Goal: Task Accomplishment & Management: Use online tool/utility

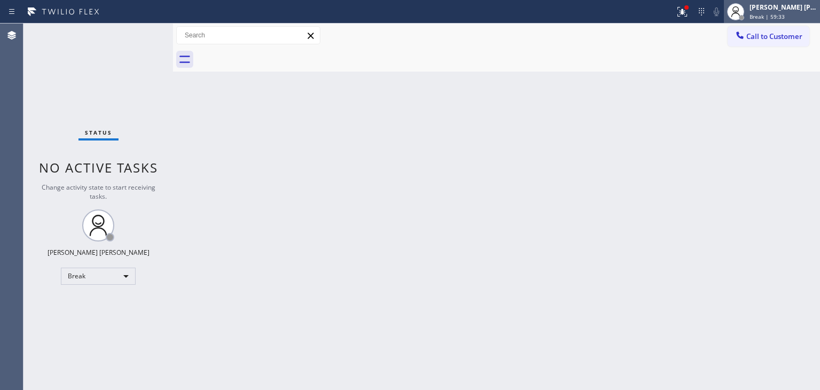
drag, startPoint x: 791, startPoint y: 11, endPoint x: 787, endPoint y: 19, distance: 8.4
click at [791, 11] on div "[PERSON_NAME] [PERSON_NAME]" at bounding box center [783, 7] width 67 height 9
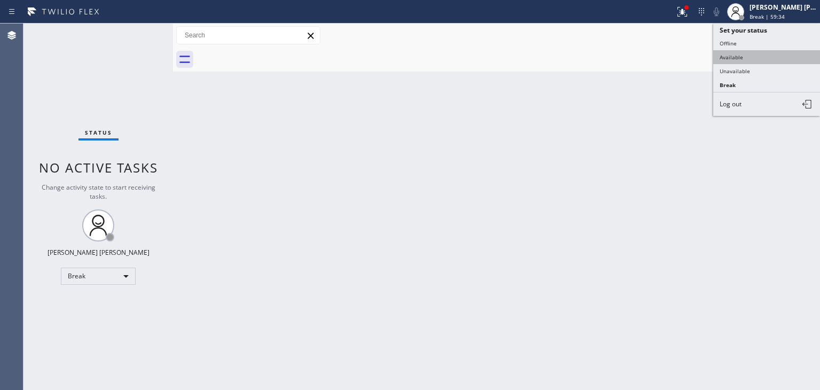
click at [760, 58] on button "Available" at bounding box center [766, 57] width 107 height 14
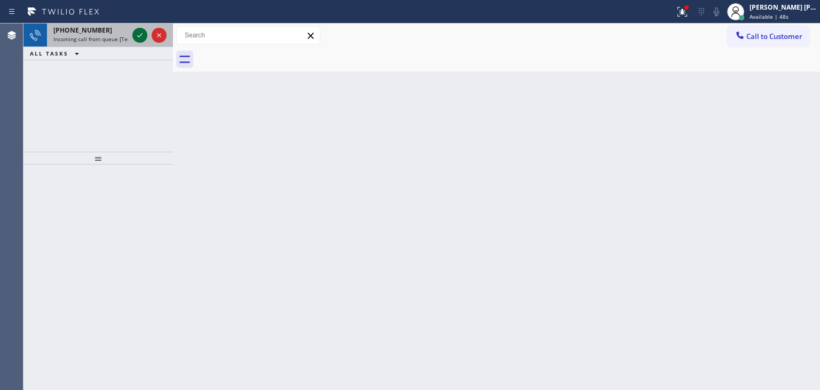
click at [142, 37] on icon at bounding box center [139, 35] width 13 height 13
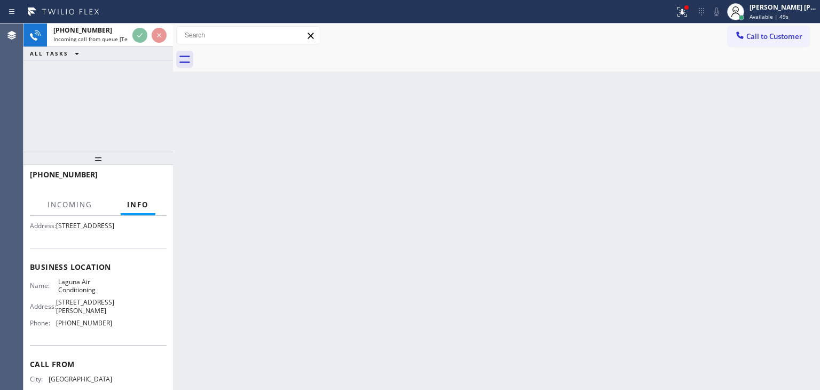
scroll to position [107, 0]
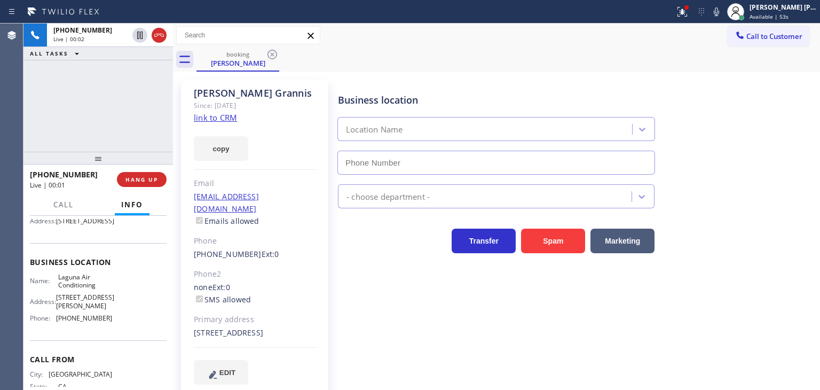
type input "[PHONE_NUMBER]"
click at [226, 116] on link "link to CRM" at bounding box center [215, 117] width 43 height 11
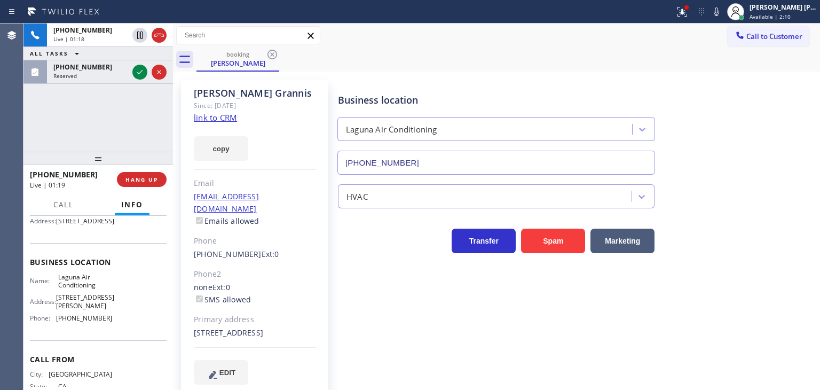
drag, startPoint x: 140, startPoint y: 70, endPoint x: 457, endPoint y: 7, distance: 323.4
click at [140, 70] on icon at bounding box center [139, 72] width 13 height 13
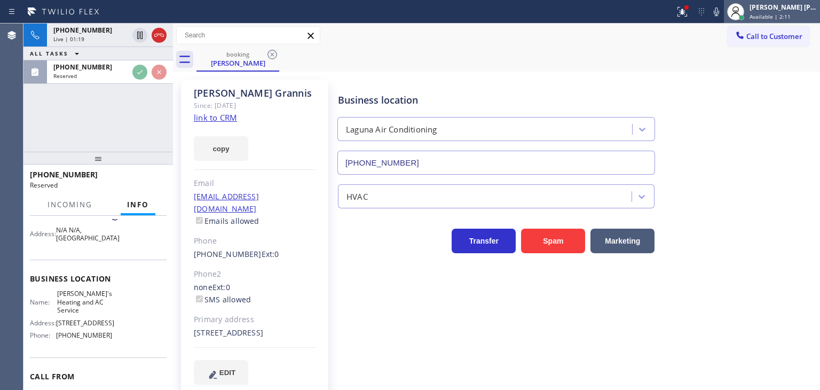
scroll to position [107, 0]
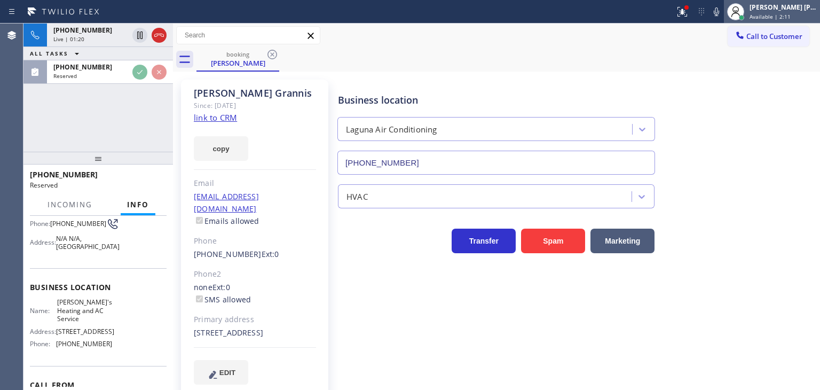
click at [792, 6] on div "[PERSON_NAME] [PERSON_NAME]" at bounding box center [783, 7] width 67 height 9
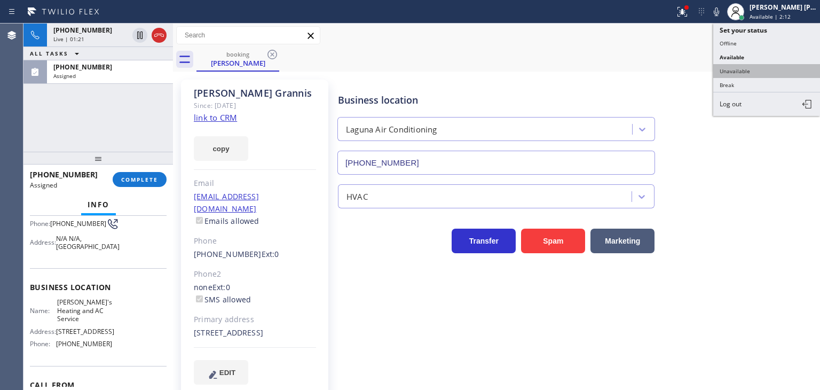
click at [762, 66] on button "Unavailable" at bounding box center [766, 71] width 107 height 14
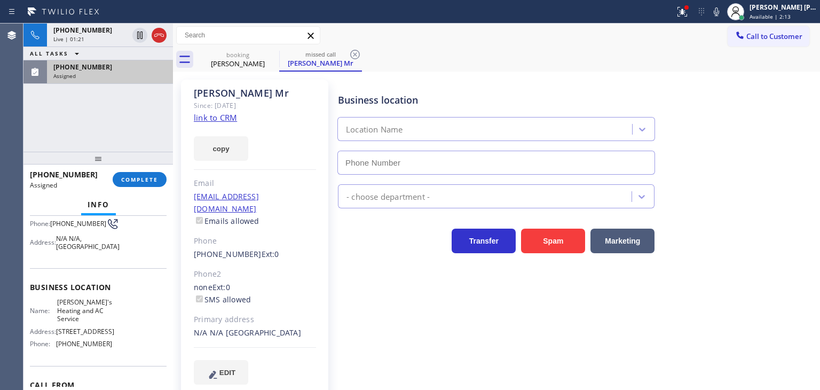
click at [116, 74] on div "Assigned" at bounding box center [109, 75] width 113 height 7
type input "[PHONE_NUMBER]"
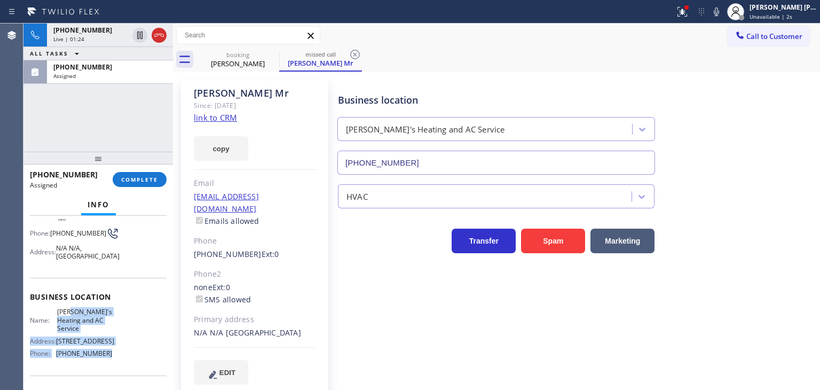
scroll to position [44, 0]
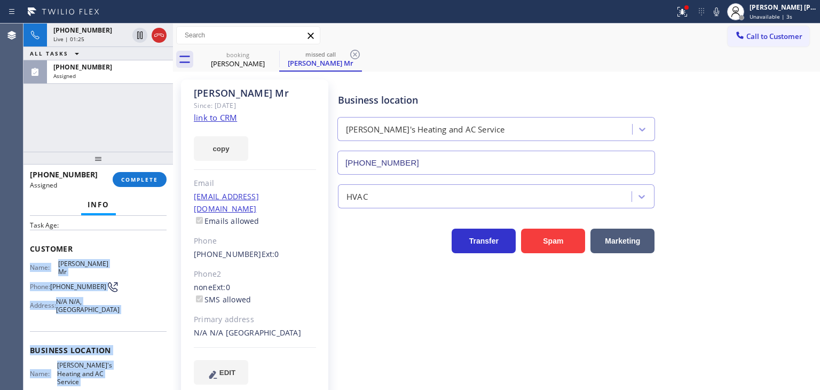
drag, startPoint x: 109, startPoint y: 343, endPoint x: 31, endPoint y: 265, distance: 110.2
click at [31, 265] on div "Context Queue: [Test] All Priority: 0 Task Age: Customer Name: [PERSON_NAME] Mr…" at bounding box center [98, 342] width 137 height 335
copy div "Name: [PERSON_NAME] Mr [PERSON_NAME]: [PHONE_NUMBER] Address: [STREET_ADDRESS] …"
click at [149, 180] on span "COMPLETE" at bounding box center [139, 179] width 37 height 7
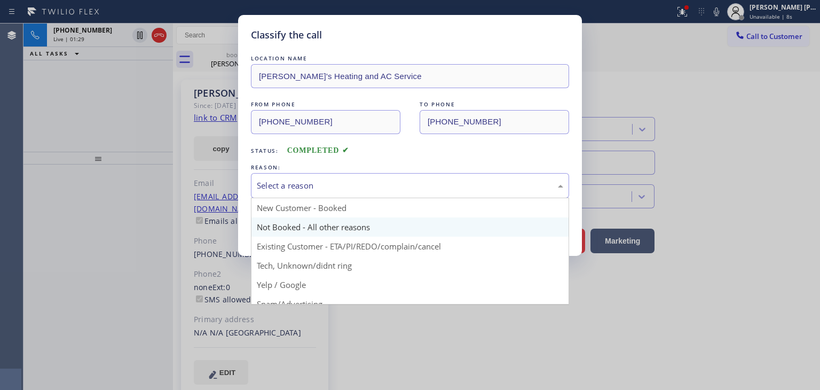
drag, startPoint x: 381, startPoint y: 186, endPoint x: 364, endPoint y: 225, distance: 42.1
click at [381, 187] on div "Select a reason" at bounding box center [410, 185] width 306 height 12
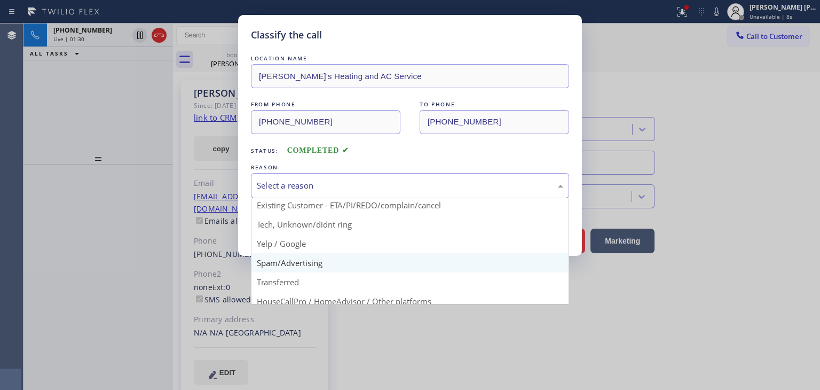
scroll to position [53, 0]
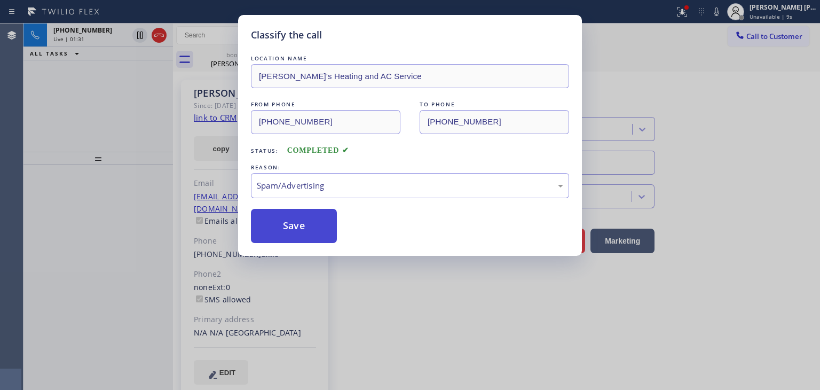
click at [309, 226] on button "Save" at bounding box center [294, 226] width 86 height 34
type input "[PHONE_NUMBER]"
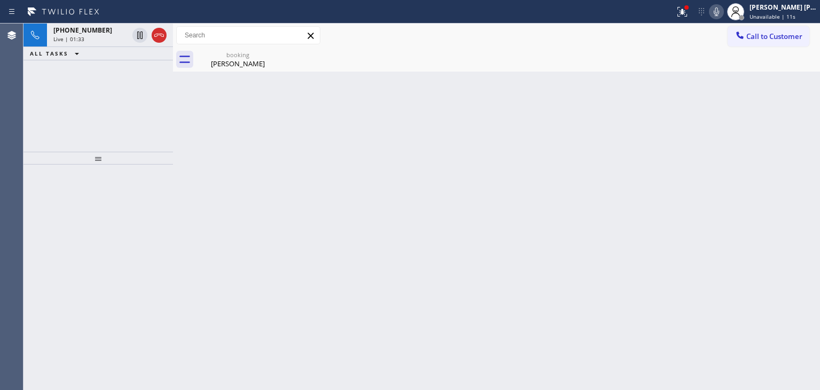
click at [723, 15] on icon at bounding box center [716, 11] width 13 height 13
click at [723, 9] on icon at bounding box center [716, 11] width 13 height 13
click at [723, 15] on icon at bounding box center [716, 11] width 13 height 13
click at [723, 14] on icon at bounding box center [716, 11] width 13 height 13
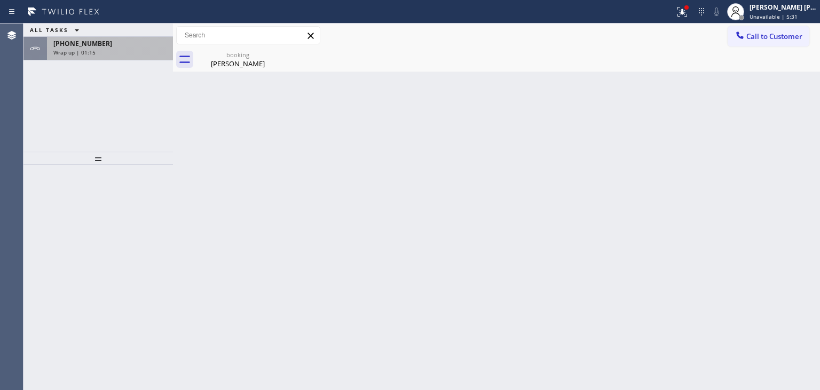
click at [104, 49] on div "Wrap up | 01:15" at bounding box center [109, 52] width 113 height 7
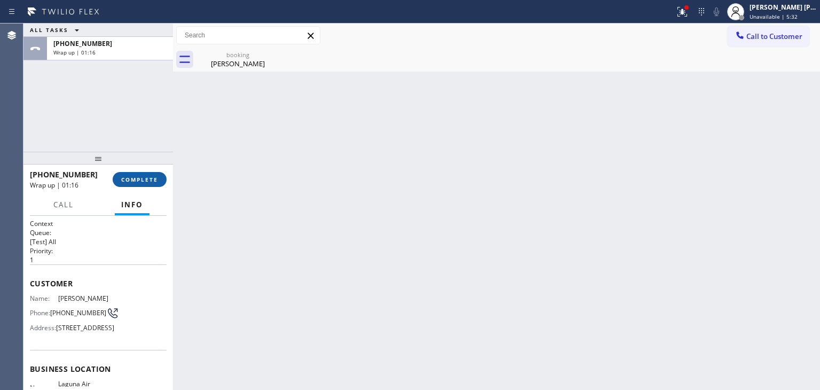
click at [145, 177] on span "COMPLETE" at bounding box center [139, 179] width 37 height 7
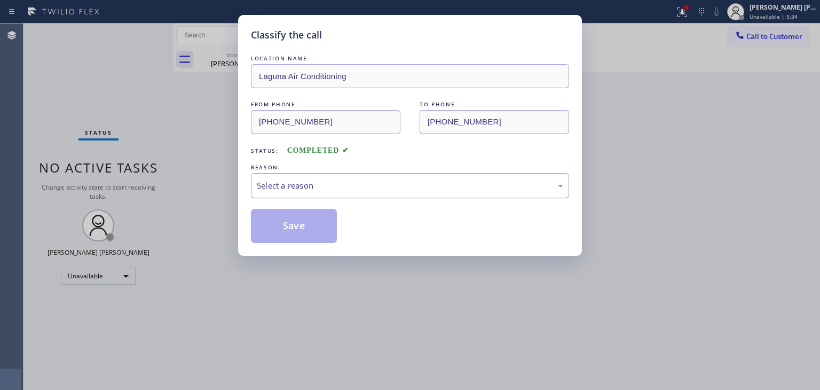
click at [378, 184] on div "Select a reason" at bounding box center [410, 185] width 306 height 12
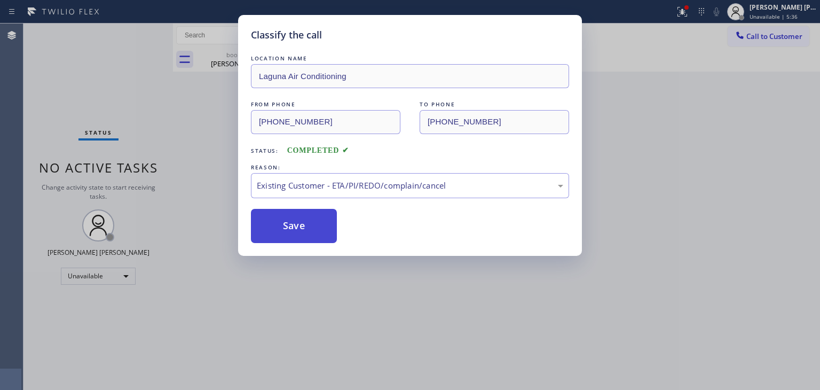
click at [298, 224] on button "Save" at bounding box center [294, 226] width 86 height 34
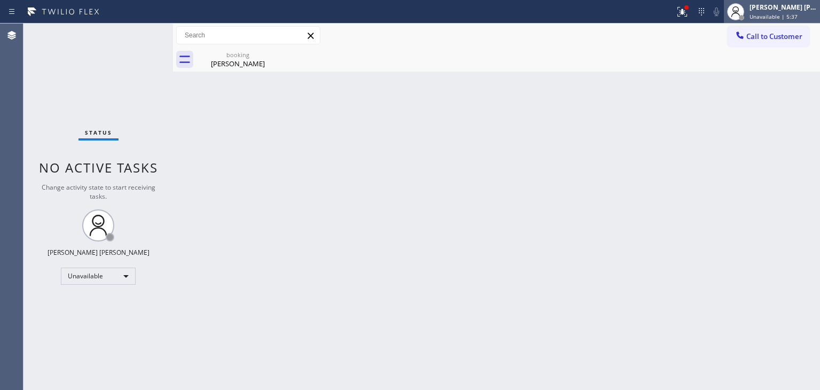
click at [792, 7] on div "[PERSON_NAME] [PERSON_NAME]" at bounding box center [783, 7] width 67 height 9
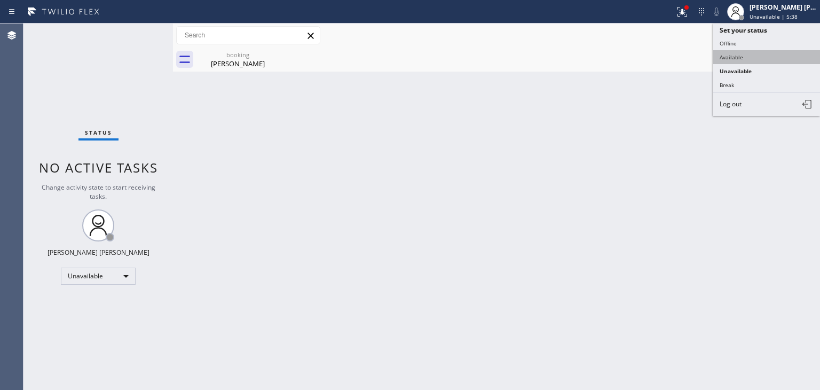
click at [754, 56] on button "Available" at bounding box center [766, 57] width 107 height 14
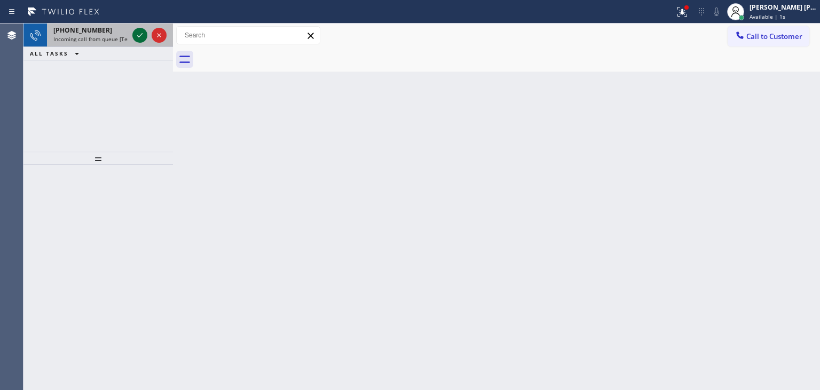
click at [145, 30] on icon at bounding box center [139, 35] width 13 height 13
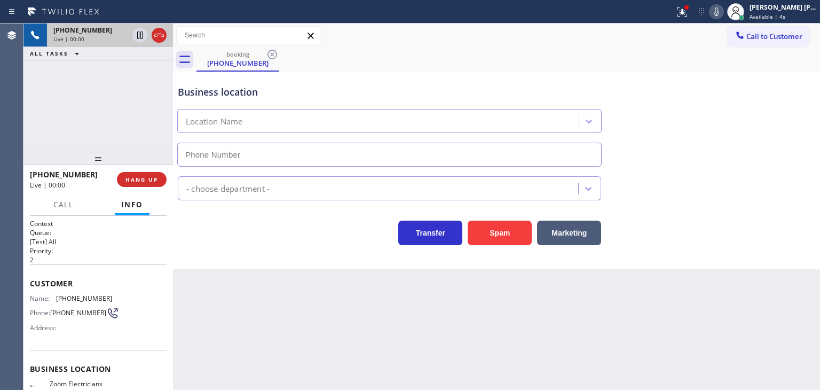
type input "[PHONE_NUMBER]"
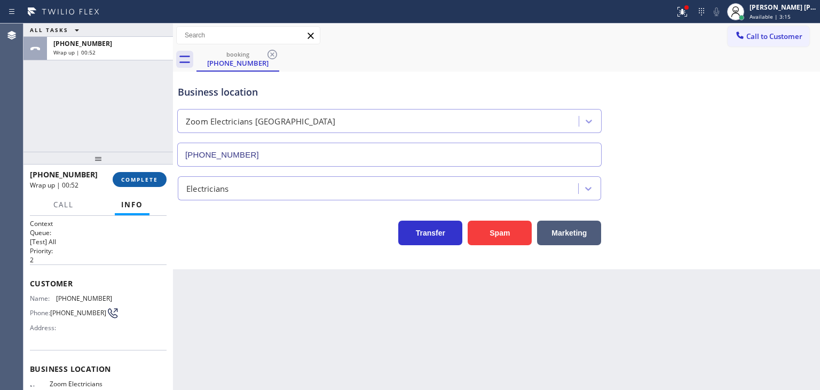
click at [139, 181] on span "COMPLETE" at bounding box center [139, 179] width 37 height 7
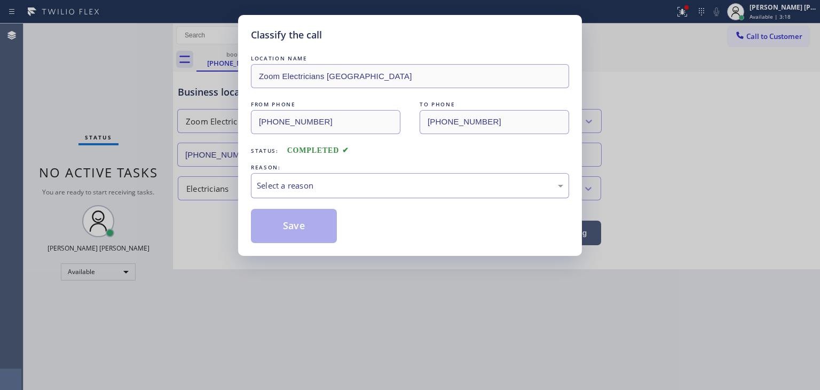
click at [324, 193] on div "Select a reason" at bounding box center [410, 185] width 318 height 25
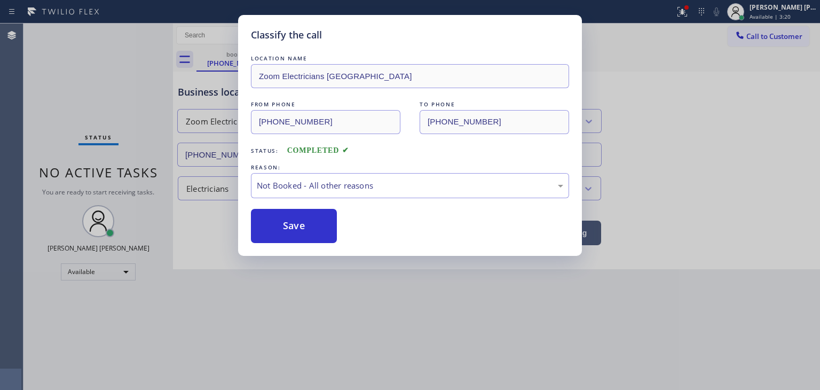
click at [309, 232] on button "Save" at bounding box center [294, 226] width 86 height 34
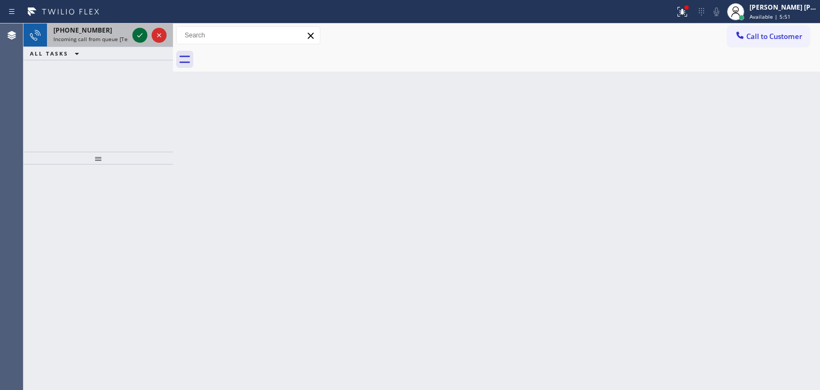
click at [140, 37] on icon at bounding box center [139, 35] width 13 height 13
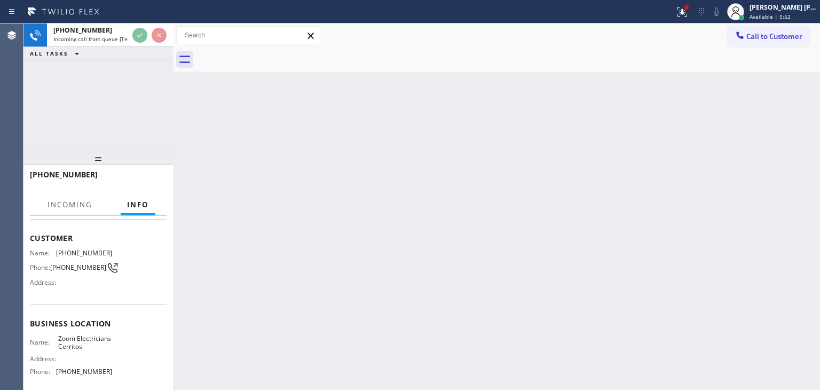
scroll to position [107, 0]
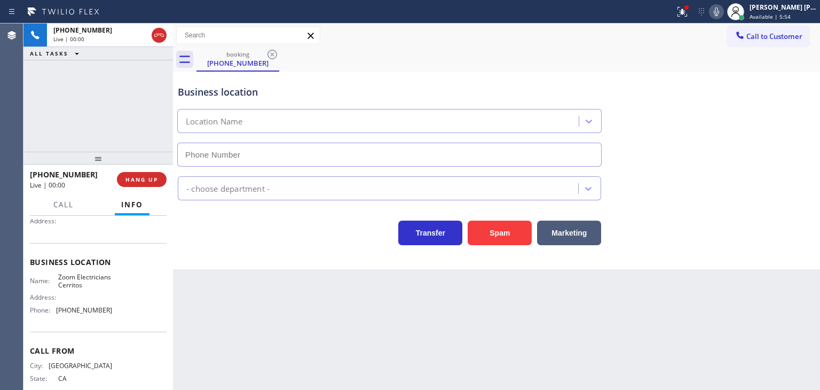
type input "[PHONE_NUMBER]"
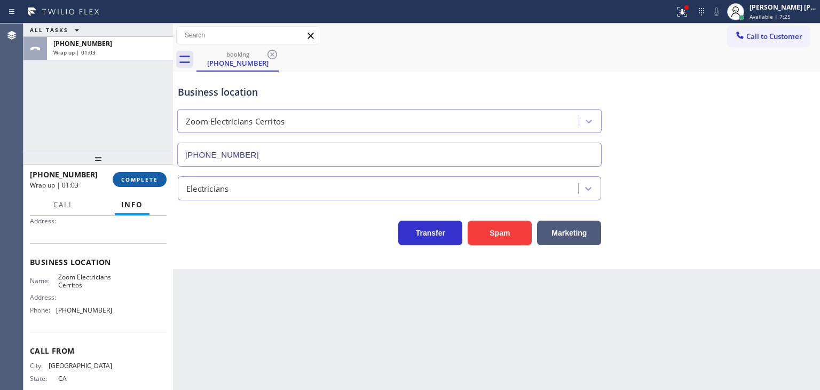
click at [151, 177] on span "COMPLETE" at bounding box center [139, 179] width 37 height 7
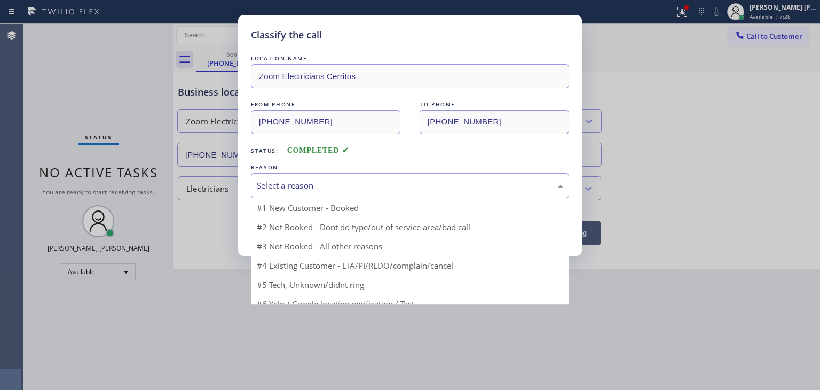
click at [352, 185] on div "Select a reason" at bounding box center [410, 185] width 306 height 12
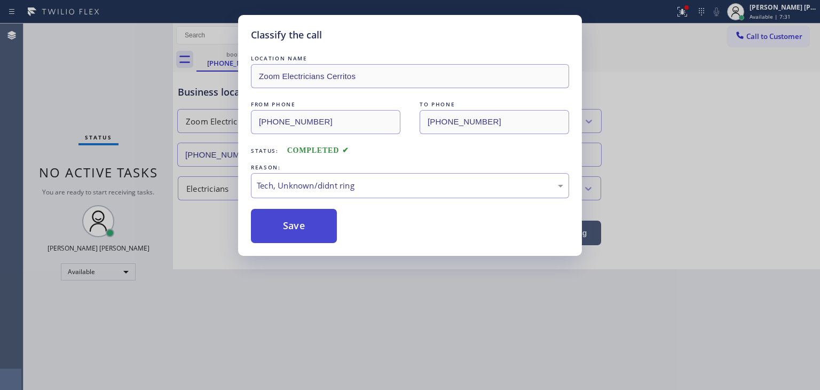
click at [293, 231] on button "Save" at bounding box center [294, 226] width 86 height 34
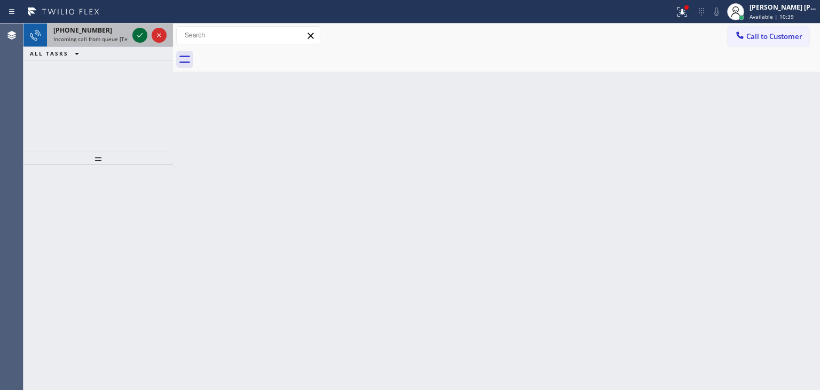
click at [135, 34] on icon at bounding box center [139, 35] width 13 height 13
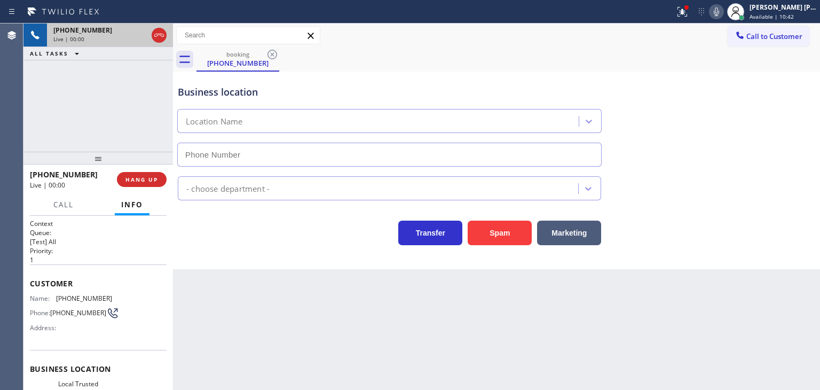
scroll to position [53, 0]
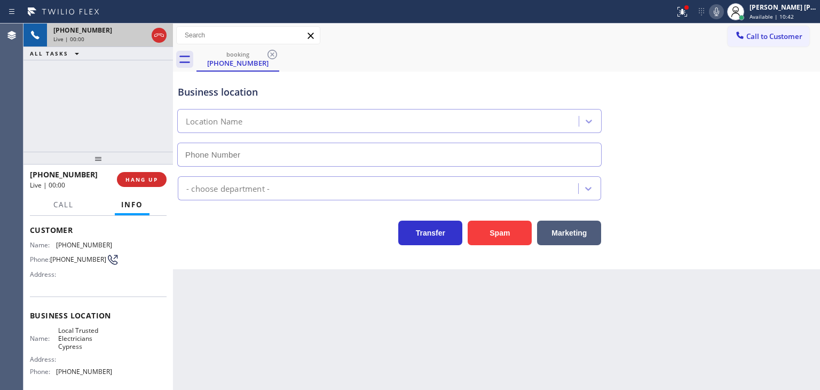
type input "[PHONE_NUMBER]"
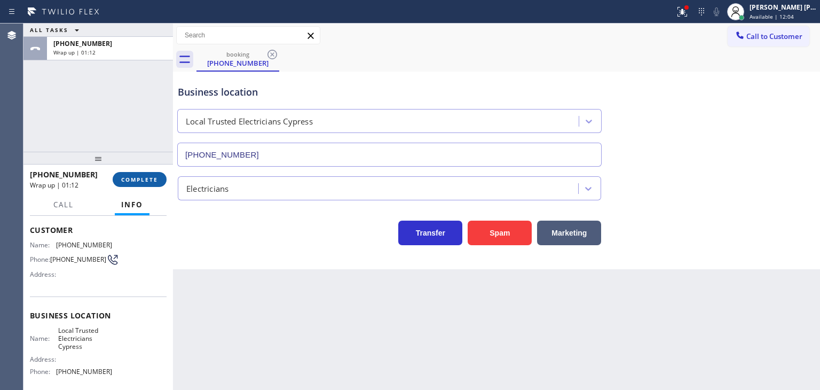
click at [146, 176] on span "COMPLETE" at bounding box center [139, 179] width 37 height 7
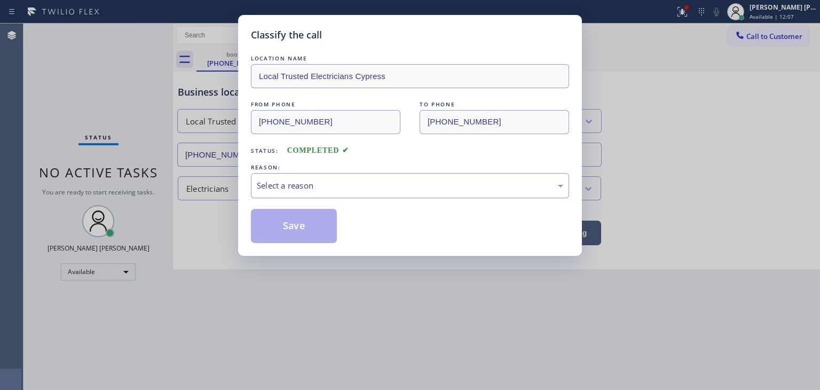
click at [288, 190] on div "Select a reason" at bounding box center [410, 185] width 306 height 12
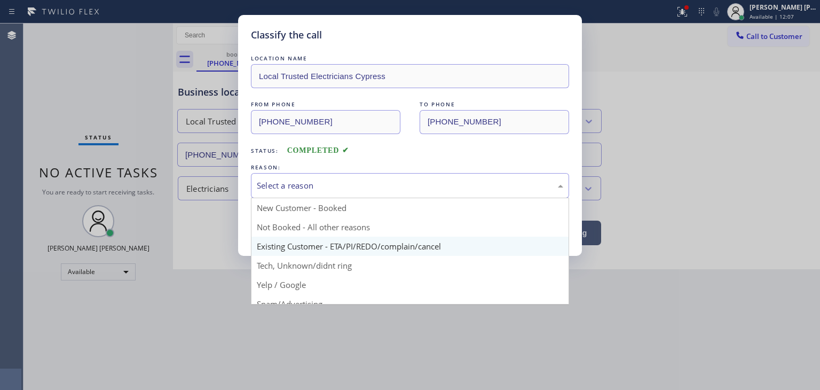
scroll to position [53, 0]
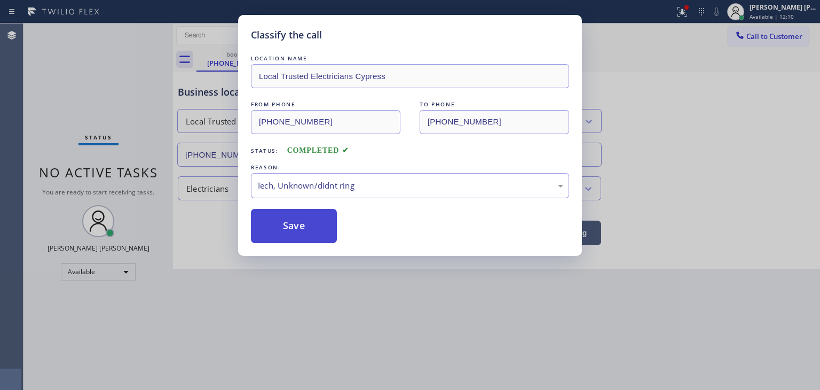
click at [301, 226] on button "Save" at bounding box center [294, 226] width 86 height 34
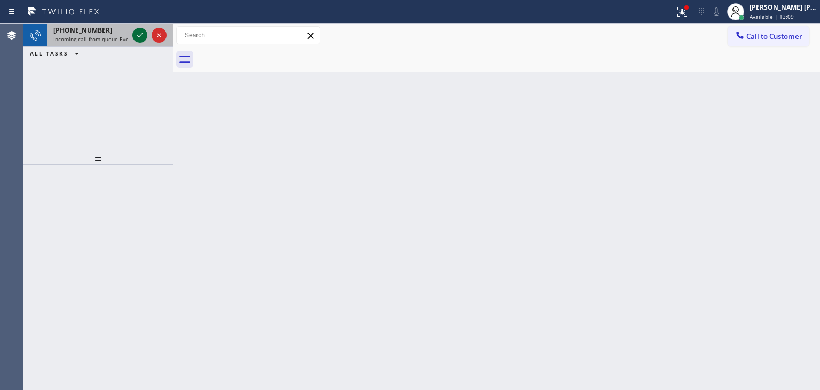
click at [139, 33] on icon at bounding box center [139, 35] width 13 height 13
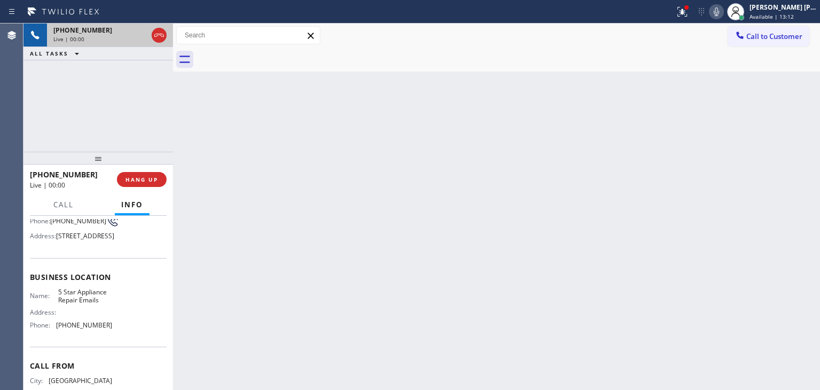
scroll to position [107, 0]
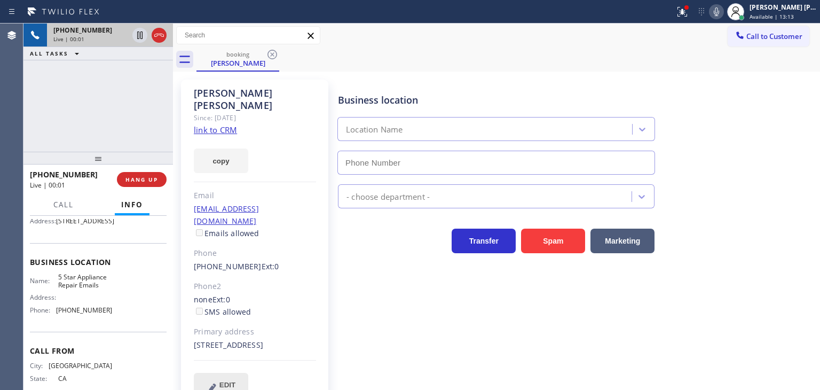
type input "[PHONE_NUMBER]"
click at [215, 124] on link "link to CRM" at bounding box center [215, 129] width 43 height 11
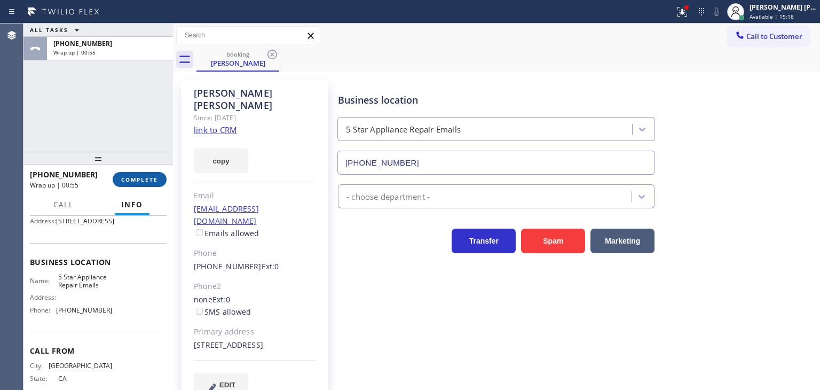
click at [152, 174] on button "COMPLETE" at bounding box center [140, 179] width 54 height 15
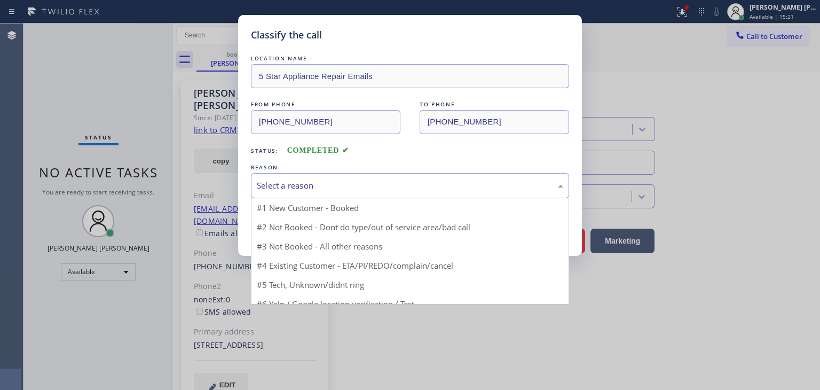
click at [327, 182] on div "Select a reason" at bounding box center [410, 185] width 306 height 12
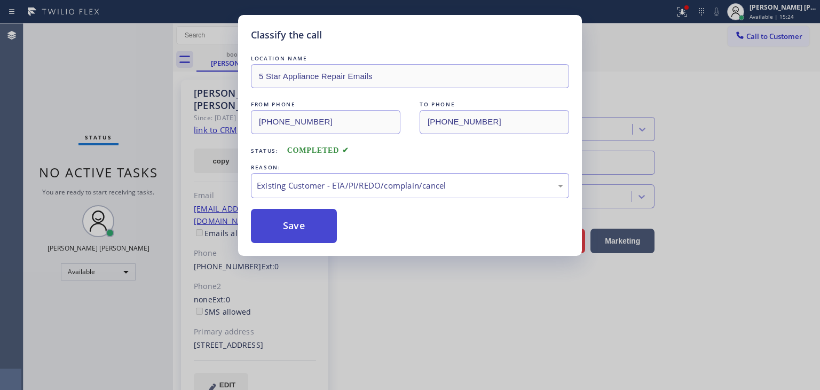
click at [298, 226] on button "Save" at bounding box center [294, 226] width 86 height 34
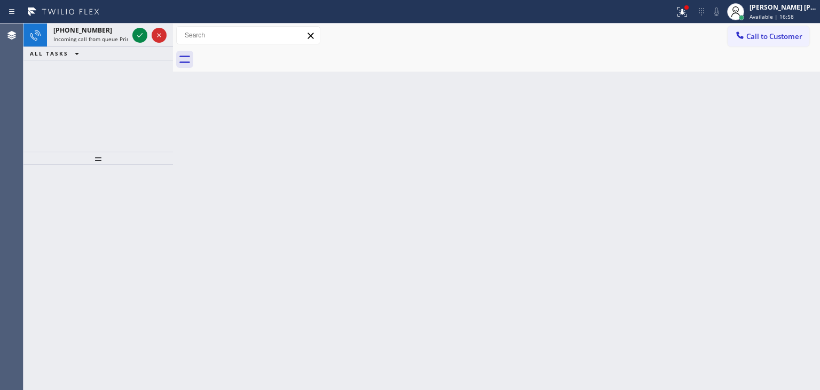
drag, startPoint x: 139, startPoint y: 38, endPoint x: 127, endPoint y: 115, distance: 77.8
click at [139, 38] on icon at bounding box center [139, 35] width 13 height 13
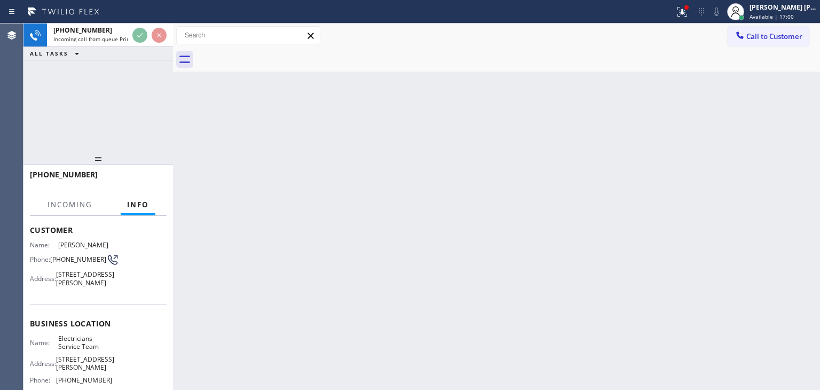
scroll to position [107, 0]
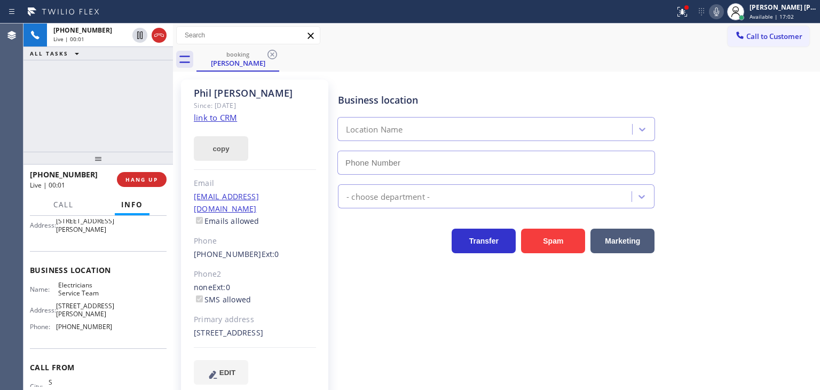
type input "[PHONE_NUMBER]"
click at [224, 120] on link "link to CRM" at bounding box center [215, 117] width 43 height 11
click at [723, 13] on icon at bounding box center [716, 11] width 13 height 13
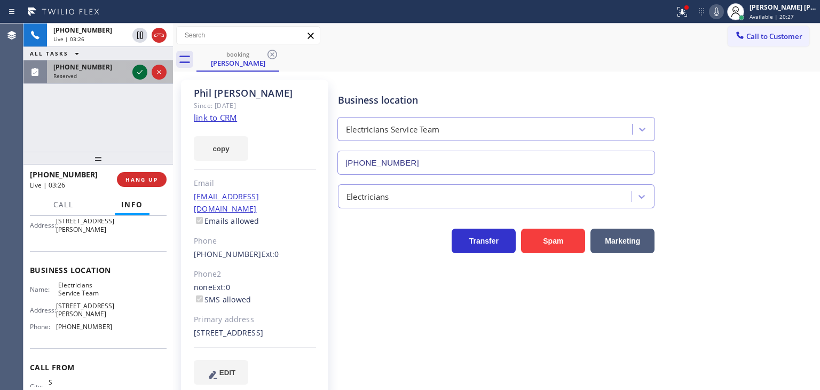
click at [139, 69] on icon at bounding box center [139, 72] width 13 height 13
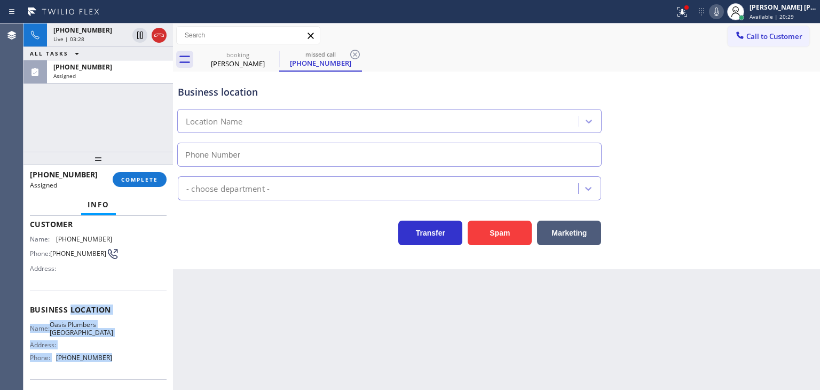
scroll to position [49, 0]
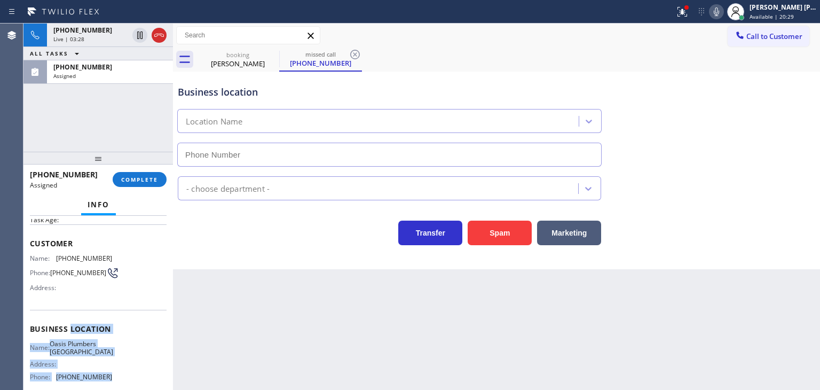
type input "[PHONE_NUMBER]"
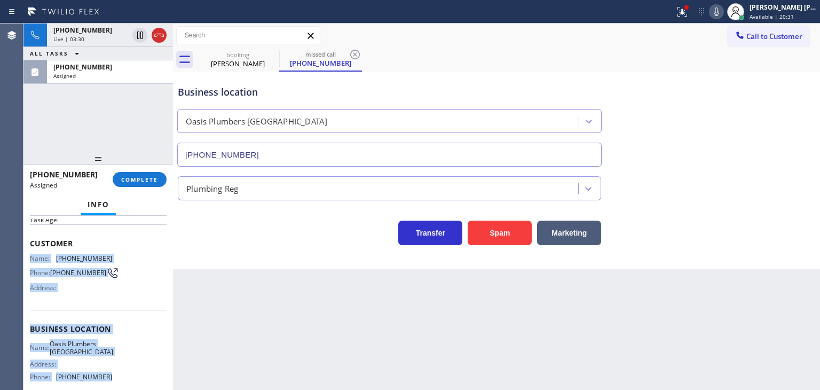
drag, startPoint x: 123, startPoint y: 337, endPoint x: 29, endPoint y: 257, distance: 122.7
click at [29, 257] on div "Context Queue: [Test] All Priority: 0 Task Age: Customer Name: [PHONE_NUMBER] P…" at bounding box center [97, 303] width 149 height 174
copy div "Name: [PHONE_NUMBER] Phone: [PHONE_NUMBER] Address: Business location Name: [GE…"
click at [148, 179] on span "COMPLETE" at bounding box center [139, 179] width 37 height 7
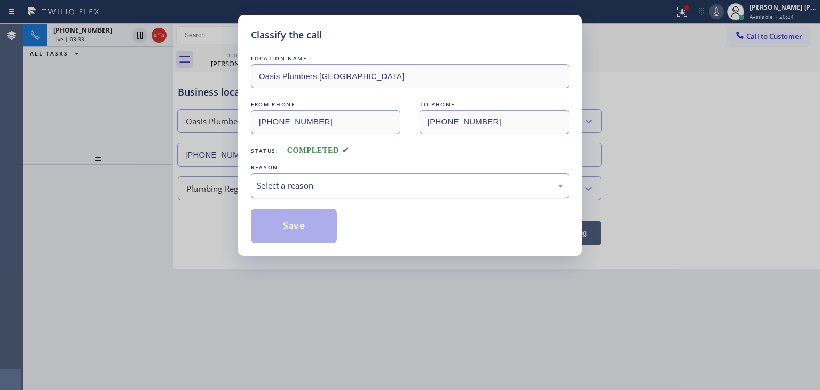
click at [320, 185] on div "Select a reason" at bounding box center [410, 185] width 306 height 12
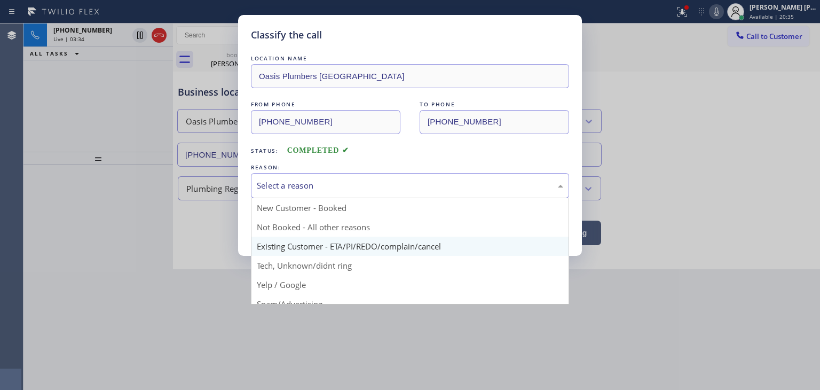
scroll to position [53, 0]
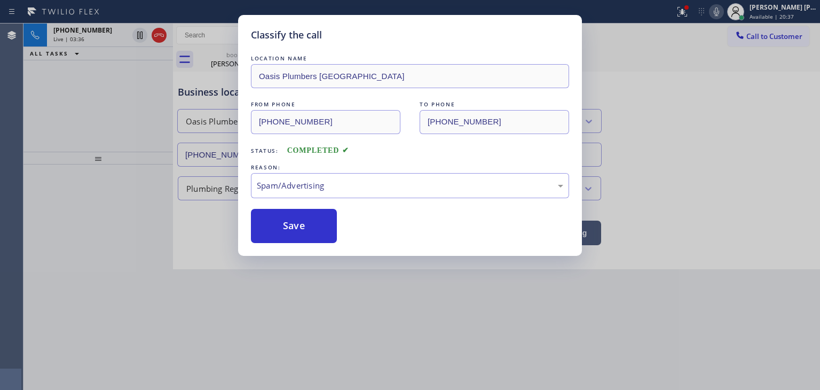
click at [313, 230] on button "Save" at bounding box center [294, 226] width 86 height 34
type input "[PHONE_NUMBER]"
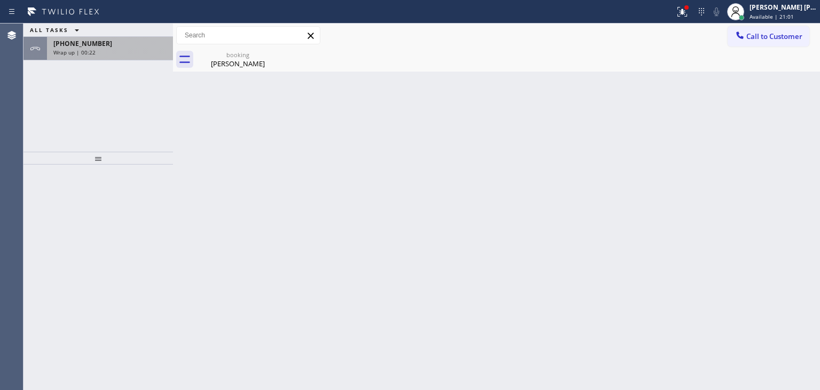
click at [72, 50] on span "Wrap up | 00:22" at bounding box center [74, 52] width 42 height 7
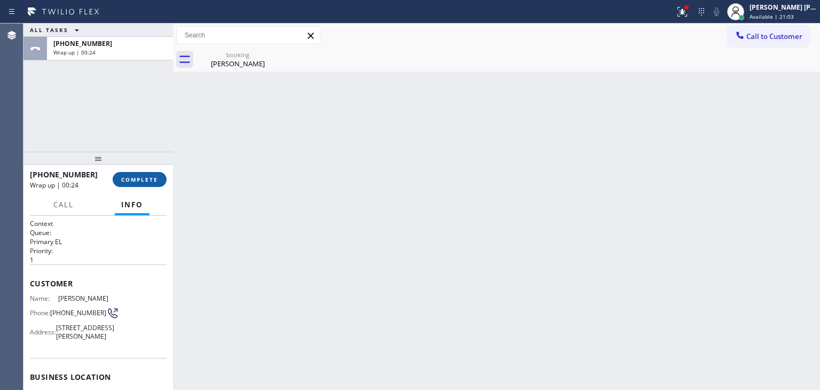
click at [145, 182] on span "COMPLETE" at bounding box center [139, 179] width 37 height 7
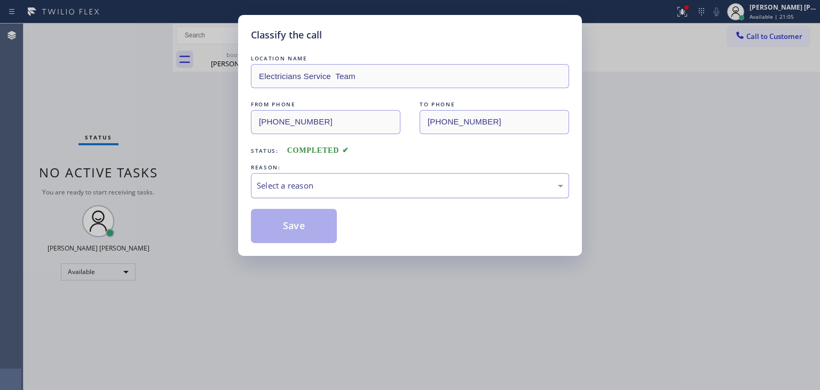
click at [301, 180] on div "Select a reason" at bounding box center [410, 185] width 306 height 12
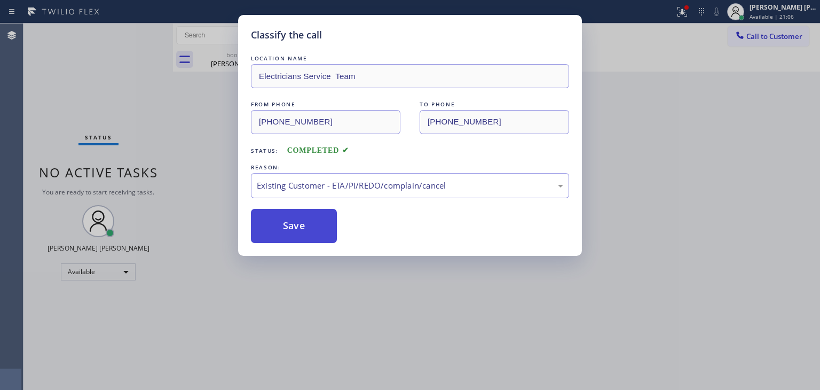
click at [301, 232] on button "Save" at bounding box center [294, 226] width 86 height 34
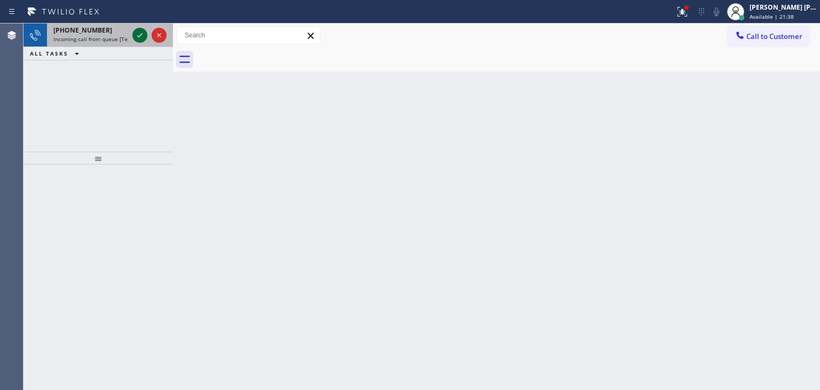
click at [140, 35] on icon at bounding box center [139, 35] width 5 height 4
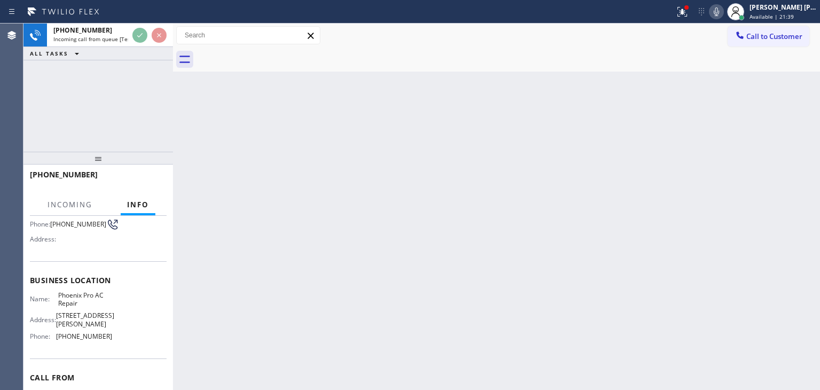
scroll to position [107, 0]
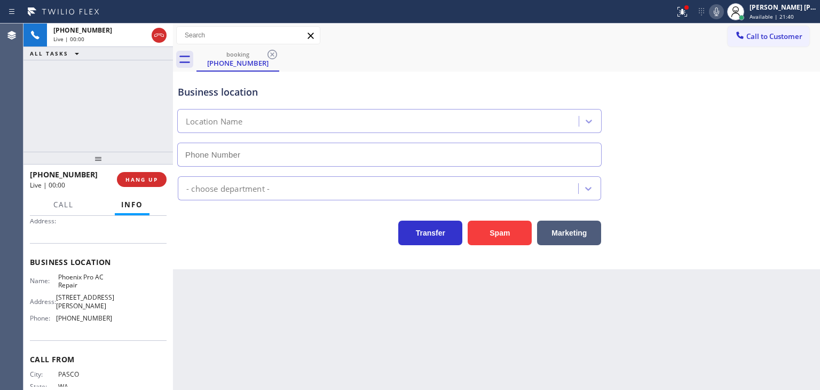
type input "[PHONE_NUMBER]"
click at [800, 9] on div "[PERSON_NAME] [PERSON_NAME]" at bounding box center [783, 7] width 67 height 9
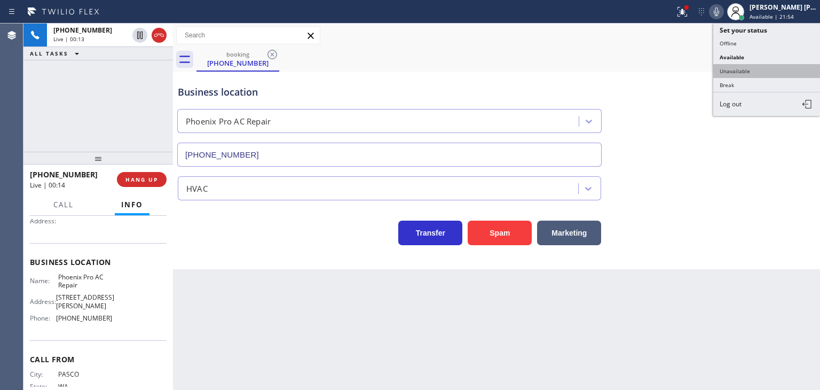
click at [767, 67] on button "Unavailable" at bounding box center [766, 71] width 107 height 14
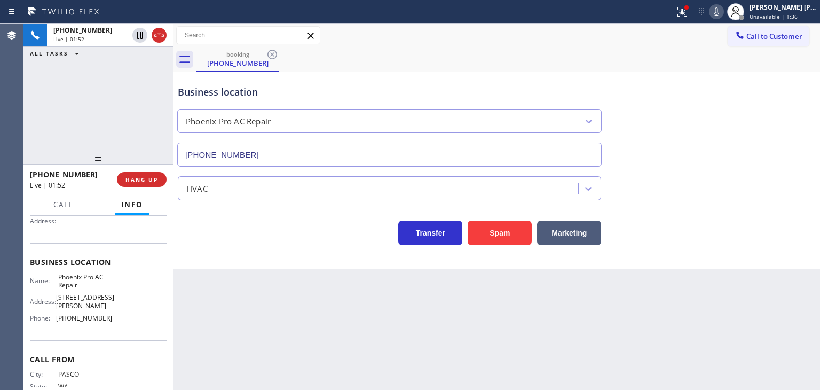
drag, startPoint x: 780, startPoint y: 95, endPoint x: 775, endPoint y: 89, distance: 7.6
click at [780, 95] on div "Business location Phoenix Pro AC Repair [PHONE_NUMBER]" at bounding box center [497, 118] width 642 height 97
click at [723, 10] on icon at bounding box center [716, 11] width 13 height 13
click at [723, 5] on icon at bounding box center [716, 11] width 13 height 13
drag, startPoint x: 790, startPoint y: 14, endPoint x: 784, endPoint y: 15, distance: 6.0
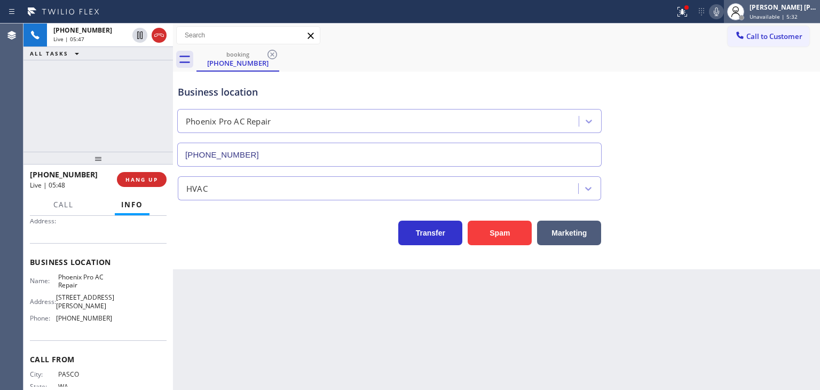
click at [790, 14] on span "Unavailable | 5:32" at bounding box center [774, 16] width 48 height 7
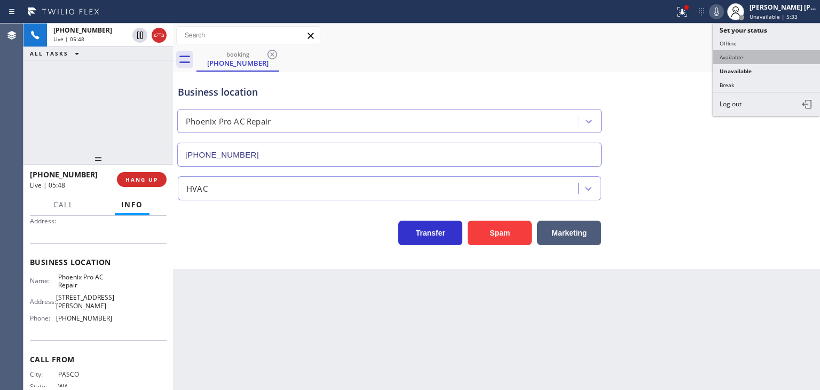
click at [759, 51] on button "Available" at bounding box center [766, 57] width 107 height 14
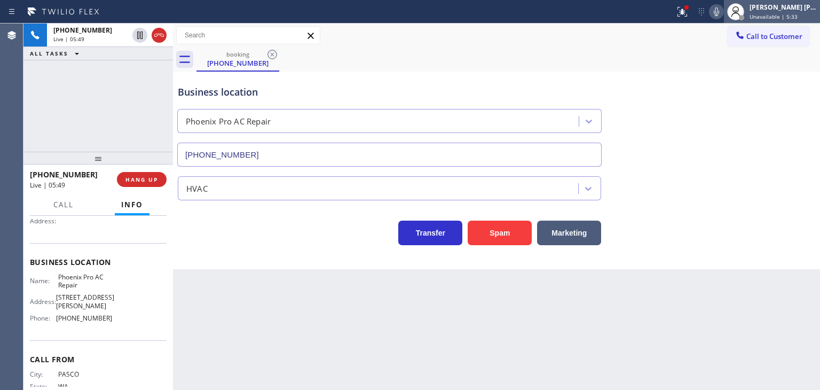
click at [782, 15] on span "Unavailable | 5:33" at bounding box center [774, 16] width 48 height 7
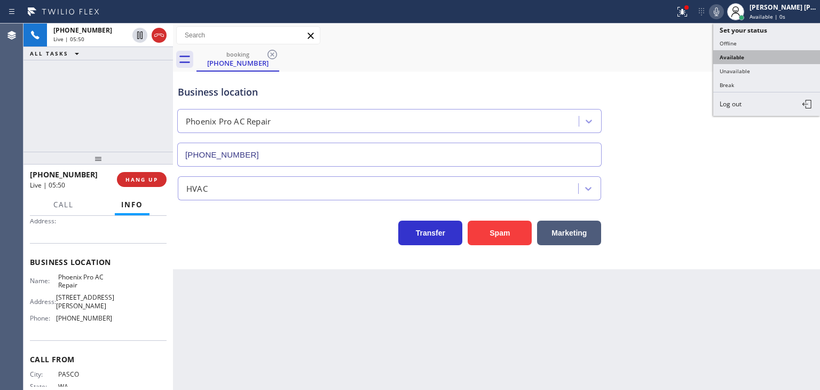
click at [766, 55] on button "Available" at bounding box center [766, 57] width 107 height 14
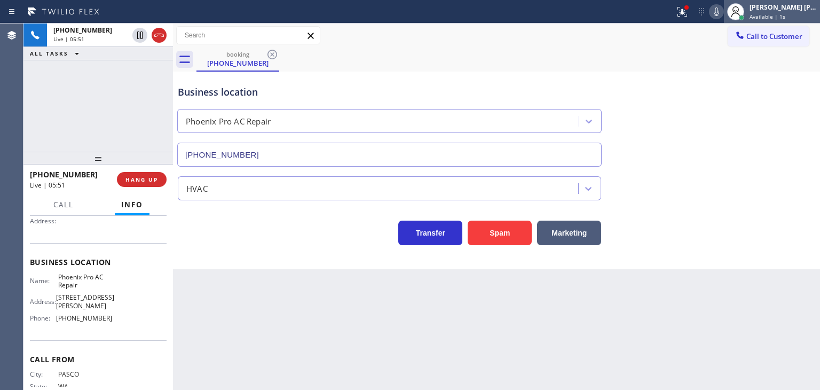
click at [775, 10] on div "[PERSON_NAME] [PERSON_NAME]" at bounding box center [783, 7] width 67 height 9
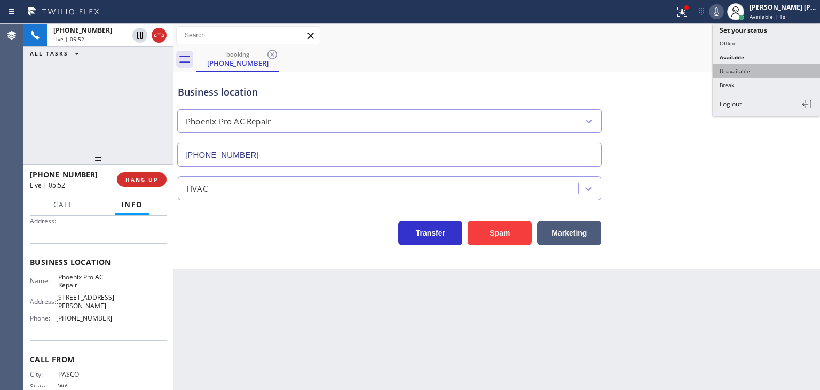
click at [748, 72] on button "Unavailable" at bounding box center [766, 71] width 107 height 14
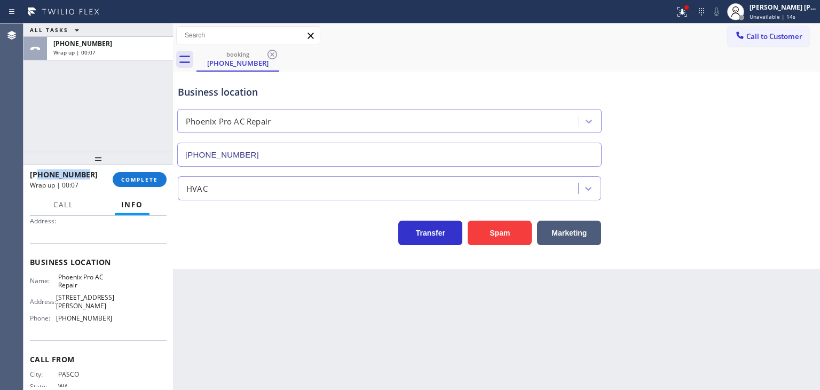
drag, startPoint x: 84, startPoint y: 175, endPoint x: 38, endPoint y: 176, distance: 45.9
click at [38, 176] on div "[PHONE_NUMBER]" at bounding box center [67, 174] width 75 height 10
copy span "5094926774"
drag, startPoint x: 108, startPoint y: 318, endPoint x: 57, endPoint y: 325, distance: 52.2
click at [57, 325] on div "Name: Phoenix Pro AC Repair Address: [STREET_ADDRESS][PERSON_NAME] Phone: [PHON…" at bounding box center [98, 300] width 137 height 54
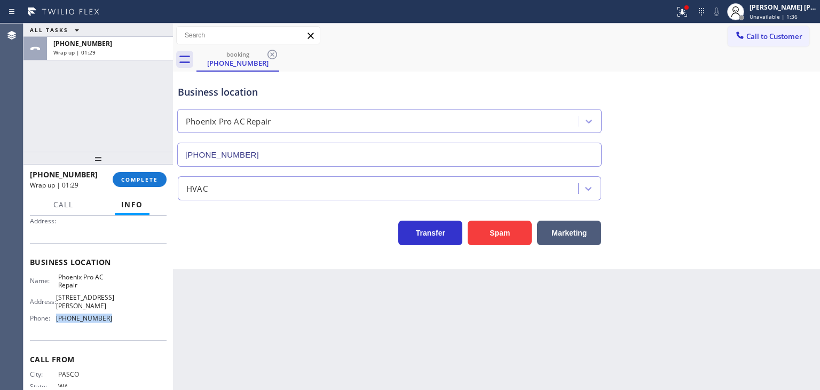
copy span "[PHONE_NUMBER]"
click at [149, 178] on span "COMPLETE" at bounding box center [139, 179] width 37 height 7
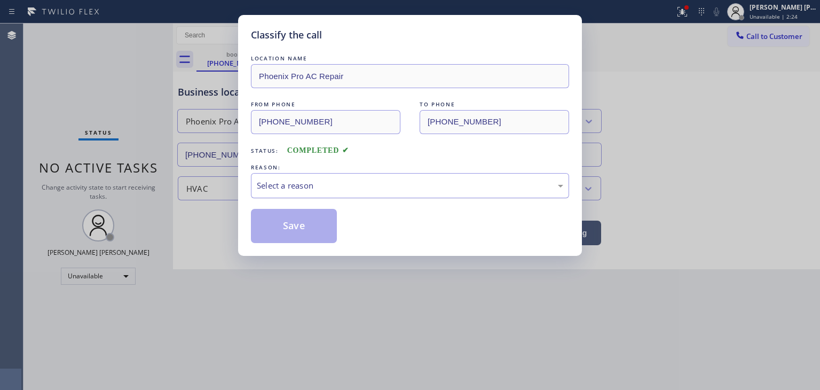
click at [293, 187] on div "Select a reason" at bounding box center [410, 185] width 306 height 12
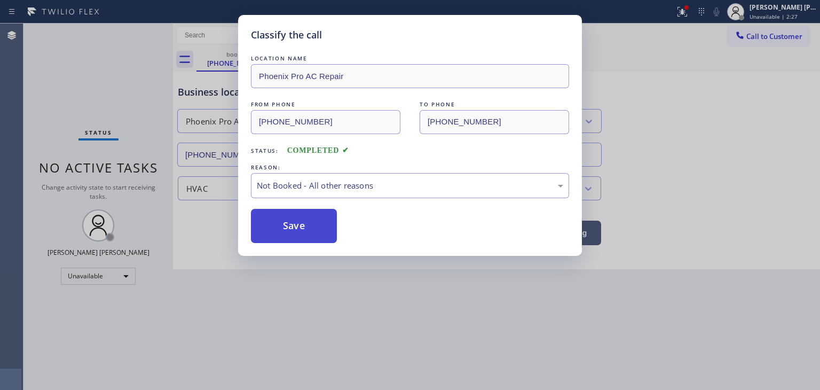
click at [295, 225] on button "Save" at bounding box center [294, 226] width 86 height 34
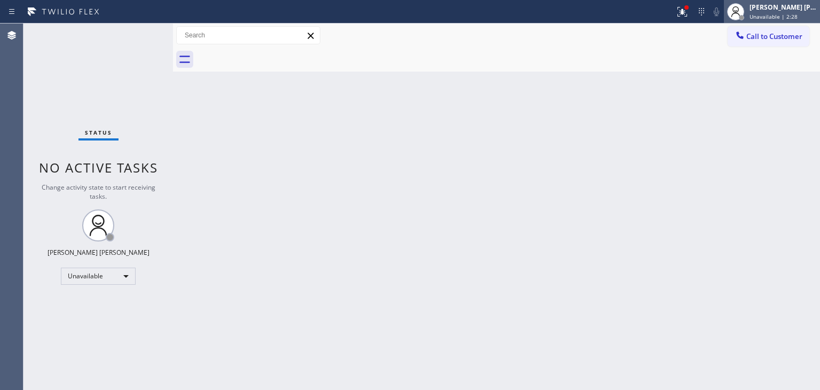
click at [796, 9] on div "[PERSON_NAME] [PERSON_NAME]" at bounding box center [783, 7] width 67 height 9
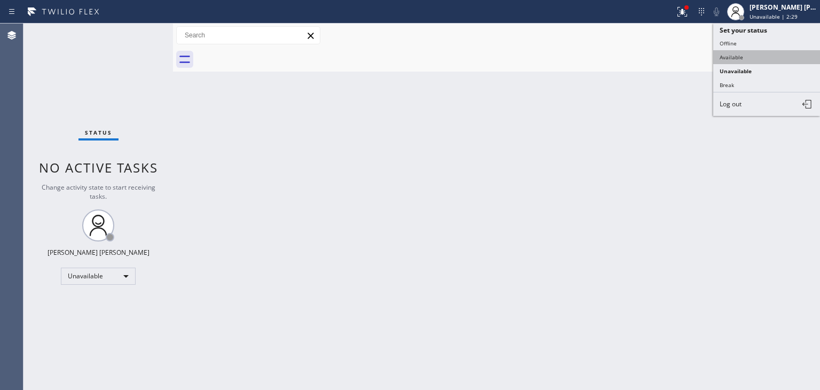
click at [730, 59] on button "Available" at bounding box center [766, 57] width 107 height 14
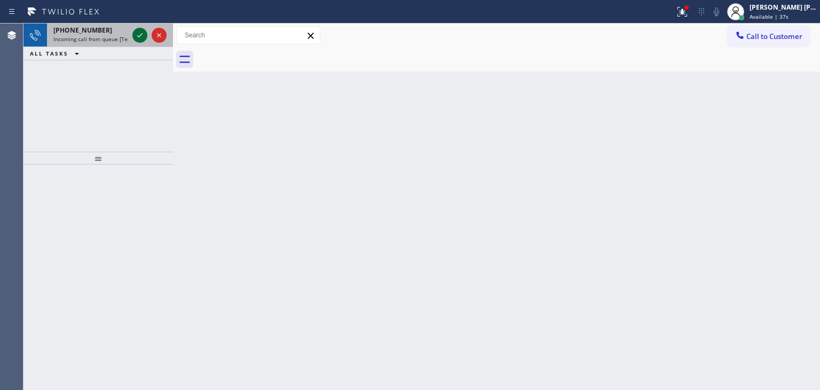
click at [141, 36] on icon at bounding box center [139, 35] width 13 height 13
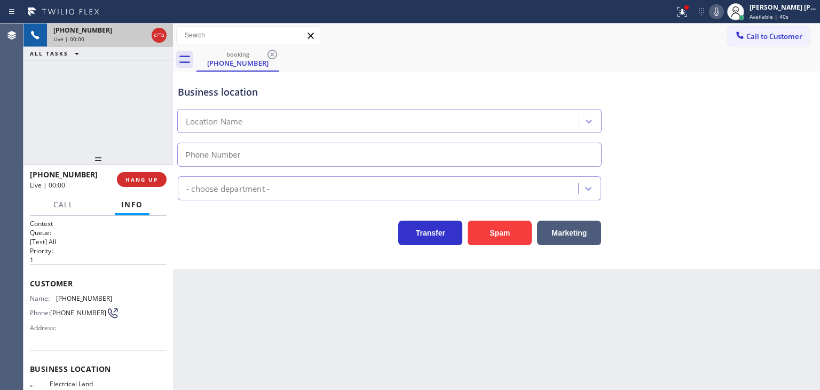
type input "[PHONE_NUMBER]"
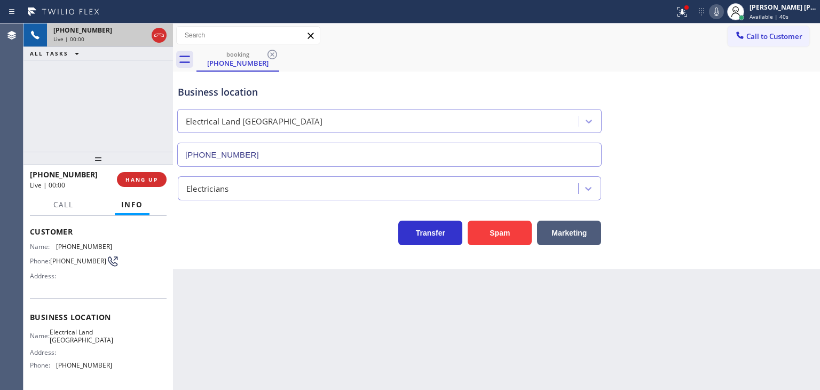
scroll to position [107, 0]
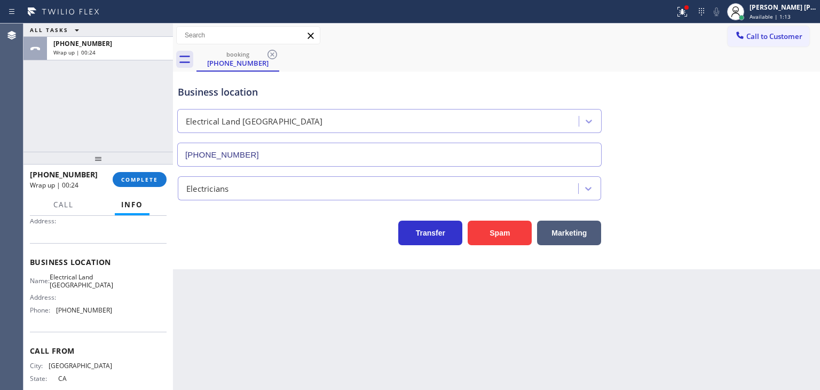
click at [139, 46] on div "ALL TASKS ALL TASKS ACTIVE TASKS TASKS IN WRAP UP [PHONE_NUMBER] Wrap up | 00:24" at bounding box center [97, 41] width 149 height 37
click at [141, 178] on span "COMPLETE" at bounding box center [139, 179] width 37 height 7
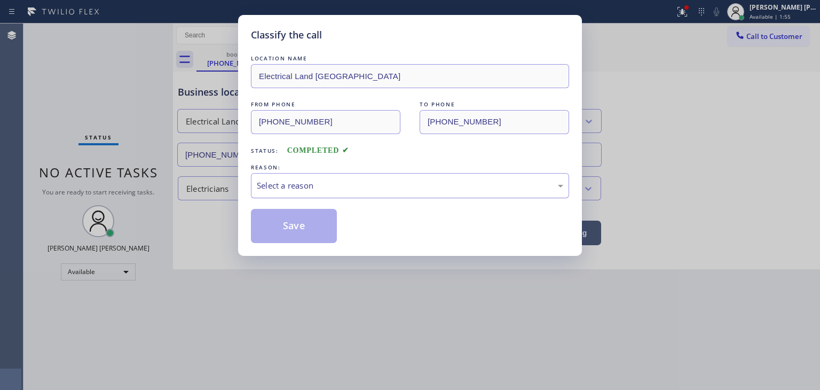
click at [319, 186] on div "Select a reason" at bounding box center [410, 185] width 306 height 12
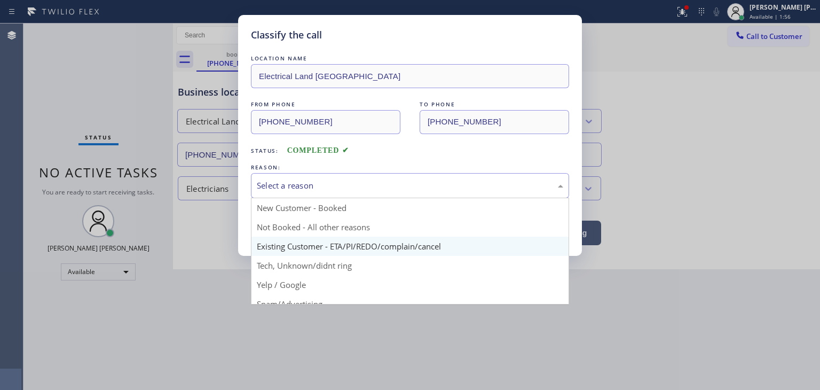
scroll to position [53, 0]
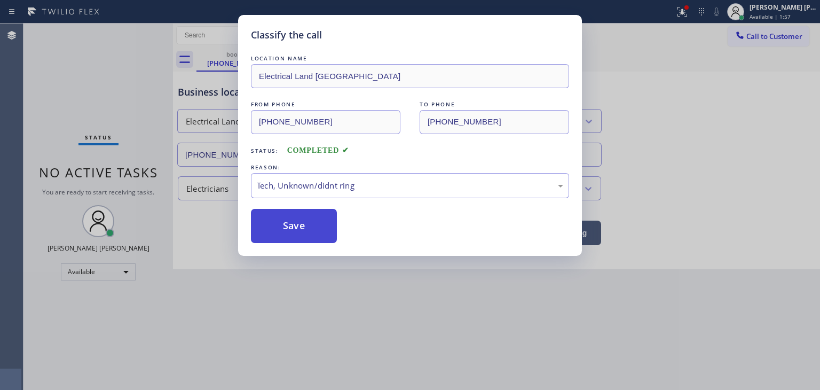
click at [297, 238] on button "Save" at bounding box center [294, 226] width 86 height 34
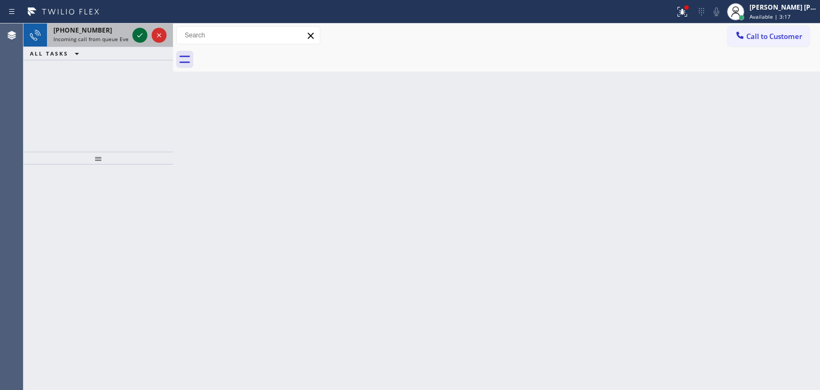
click at [141, 36] on icon at bounding box center [139, 35] width 13 height 13
click at [140, 35] on icon at bounding box center [139, 35] width 13 height 13
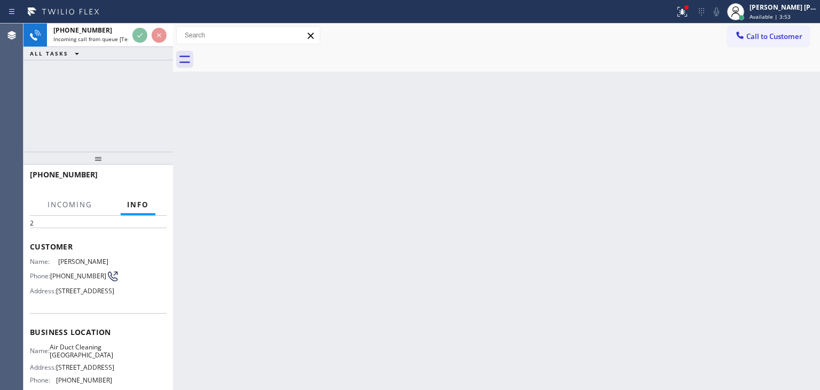
scroll to position [53, 0]
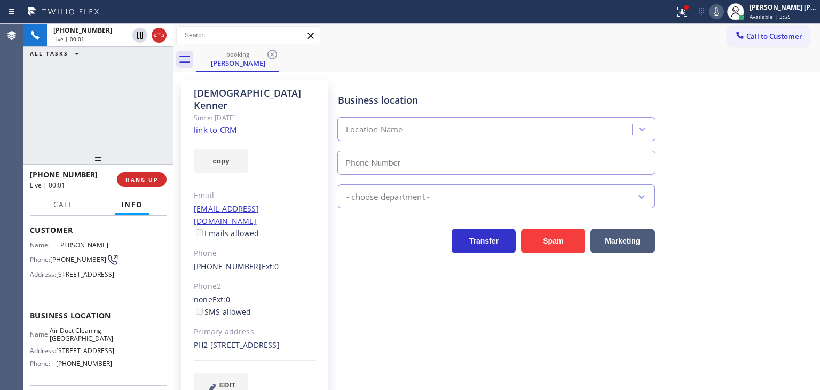
type input "[PHONE_NUMBER]"
click at [220, 124] on link "link to CRM" at bounding box center [215, 129] width 43 height 11
click at [723, 10] on icon at bounding box center [716, 11] width 13 height 13
drag, startPoint x: 768, startPoint y: 135, endPoint x: 755, endPoint y: 144, distance: 15.3
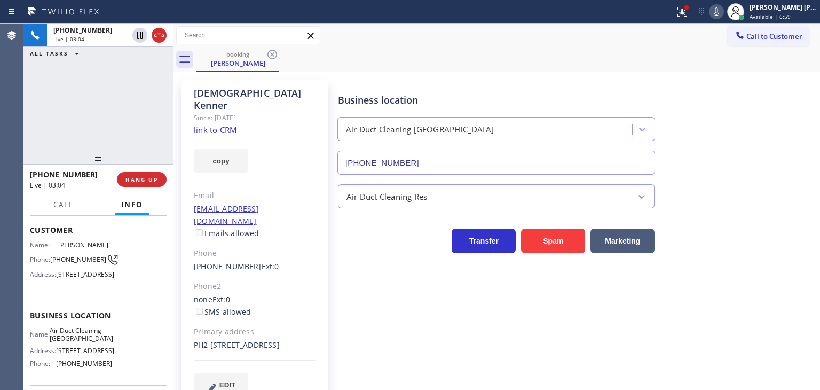
click at [768, 135] on div "Business location Air Duct Cleaning [GEOGRAPHIC_DATA] [PHONE_NUMBER]" at bounding box center [577, 126] width 482 height 97
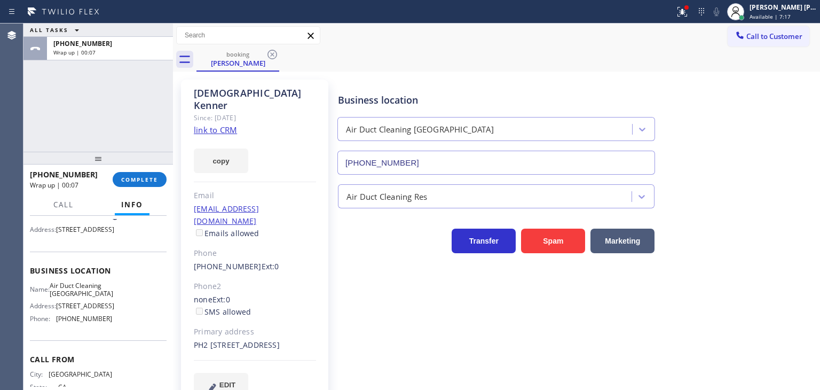
scroll to position [160, 0]
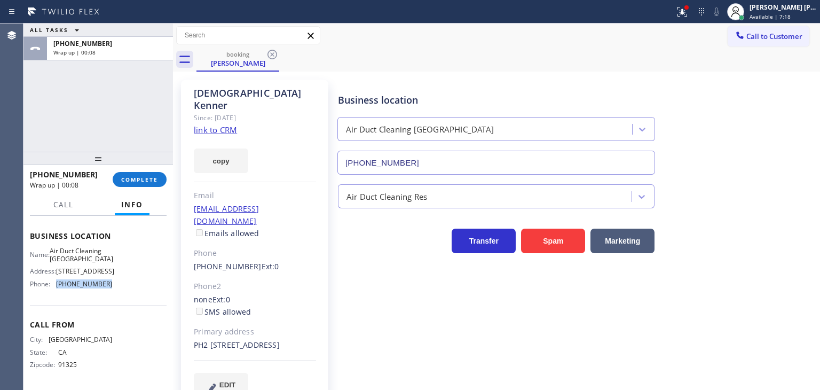
drag, startPoint x: 115, startPoint y: 291, endPoint x: 56, endPoint y: 289, distance: 59.3
click at [56, 289] on div "Name: Air Duct Cleaning [GEOGRAPHIC_DATA] Address: [STREET_ADDRESS] Phone: [PHO…" at bounding box center [98, 270] width 137 height 46
copy div "[PHONE_NUMBER]"
click at [144, 179] on span "COMPLETE" at bounding box center [139, 179] width 37 height 7
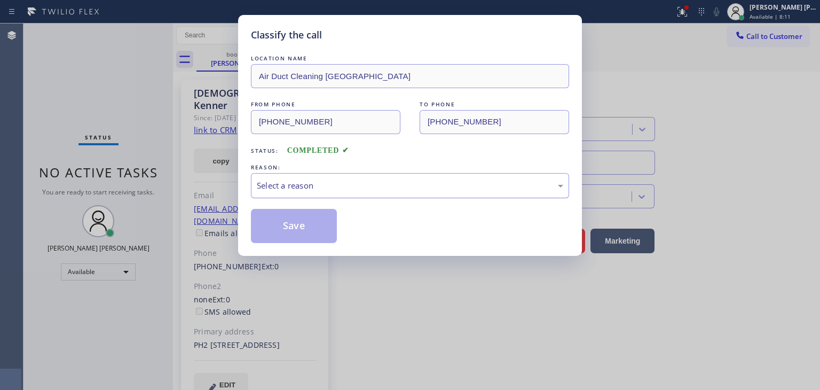
click at [319, 182] on div "Select a reason" at bounding box center [410, 185] width 306 height 12
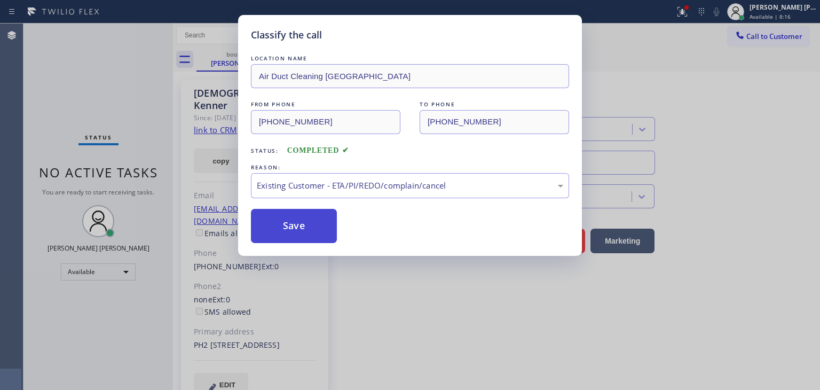
click at [310, 231] on button "Save" at bounding box center [294, 226] width 86 height 34
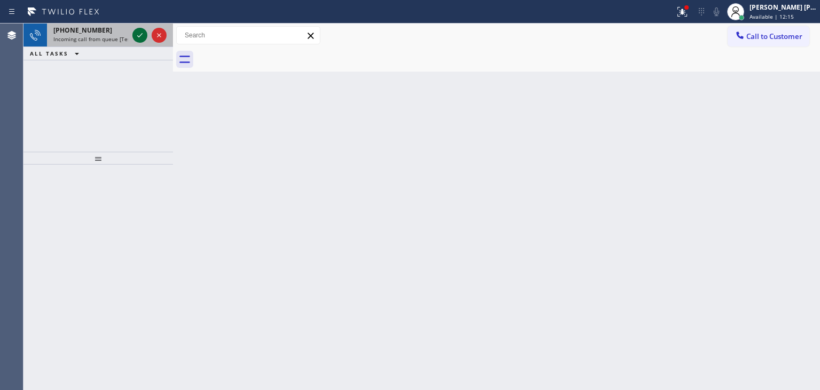
click at [139, 35] on icon at bounding box center [139, 35] width 13 height 13
click at [141, 34] on icon at bounding box center [139, 35] width 13 height 13
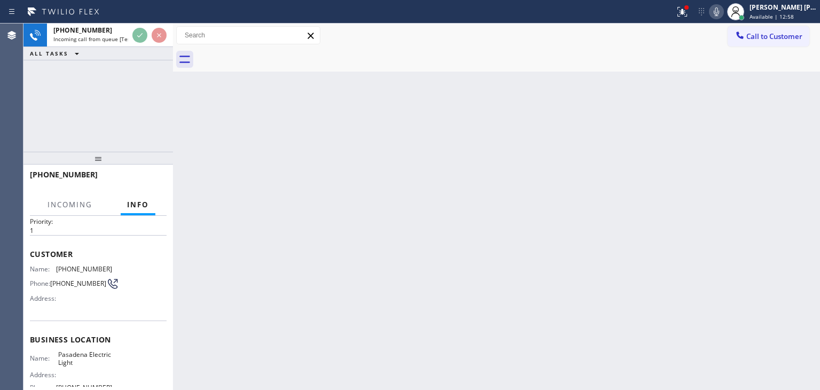
scroll to position [53, 0]
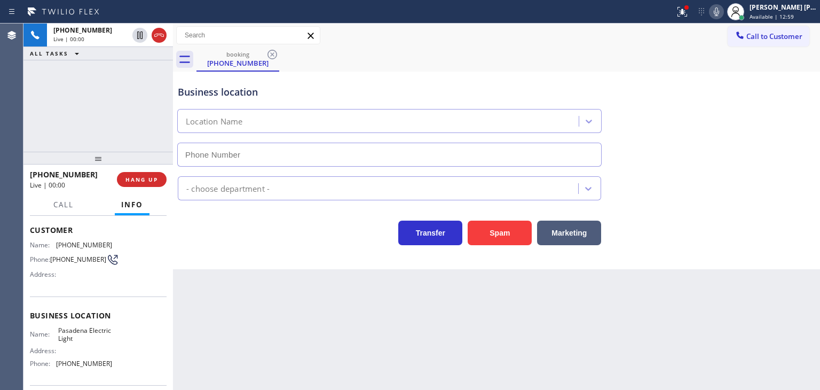
type input "[PHONE_NUMBER]"
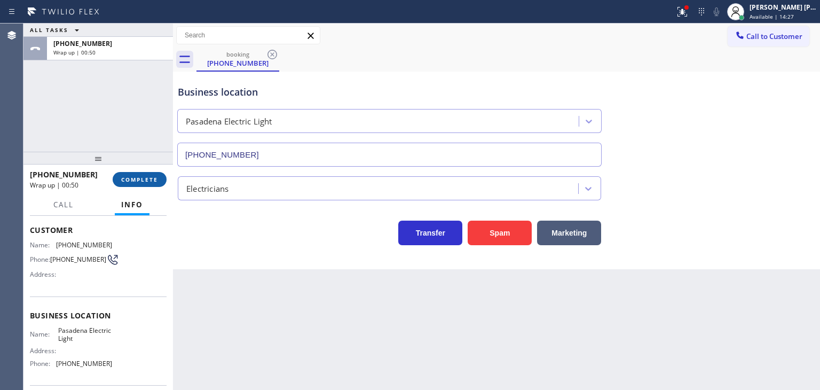
click at [140, 182] on span "COMPLETE" at bounding box center [139, 179] width 37 height 7
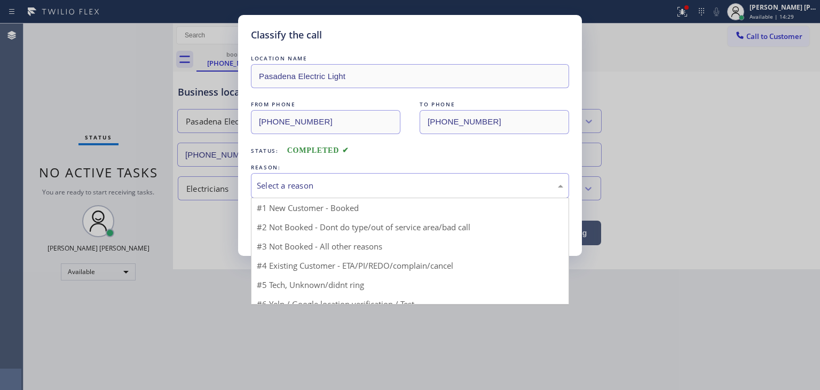
click at [328, 189] on div "Select a reason" at bounding box center [410, 185] width 306 height 12
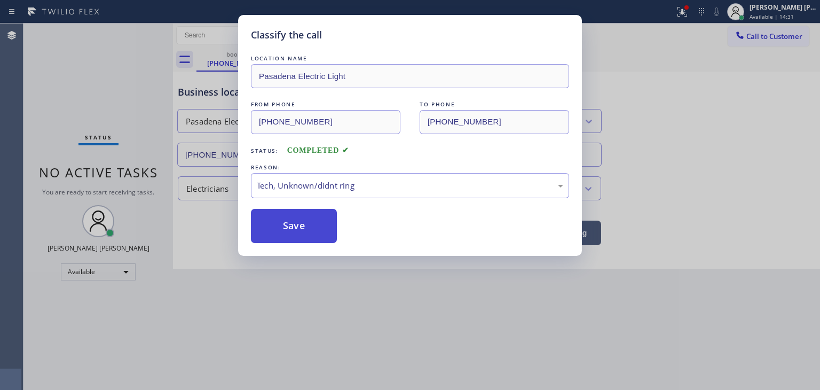
click at [304, 235] on button "Save" at bounding box center [294, 226] width 86 height 34
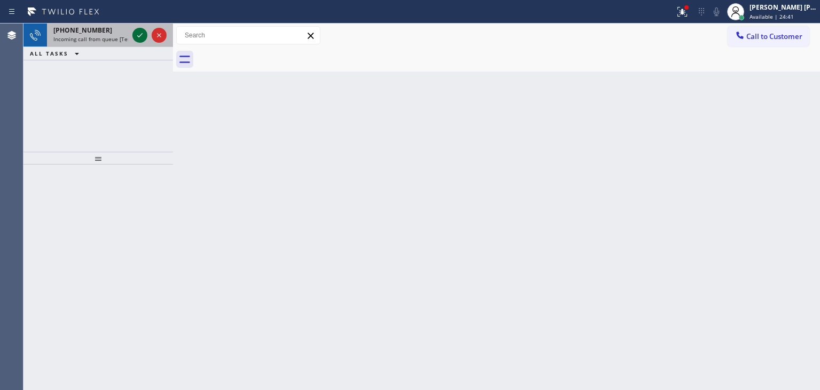
click at [141, 41] on icon at bounding box center [139, 35] width 13 height 13
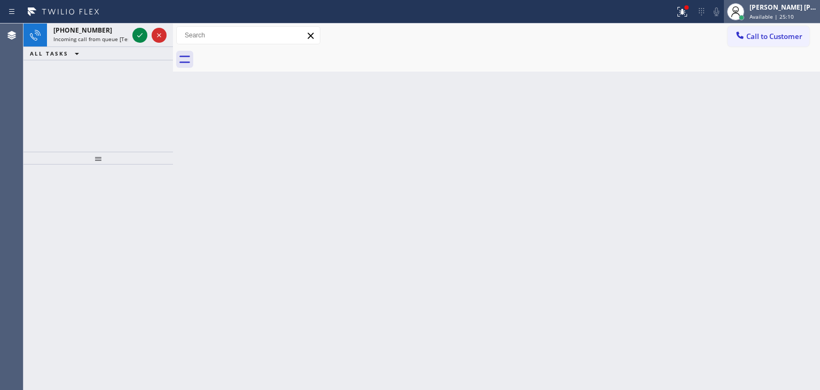
click at [794, 13] on span "Available | 25:10" at bounding box center [772, 16] width 44 height 7
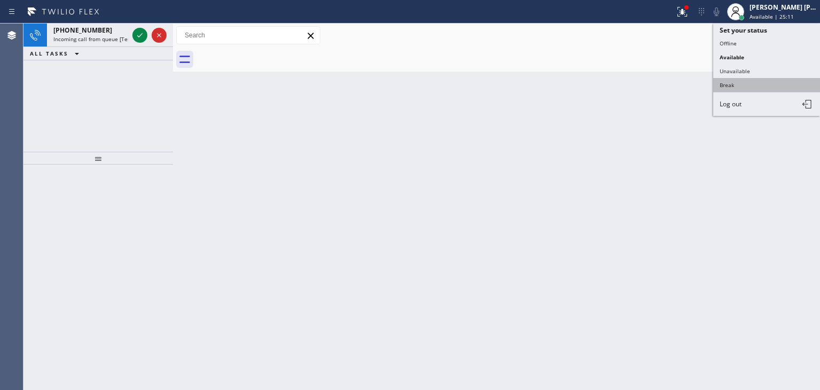
click at [752, 88] on button "Break" at bounding box center [766, 85] width 107 height 14
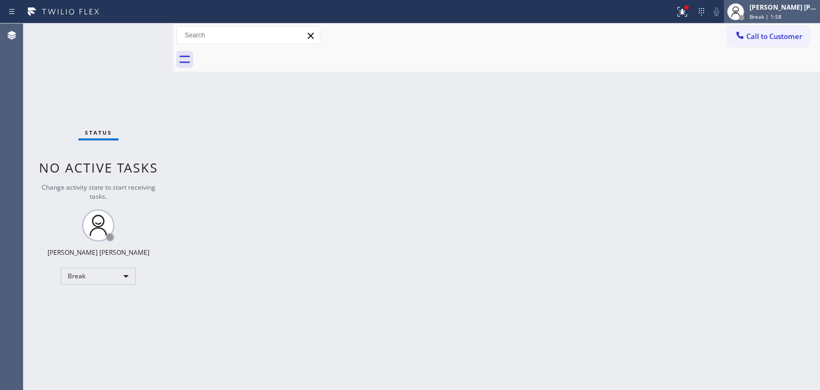
click at [798, 15] on div "Break | 1:58" at bounding box center [783, 16] width 67 height 7
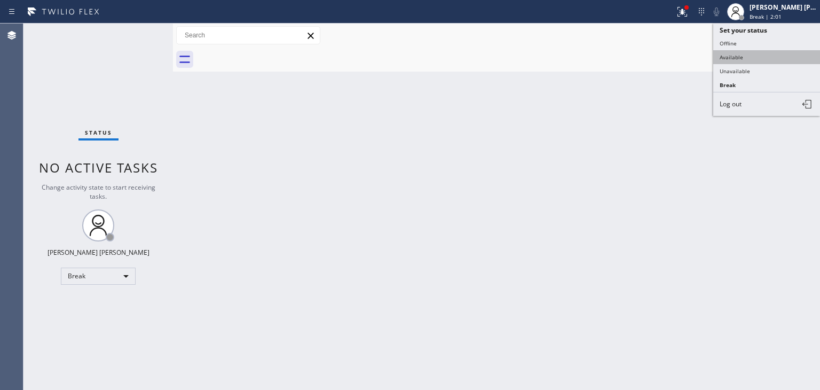
click at [740, 54] on button "Available" at bounding box center [766, 57] width 107 height 14
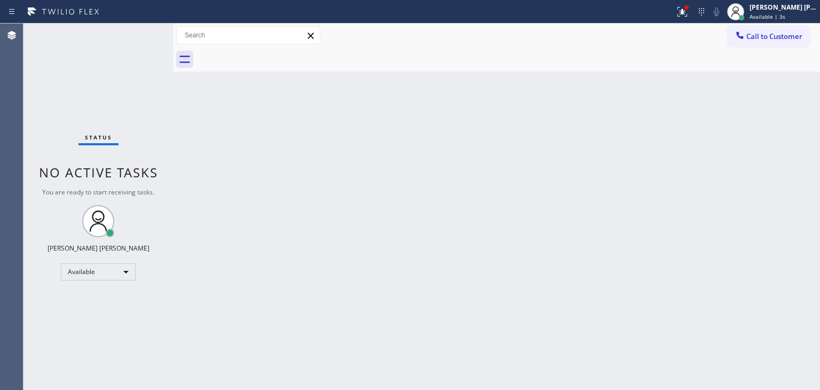
click at [137, 34] on div "Status No active tasks You are ready to start receiving tasks. [PERSON_NAME] [P…" at bounding box center [97, 206] width 149 height 366
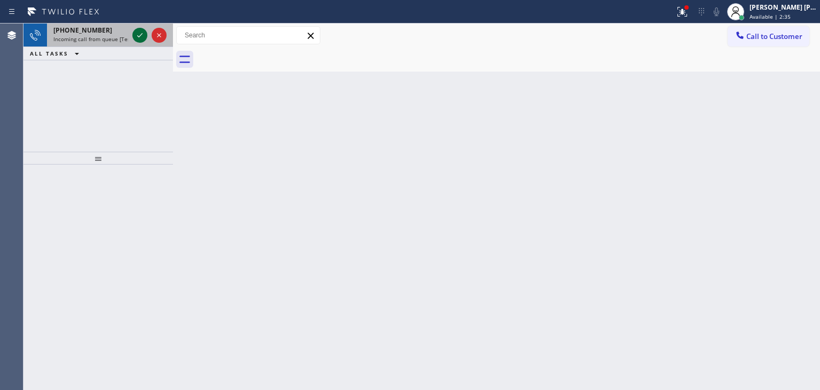
click at [137, 34] on icon at bounding box center [139, 35] width 13 height 13
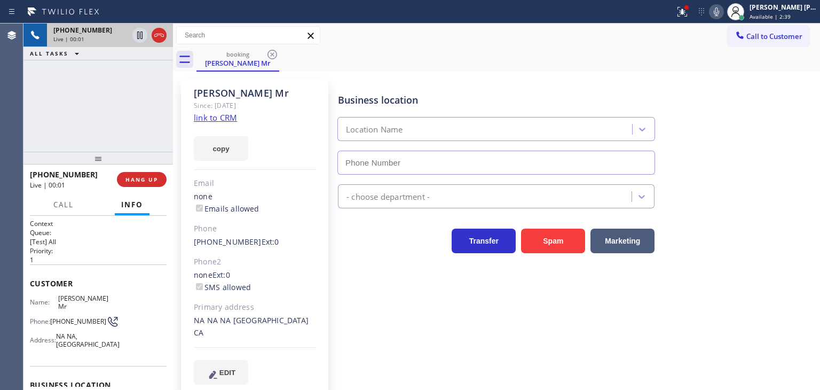
type input "[PHONE_NUMBER]"
click at [219, 116] on link "link to CRM" at bounding box center [215, 117] width 43 height 11
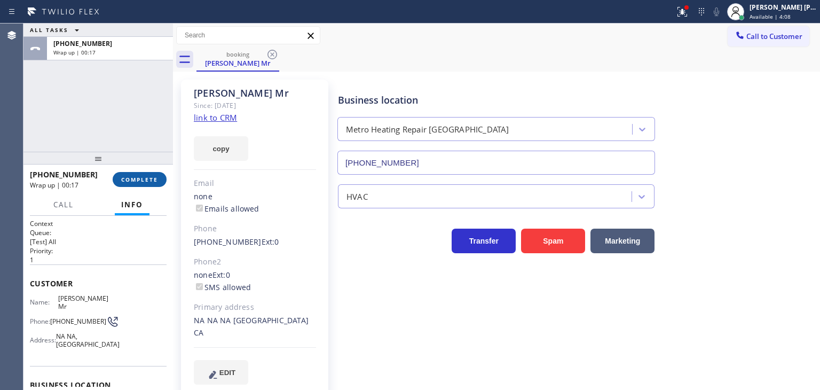
click at [138, 176] on span "COMPLETE" at bounding box center [139, 179] width 37 height 7
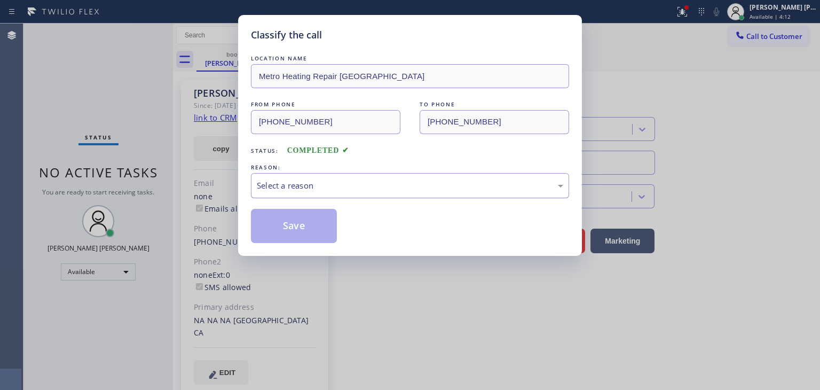
click at [318, 187] on div "Select a reason" at bounding box center [410, 185] width 306 height 12
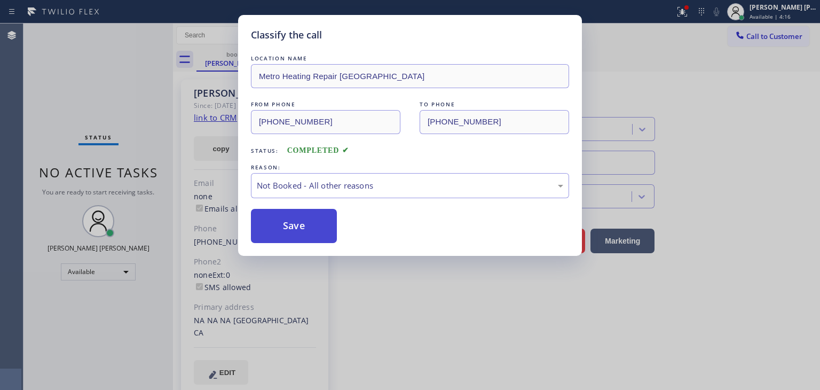
click at [310, 229] on button "Save" at bounding box center [294, 226] width 86 height 34
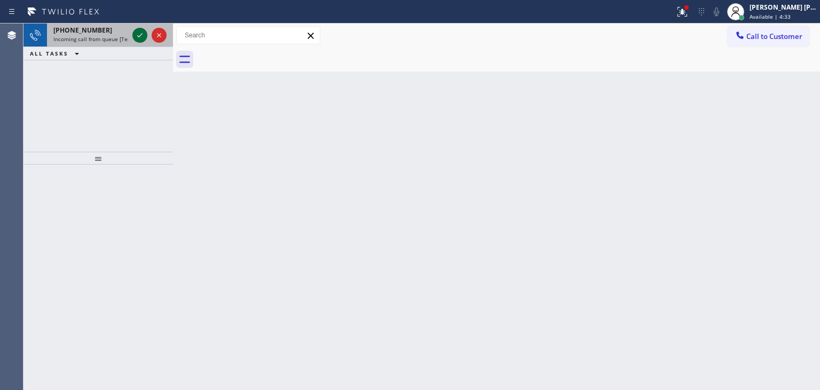
click at [140, 37] on icon at bounding box center [139, 35] width 13 height 13
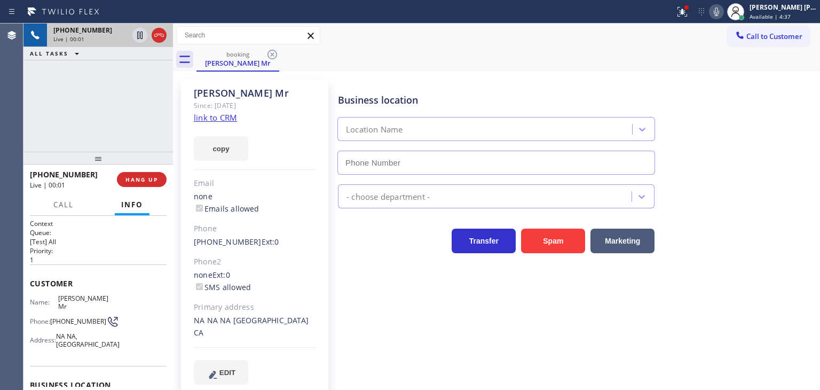
type input "[PHONE_NUMBER]"
click at [723, 9] on icon at bounding box center [716, 11] width 13 height 13
click at [723, 10] on icon at bounding box center [716, 11] width 13 height 13
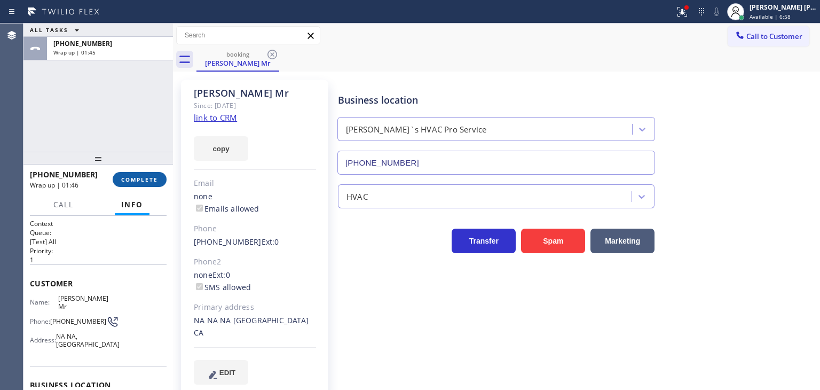
click at [149, 179] on span "COMPLETE" at bounding box center [139, 179] width 37 height 7
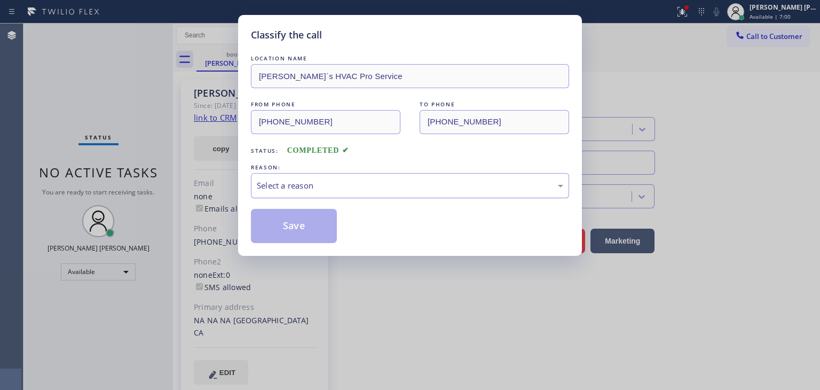
click at [326, 179] on div "Select a reason" at bounding box center [410, 185] width 306 height 12
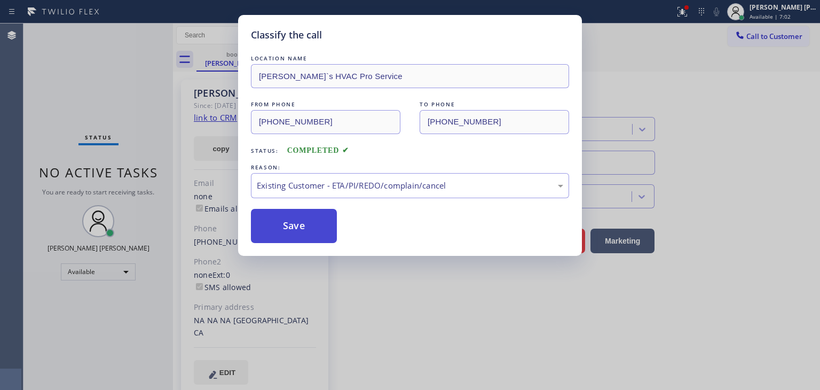
click at [288, 219] on button "Save" at bounding box center [294, 226] width 86 height 34
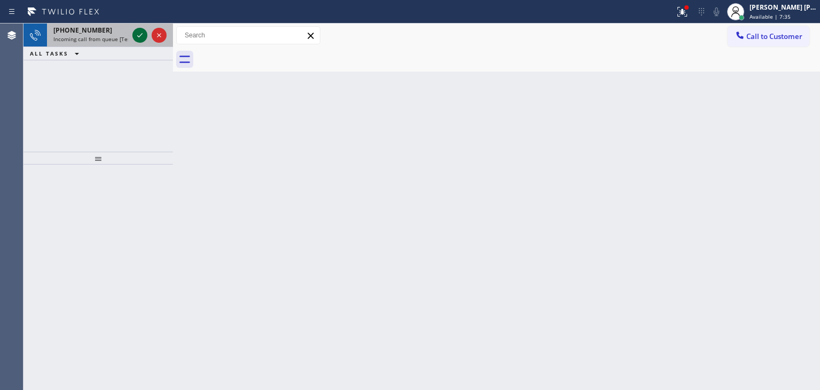
click at [141, 35] on icon at bounding box center [139, 35] width 13 height 13
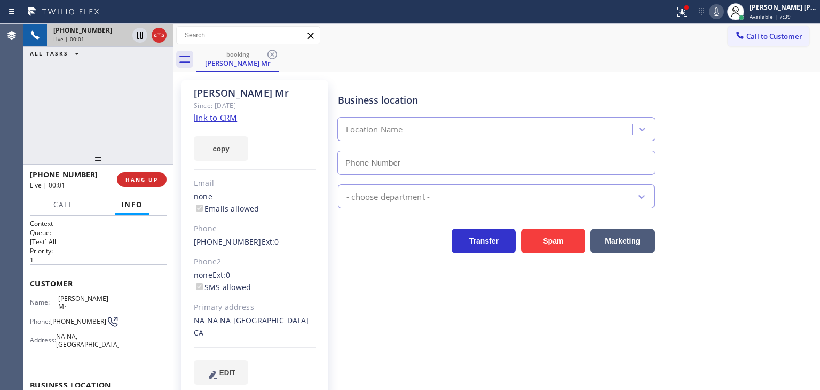
type input "[PHONE_NUMBER]"
click at [229, 118] on link "link to CRM" at bounding box center [215, 117] width 43 height 11
click at [724, 19] on button at bounding box center [716, 11] width 15 height 15
click at [724, 18] on button at bounding box center [716, 11] width 15 height 15
click at [719, 7] on icon at bounding box center [716, 11] width 5 height 9
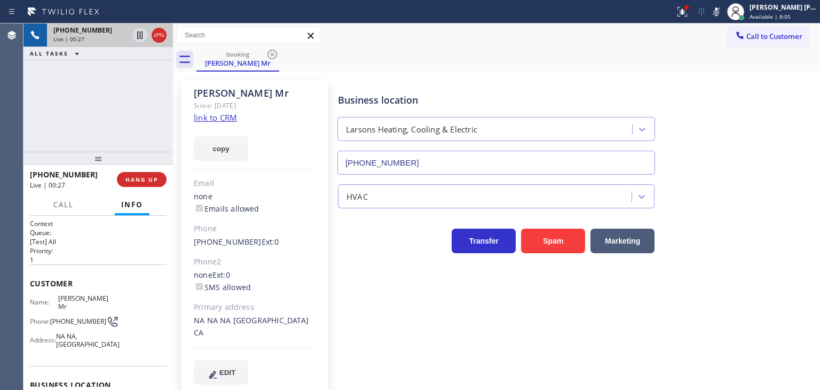
click at [723, 13] on icon at bounding box center [716, 11] width 13 height 13
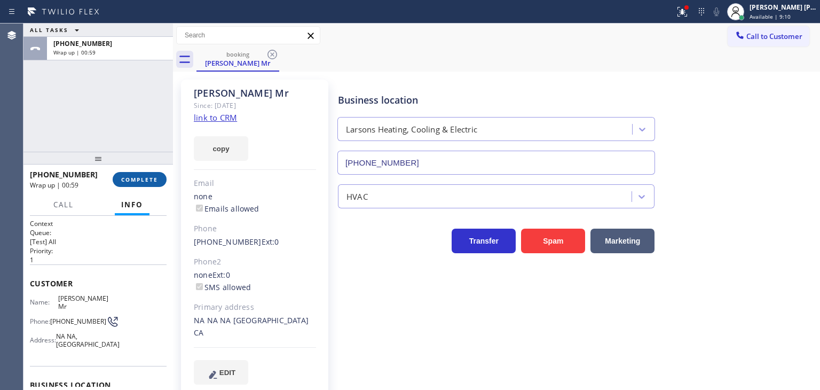
click at [147, 178] on span "COMPLETE" at bounding box center [139, 179] width 37 height 7
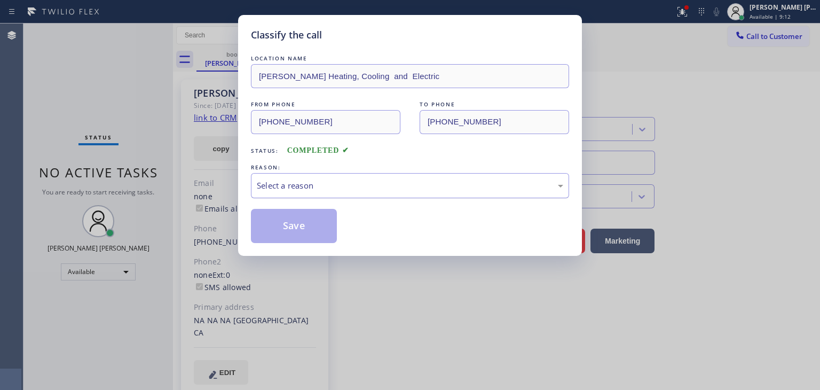
click at [345, 188] on div "Select a reason" at bounding box center [410, 185] width 306 height 12
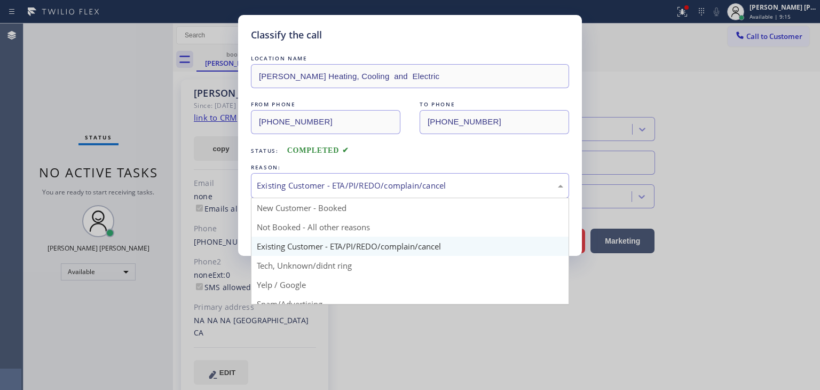
click at [303, 185] on div "Existing Customer - ETA/PI/REDO/complain/cancel" at bounding box center [410, 185] width 306 height 12
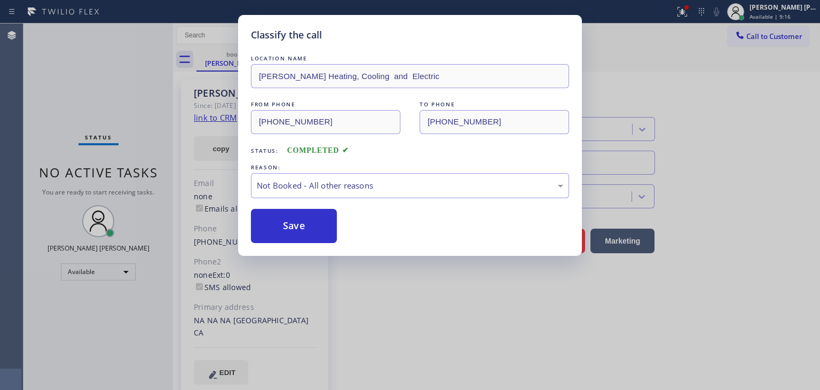
click at [298, 224] on button "Save" at bounding box center [294, 226] width 86 height 34
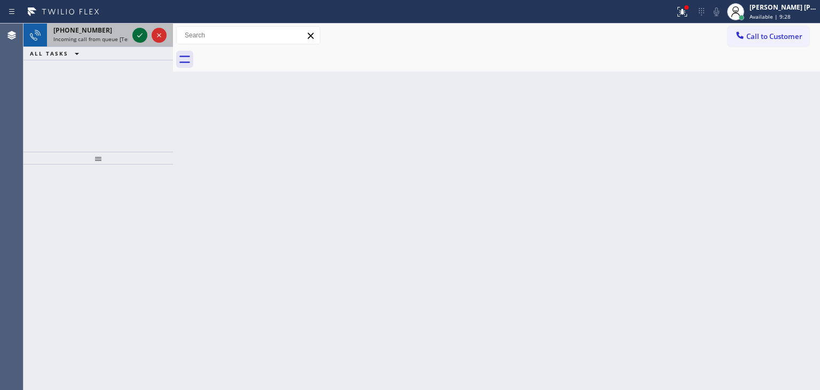
click at [139, 33] on icon at bounding box center [139, 35] width 13 height 13
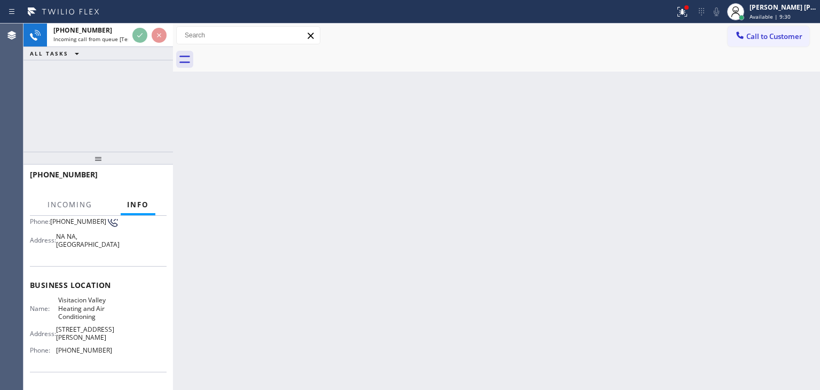
scroll to position [107, 0]
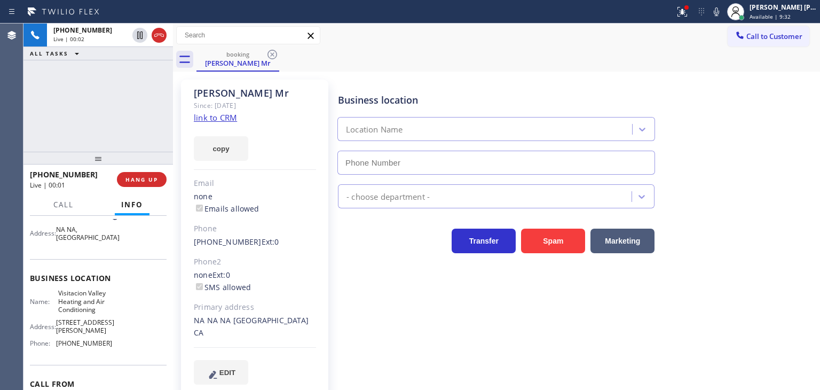
type input "[PHONE_NUMBER]"
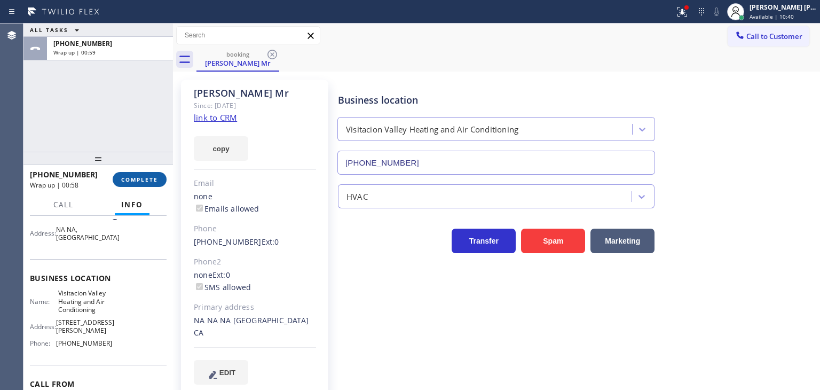
click at [145, 180] on span "COMPLETE" at bounding box center [139, 179] width 37 height 7
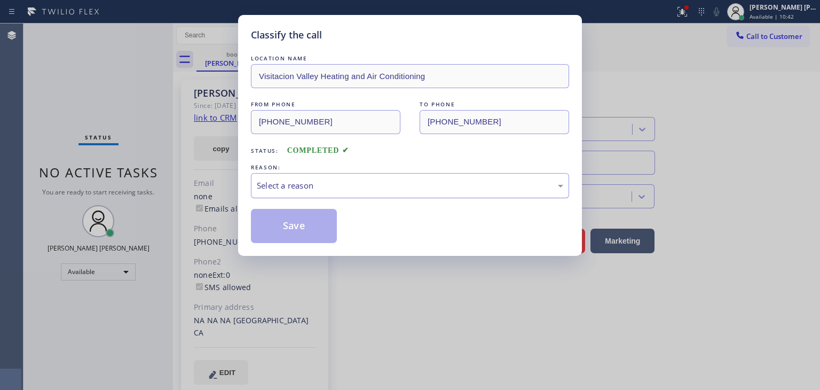
click at [267, 181] on div "Select a reason" at bounding box center [410, 185] width 306 height 12
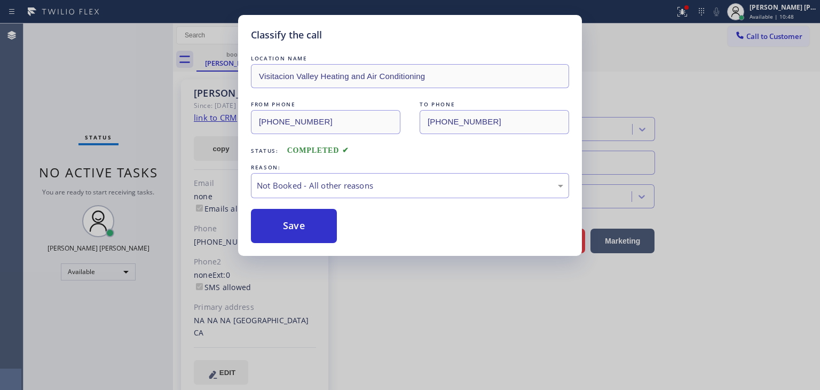
click at [297, 221] on button "Save" at bounding box center [294, 226] width 86 height 34
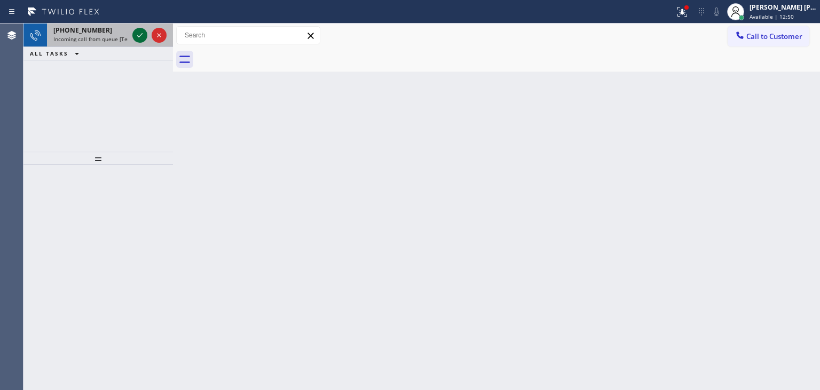
click at [139, 35] on icon at bounding box center [139, 35] width 13 height 13
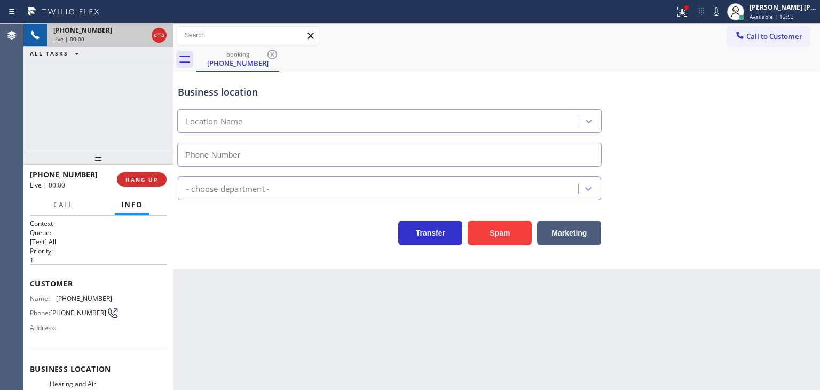
type input "[PHONE_NUMBER]"
click at [773, 110] on div "Business location Heating & Air Conditioning in [GEOGRAPHIC_DATA] [PHONE_NUMBER]" at bounding box center [497, 118] width 642 height 97
click at [723, 18] on icon at bounding box center [716, 11] width 13 height 13
click at [723, 9] on icon at bounding box center [716, 11] width 13 height 13
drag, startPoint x: 89, startPoint y: 175, endPoint x: 40, endPoint y: 178, distance: 48.7
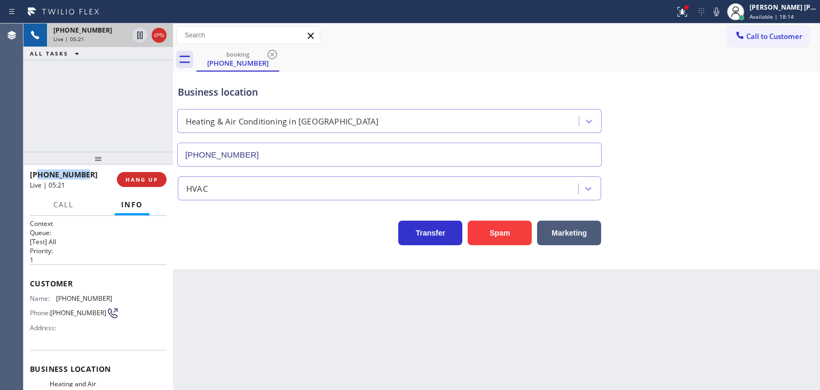
click at [40, 178] on div "[PHONE_NUMBER]" at bounding box center [70, 174] width 80 height 10
copy span "4804062915"
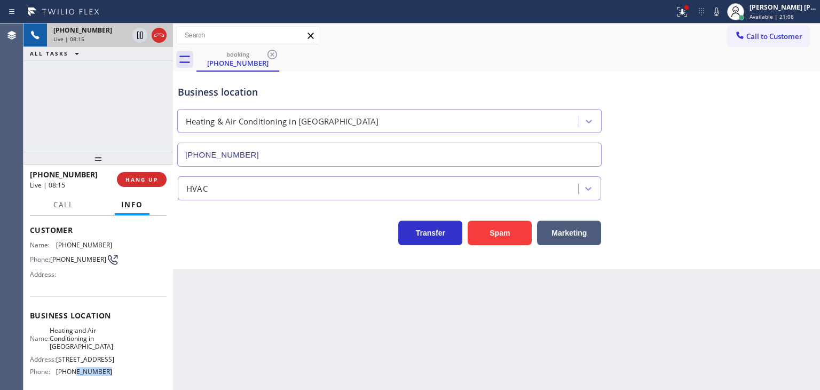
scroll to position [60, 0]
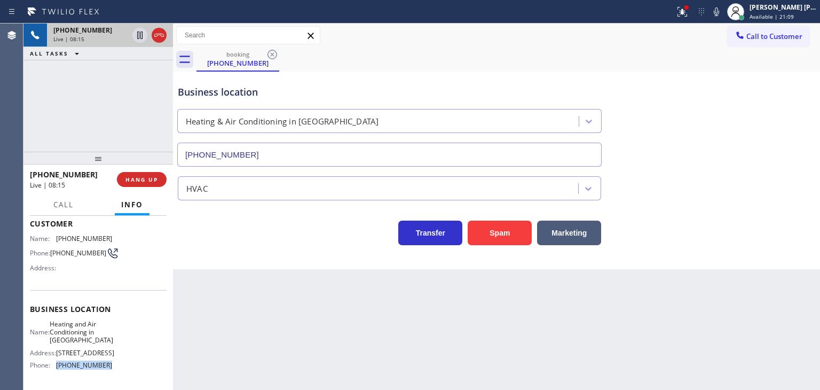
drag, startPoint x: 70, startPoint y: 377, endPoint x: 51, endPoint y: 366, distance: 22.2
click at [51, 366] on div "Name: Heating and Air Conditioning in [GEOGRAPHIC_DATA] Address: [STREET_ADDRES…" at bounding box center [98, 347] width 137 height 54
copy div "[PHONE_NUMBER]"
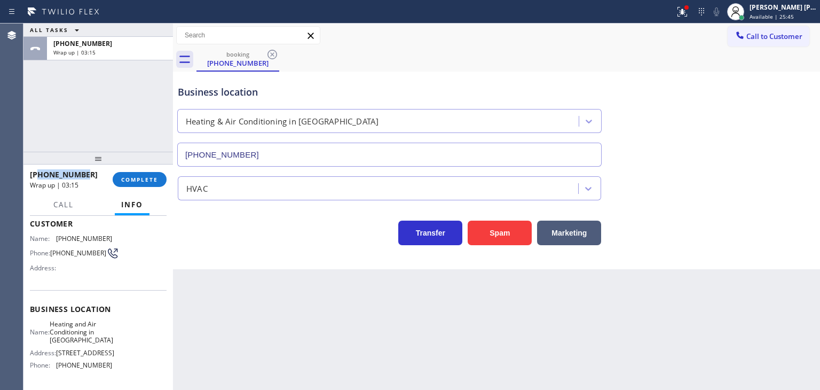
drag, startPoint x: 83, startPoint y: 172, endPoint x: 38, endPoint y: 171, distance: 45.4
click at [38, 171] on div "[PHONE_NUMBER]" at bounding box center [67, 174] width 75 height 10
copy span "4804062915"
click at [140, 176] on span "COMPLETE" at bounding box center [139, 179] width 37 height 7
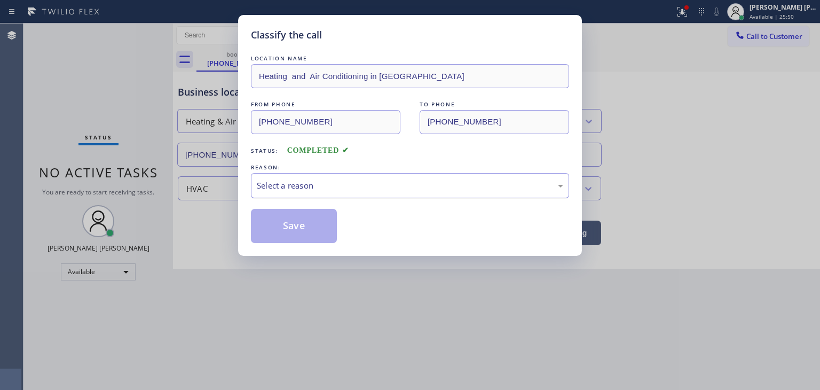
click at [274, 179] on div "Select a reason" at bounding box center [410, 185] width 306 height 12
click at [290, 222] on button "Save" at bounding box center [294, 226] width 86 height 34
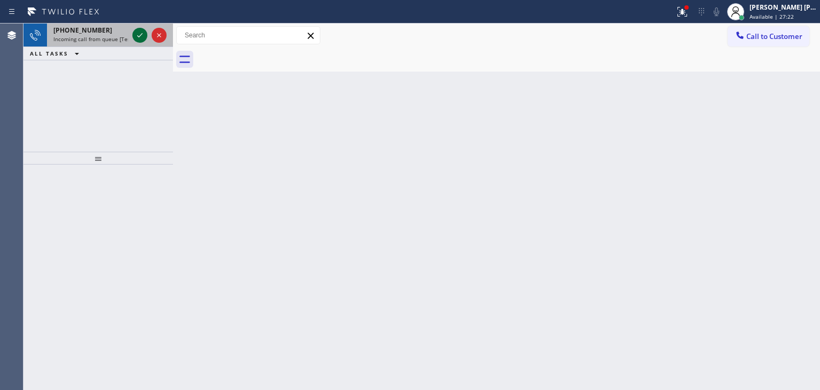
click at [138, 39] on icon at bounding box center [139, 35] width 13 height 13
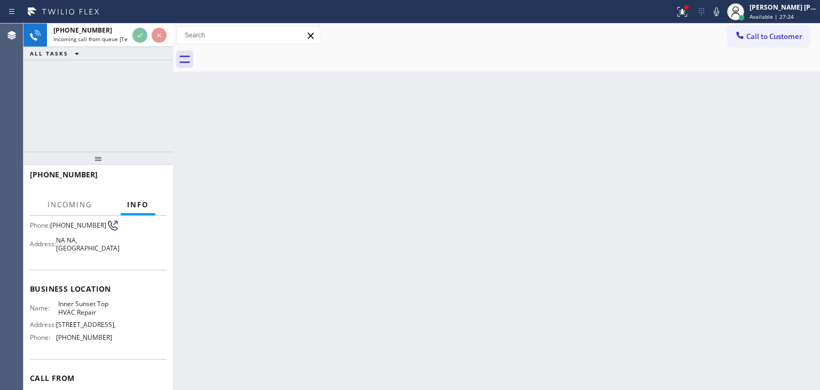
scroll to position [107, 0]
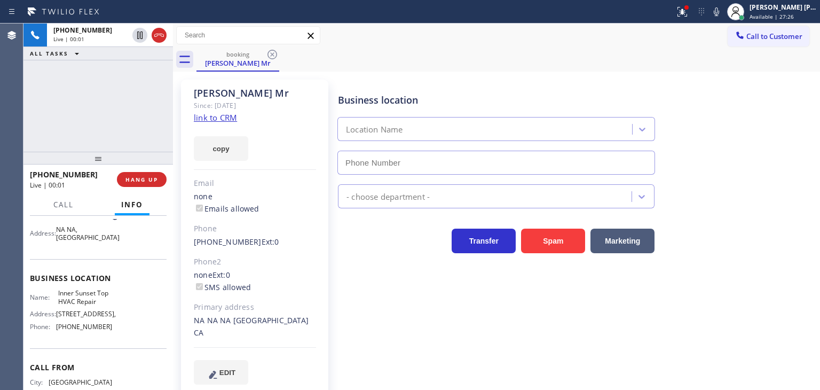
type input "[PHONE_NUMBER]"
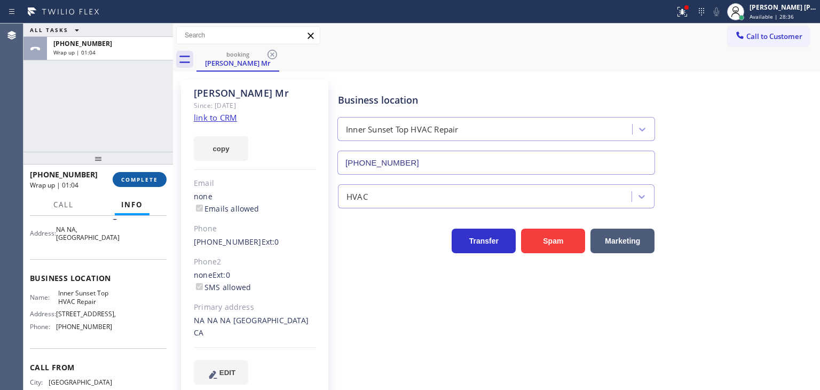
click at [151, 182] on span "COMPLETE" at bounding box center [139, 179] width 37 height 7
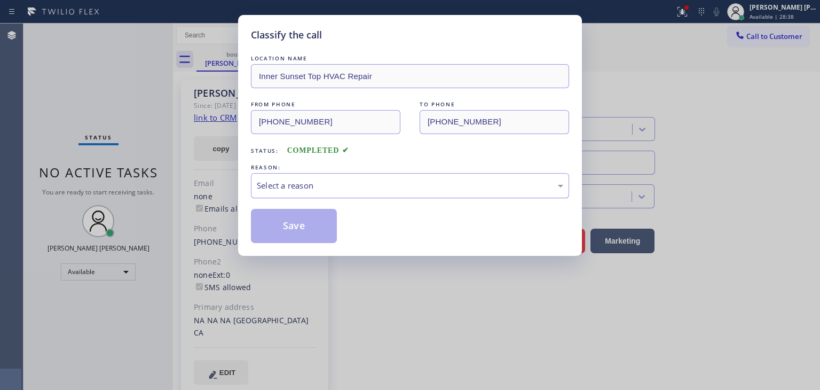
click at [337, 184] on div "Select a reason" at bounding box center [410, 185] width 306 height 12
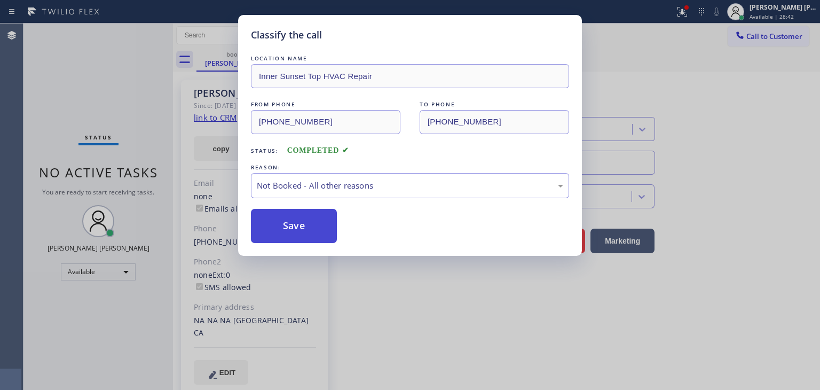
click at [322, 229] on button "Save" at bounding box center [294, 226] width 86 height 34
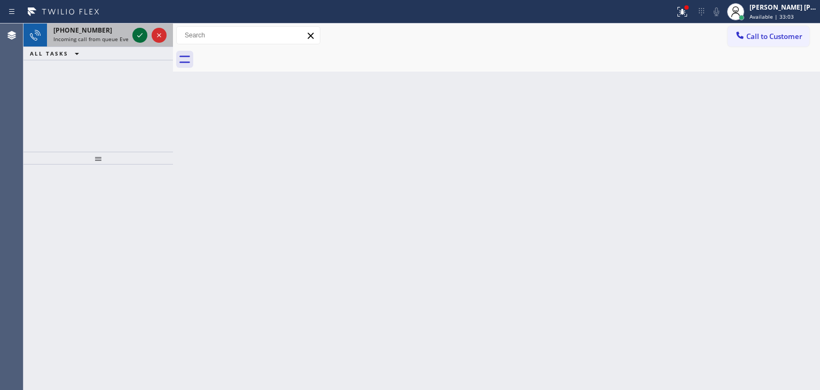
click at [139, 36] on icon at bounding box center [139, 35] width 13 height 13
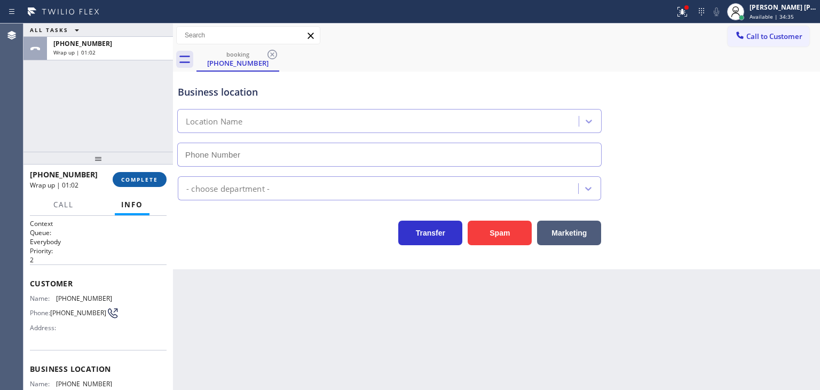
click at [143, 182] on span "COMPLETE" at bounding box center [139, 179] width 37 height 7
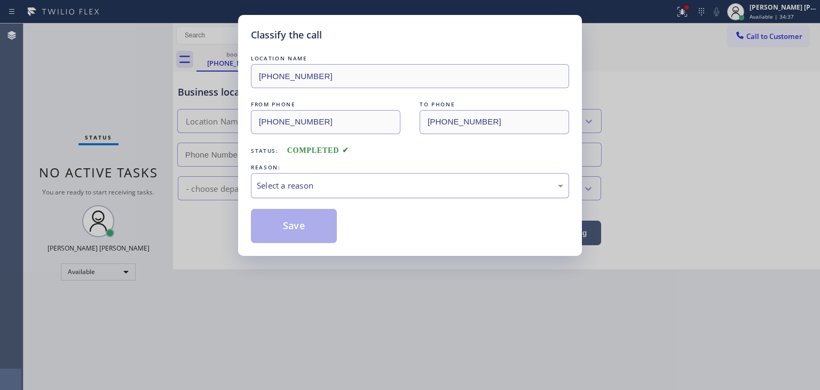
drag, startPoint x: 322, startPoint y: 186, endPoint x: 318, endPoint y: 193, distance: 7.9
click at [321, 186] on div "Select a reason" at bounding box center [410, 185] width 306 height 12
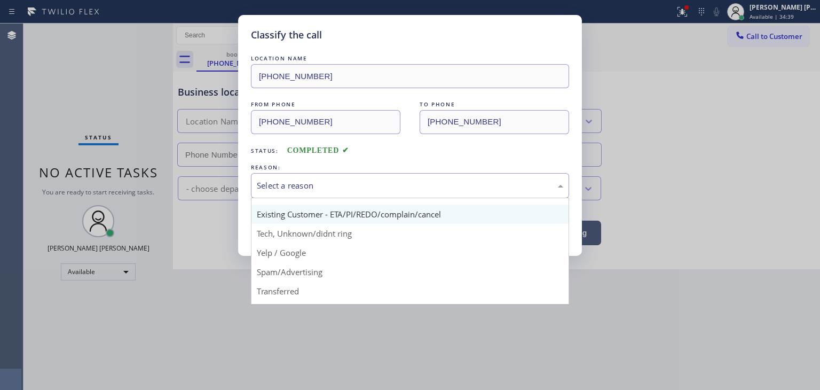
scroll to position [13, 0]
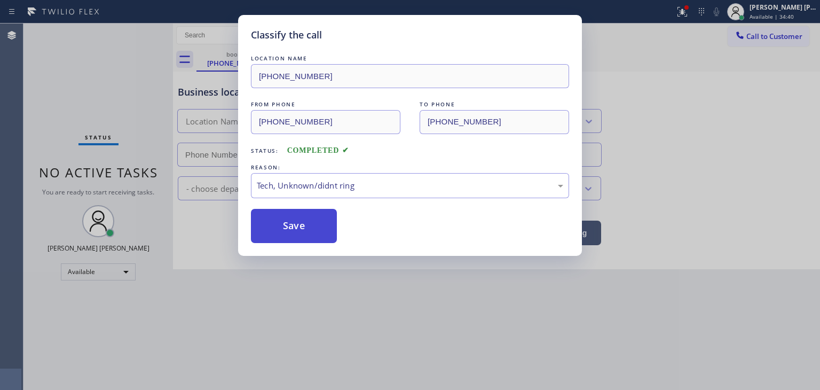
drag, startPoint x: 307, startPoint y: 231, endPoint x: 216, endPoint y: 124, distance: 141.2
click at [307, 231] on button "Save" at bounding box center [294, 226] width 86 height 34
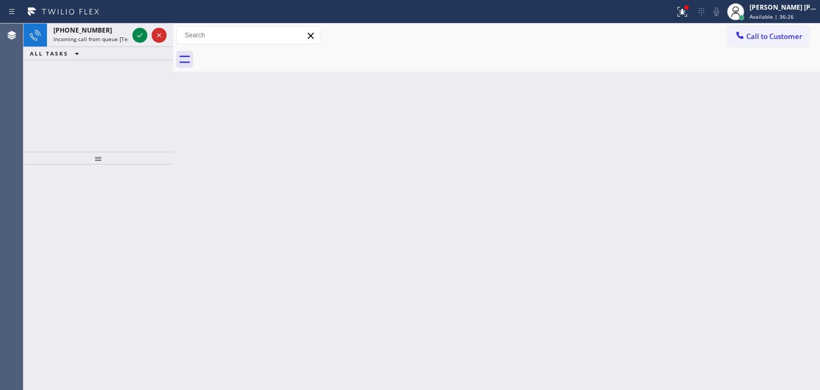
click at [133, 27] on div at bounding box center [149, 34] width 38 height 23
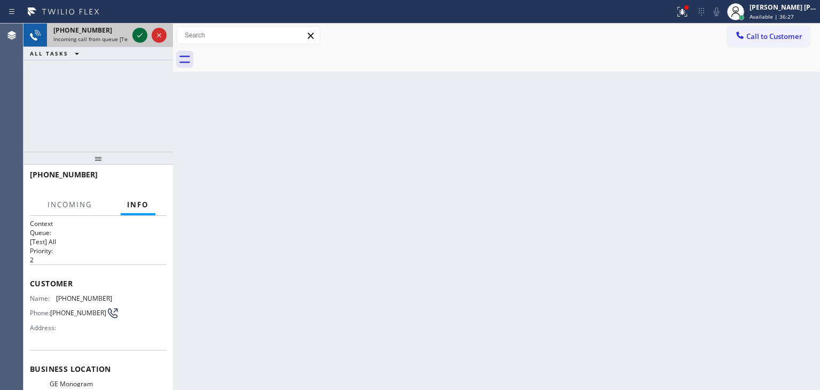
click at [144, 35] on icon at bounding box center [139, 35] width 13 height 13
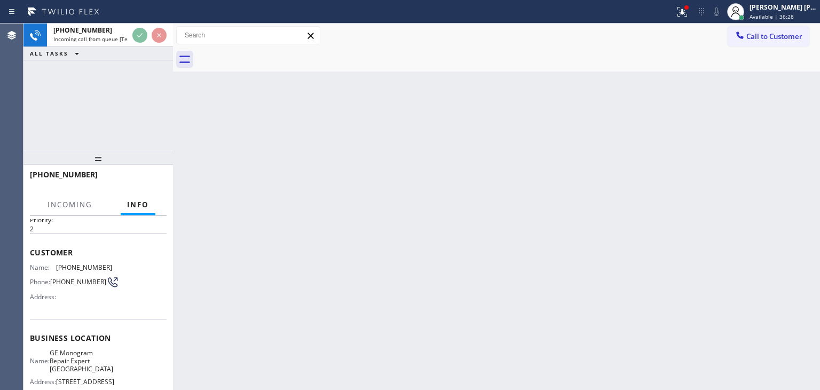
scroll to position [53, 0]
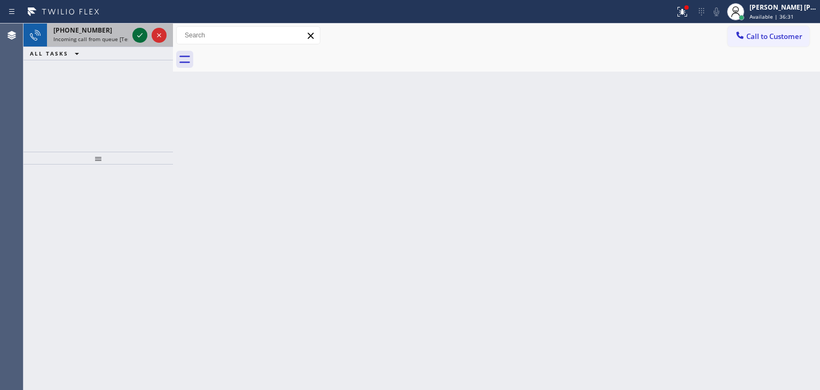
click at [141, 34] on icon at bounding box center [139, 35] width 13 height 13
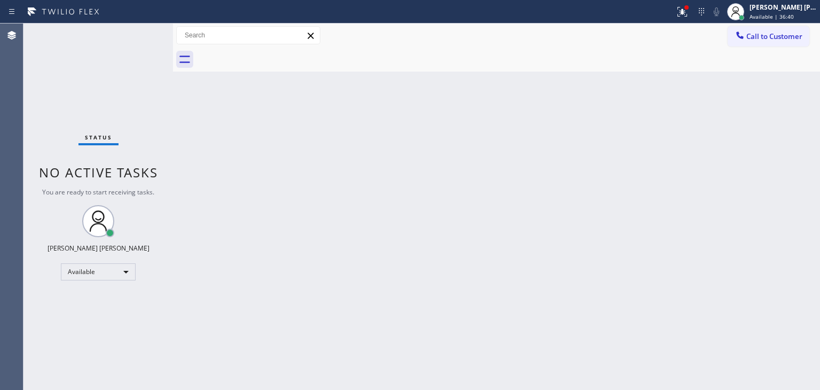
click at [138, 28] on div "Status No active tasks You are ready to start receiving tasks. [PERSON_NAME] [P…" at bounding box center [97, 206] width 149 height 366
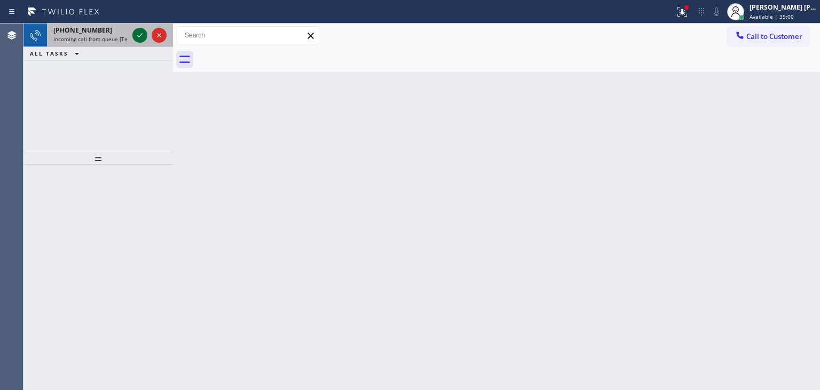
click at [139, 30] on icon at bounding box center [139, 35] width 13 height 13
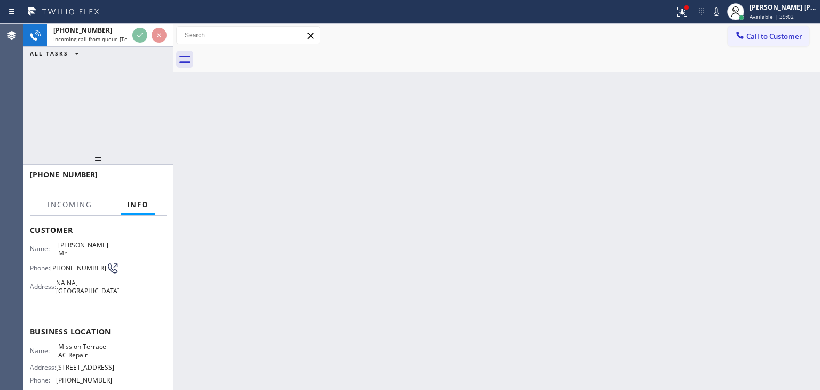
scroll to position [107, 0]
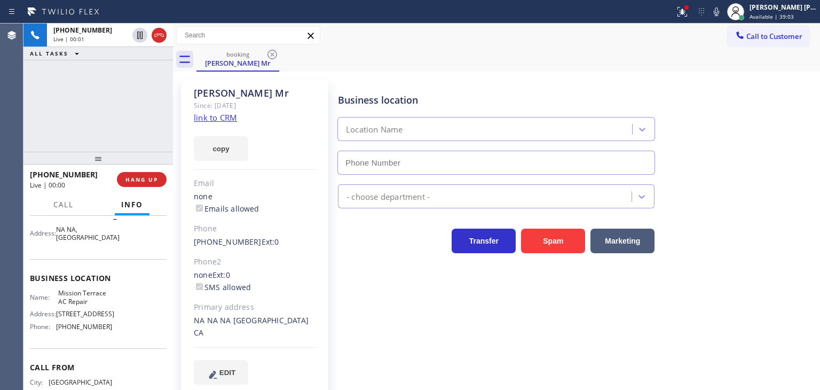
type input "[PHONE_NUMBER]"
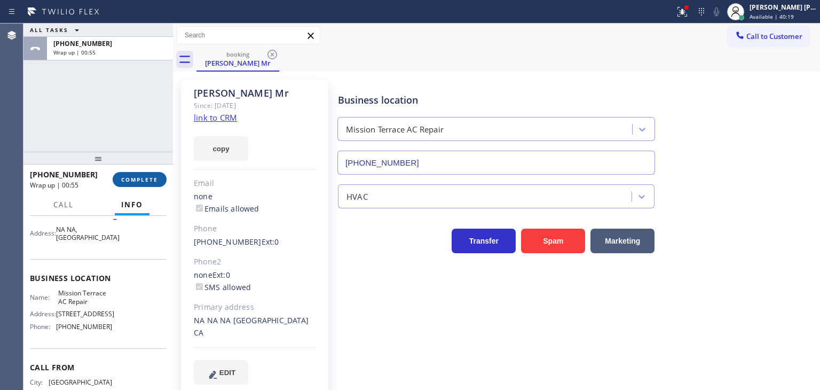
click at [144, 181] on span "COMPLETE" at bounding box center [139, 179] width 37 height 7
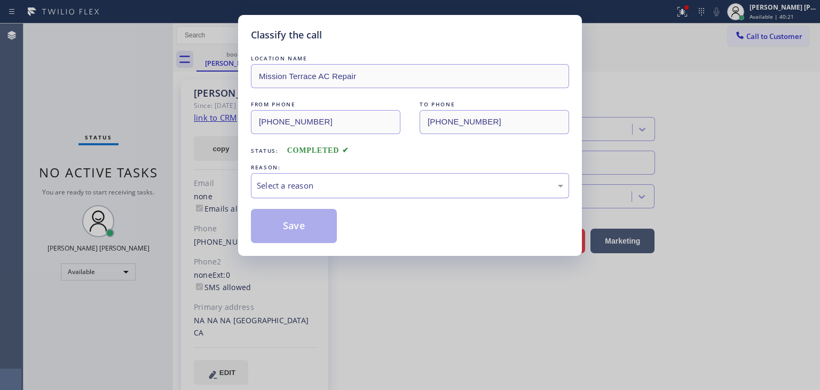
click at [332, 193] on div "Select a reason" at bounding box center [410, 185] width 318 height 25
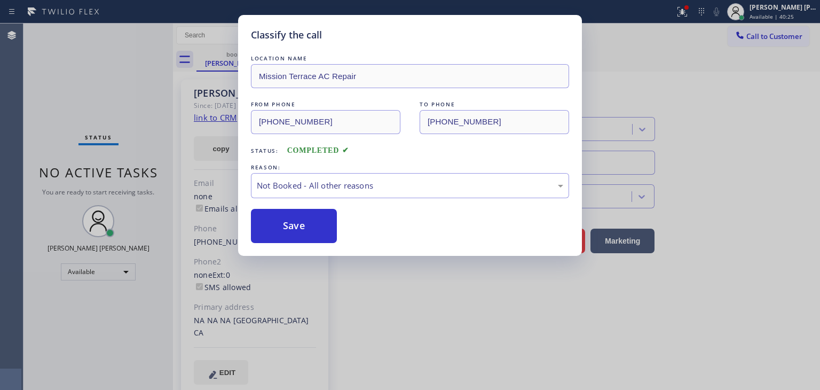
click at [311, 228] on button "Save" at bounding box center [294, 226] width 86 height 34
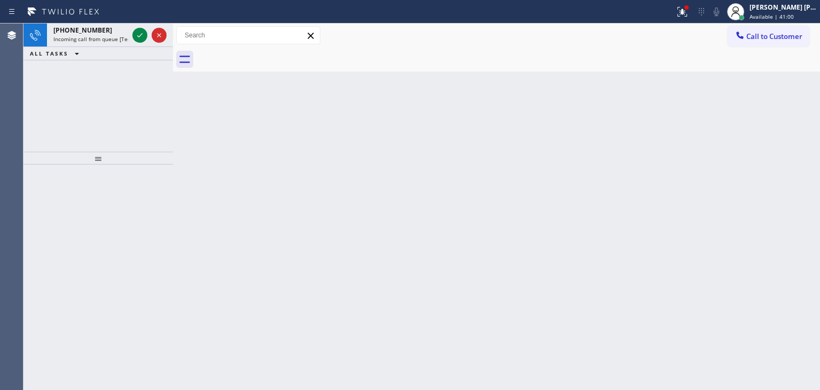
drag, startPoint x: 139, startPoint y: 36, endPoint x: 196, endPoint y: 67, distance: 65.0
click at [139, 36] on icon at bounding box center [139, 35] width 5 height 4
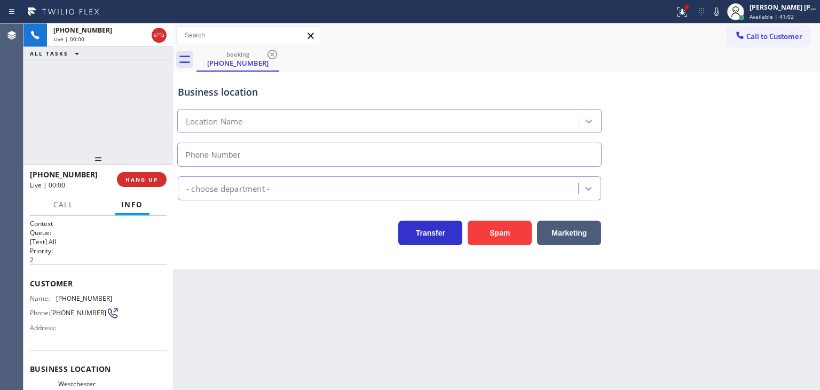
type input "[PHONE_NUMBER]"
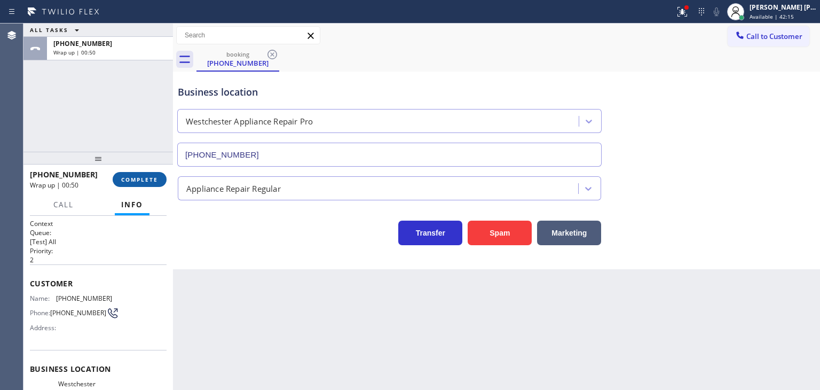
click at [150, 182] on span "COMPLETE" at bounding box center [139, 179] width 37 height 7
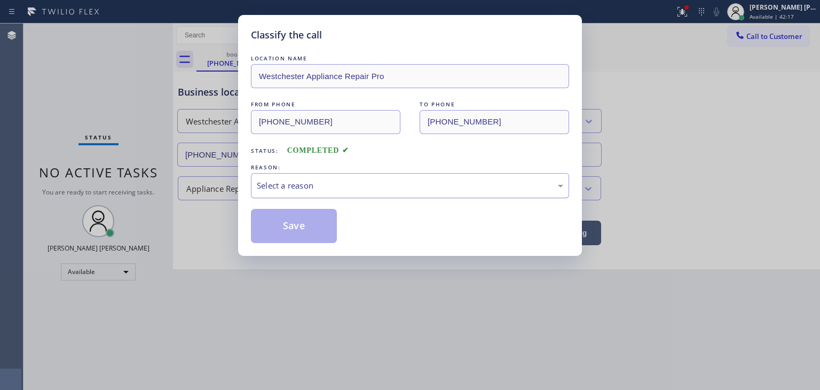
click at [312, 185] on div "Select a reason" at bounding box center [410, 185] width 306 height 12
click at [297, 227] on button "Save" at bounding box center [294, 226] width 86 height 34
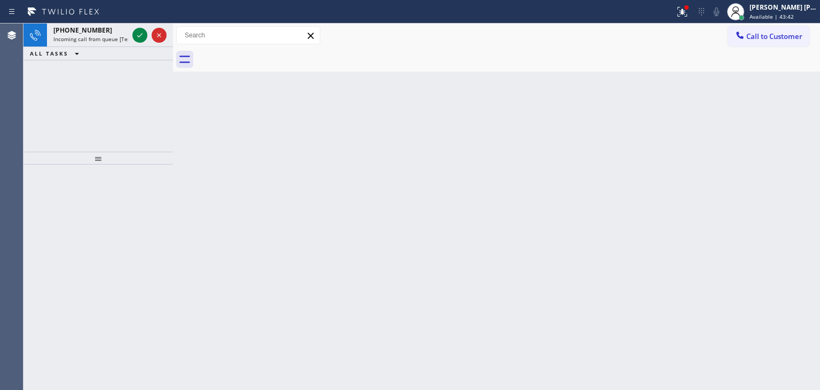
click at [141, 33] on icon at bounding box center [139, 35] width 13 height 13
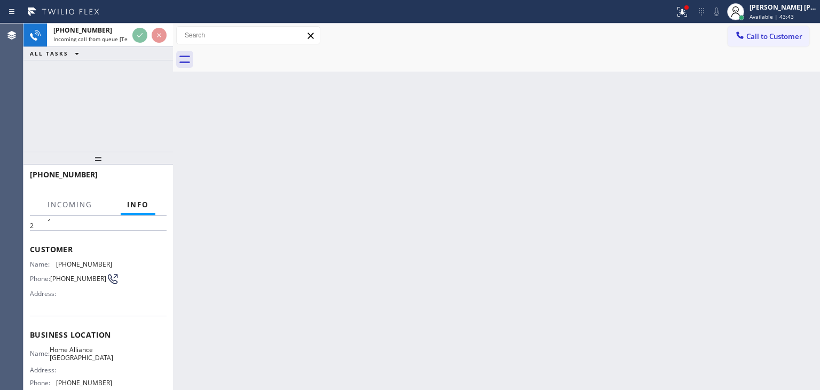
scroll to position [53, 0]
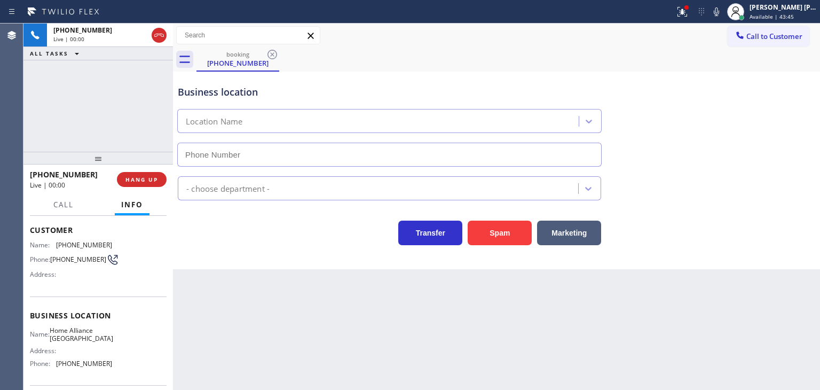
type input "[PHONE_NUMBER]"
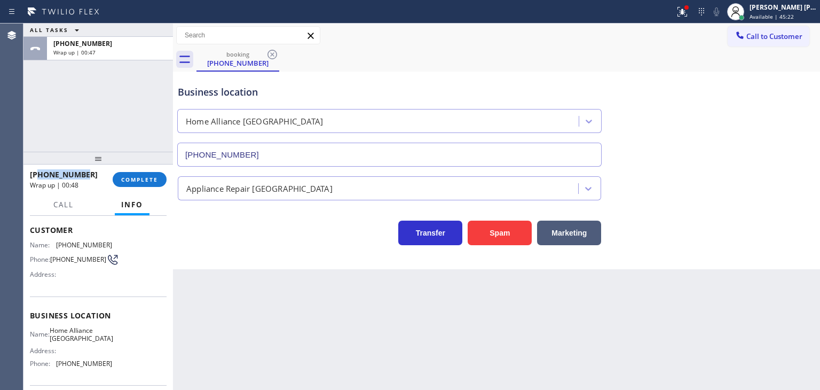
drag, startPoint x: 83, startPoint y: 176, endPoint x: 37, endPoint y: 168, distance: 47.1
click at [37, 168] on div "[PHONE_NUMBER] Wrap up | 00:48" at bounding box center [71, 179] width 83 height 28
copy span "9543099219"
drag, startPoint x: 795, startPoint y: 16, endPoint x: 784, endPoint y: 17, distance: 11.8
click at [794, 16] on span "Available | 45:24" at bounding box center [772, 16] width 44 height 7
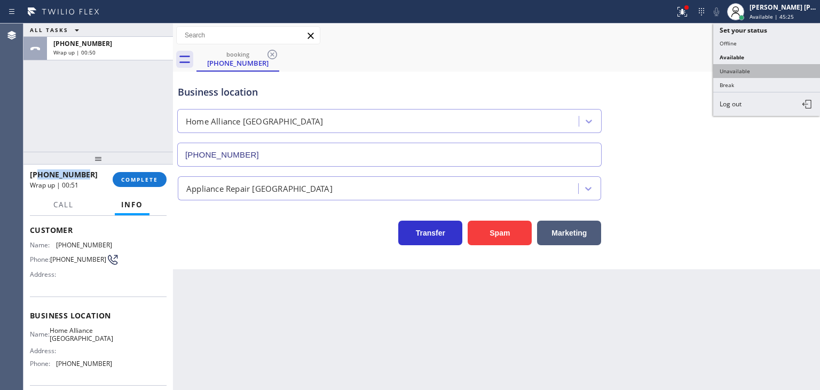
click at [735, 74] on button "Unavailable" at bounding box center [766, 71] width 107 height 14
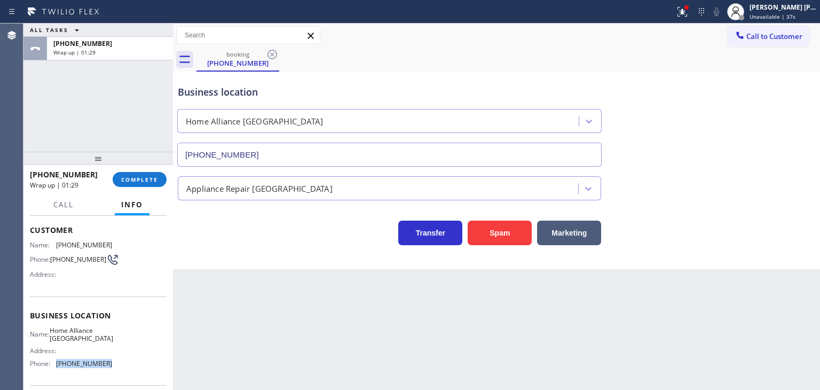
drag, startPoint x: 121, startPoint y: 360, endPoint x: 56, endPoint y: 369, distance: 65.8
click at [56, 369] on div "Name: Home Alliance Hollywood Address: Phone: [PHONE_NUMBER]" at bounding box center [98, 349] width 137 height 46
copy div "[PHONE_NUMBER]"
click at [137, 180] on span "COMPLETE" at bounding box center [139, 179] width 37 height 7
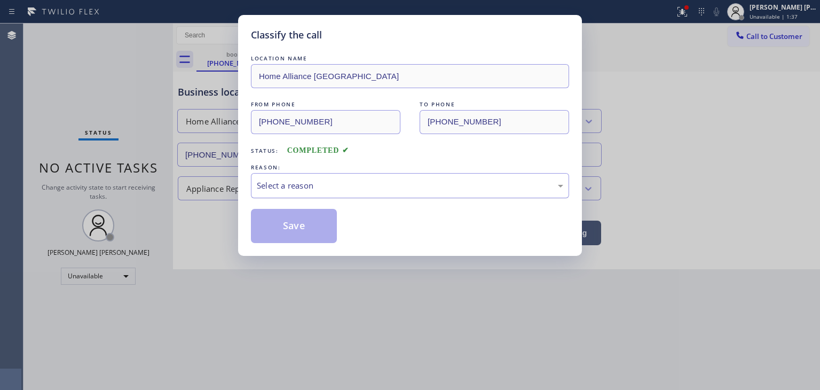
click at [309, 185] on div "Select a reason" at bounding box center [410, 185] width 306 height 12
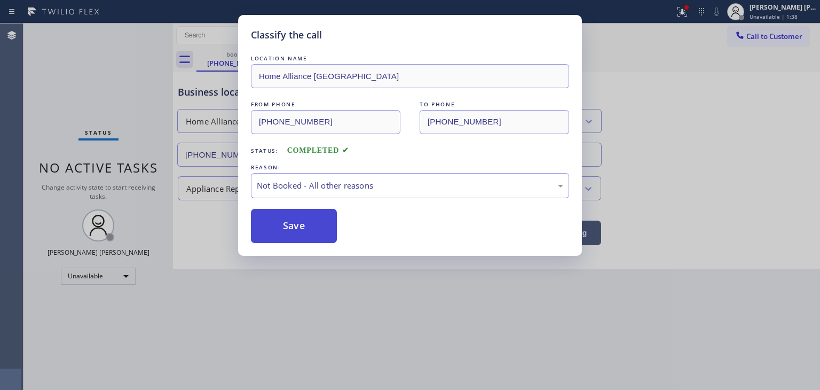
click at [307, 222] on button "Save" at bounding box center [294, 226] width 86 height 34
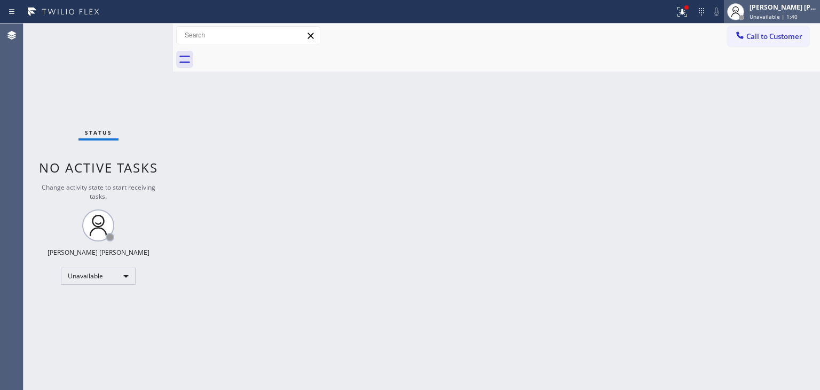
click at [796, 15] on span "Unavailable | 1:40" at bounding box center [774, 16] width 48 height 7
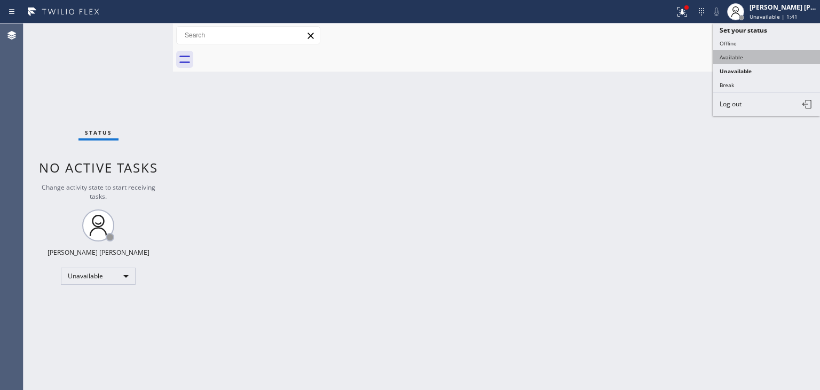
click at [737, 54] on button "Available" at bounding box center [766, 57] width 107 height 14
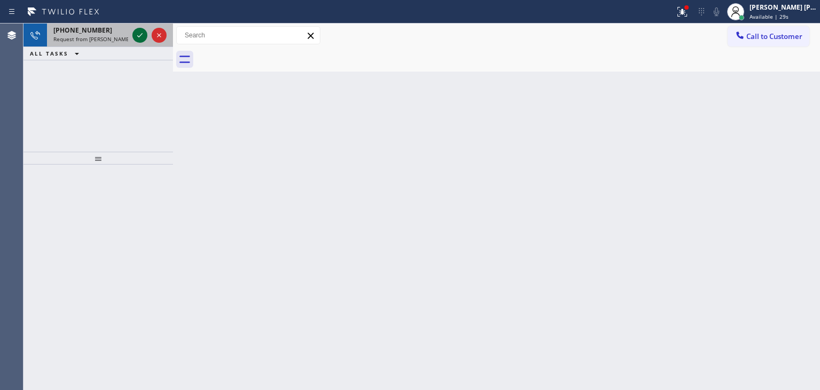
click at [137, 28] on button at bounding box center [139, 35] width 15 height 15
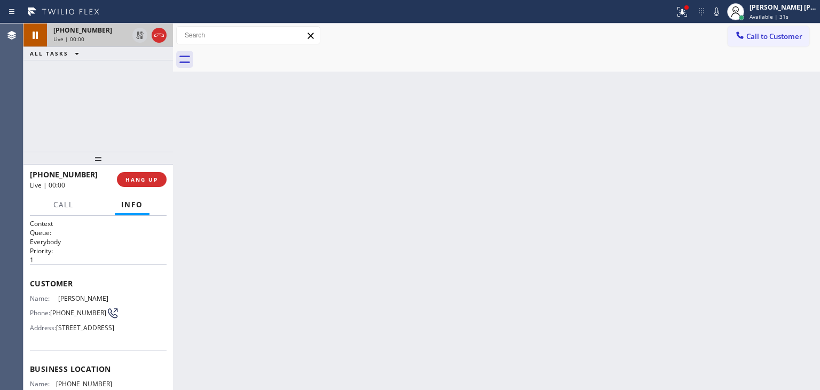
scroll to position [107, 0]
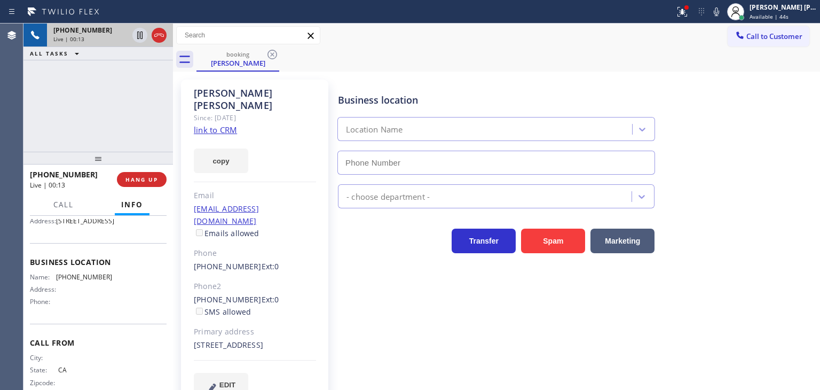
click at [224, 124] on link "link to CRM" at bounding box center [215, 129] width 43 height 11
click at [723, 15] on icon at bounding box center [716, 11] width 13 height 13
click at [723, 8] on icon at bounding box center [716, 11] width 13 height 13
drag, startPoint x: 112, startPoint y: 297, endPoint x: 68, endPoint y: 282, distance: 46.4
click at [54, 291] on div "Name: [PHONE_NUMBER] Address: Phone:" at bounding box center [98, 291] width 137 height 37
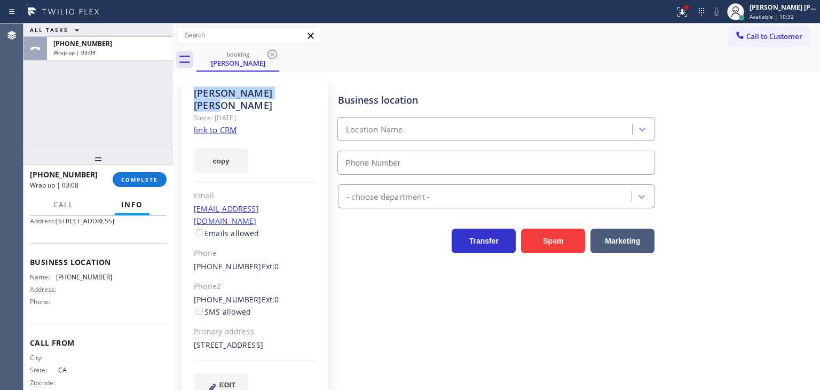
drag, startPoint x: 274, startPoint y: 91, endPoint x: 194, endPoint y: 89, distance: 80.1
click at [194, 89] on div "[PERSON_NAME]" at bounding box center [255, 99] width 122 height 25
drag, startPoint x: 90, startPoint y: 171, endPoint x: 38, endPoint y: 177, distance: 51.5
click at [38, 177] on div "[PHONE_NUMBER]" at bounding box center [67, 174] width 75 height 10
click at [146, 182] on span "COMPLETE" at bounding box center [139, 179] width 37 height 7
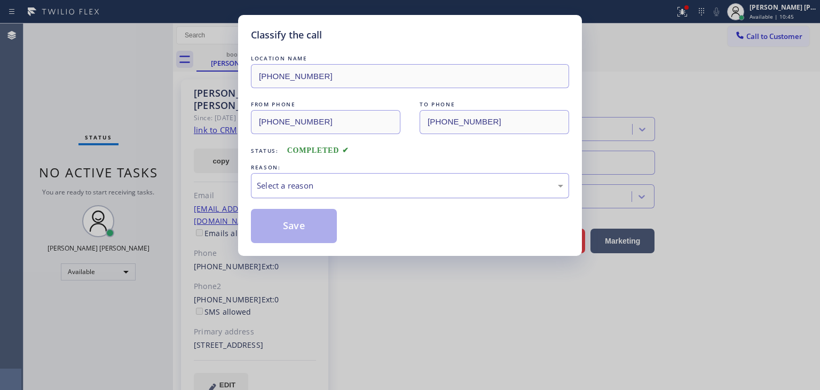
click at [281, 177] on div "Select a reason" at bounding box center [410, 185] width 318 height 25
click at [297, 216] on button "Save" at bounding box center [294, 226] width 86 height 34
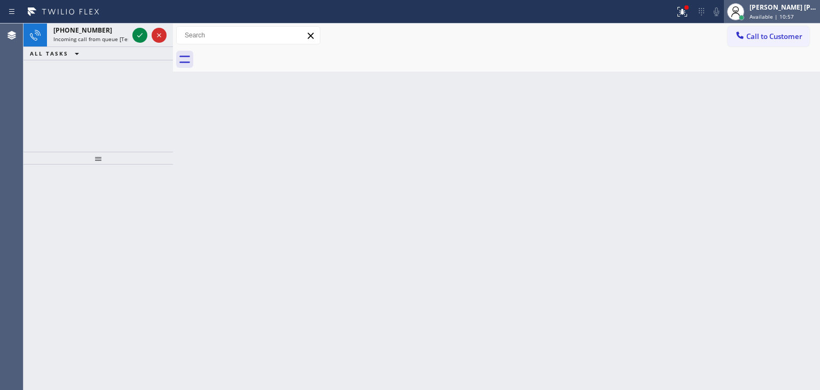
drag, startPoint x: 792, startPoint y: 10, endPoint x: 785, endPoint y: 14, distance: 8.6
click at [792, 10] on div "[PERSON_NAME] [PERSON_NAME]" at bounding box center [783, 7] width 67 height 9
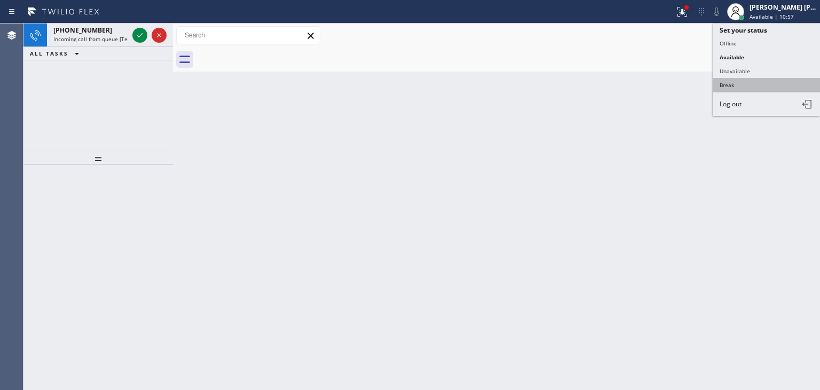
click at [742, 80] on button "Break" at bounding box center [766, 85] width 107 height 14
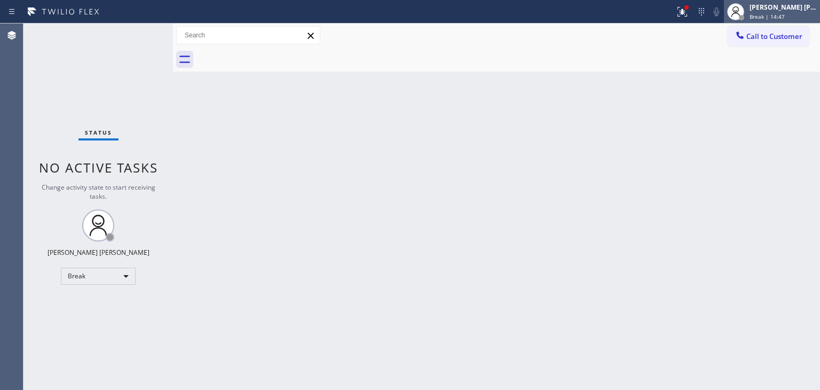
click at [796, 7] on div "[PERSON_NAME] [PERSON_NAME]" at bounding box center [783, 7] width 67 height 9
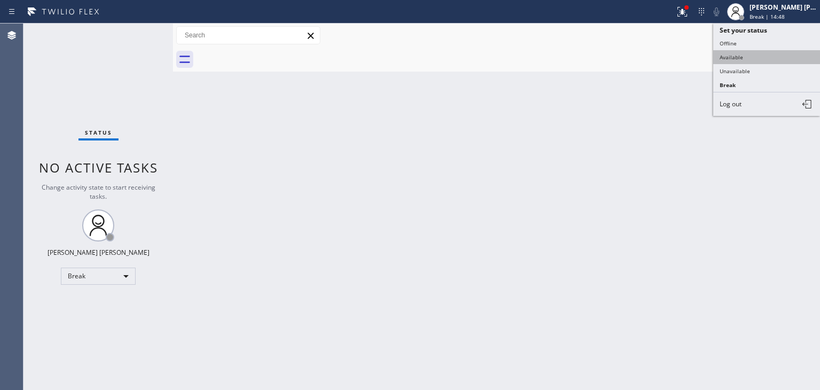
click at [752, 51] on button "Available" at bounding box center [766, 57] width 107 height 14
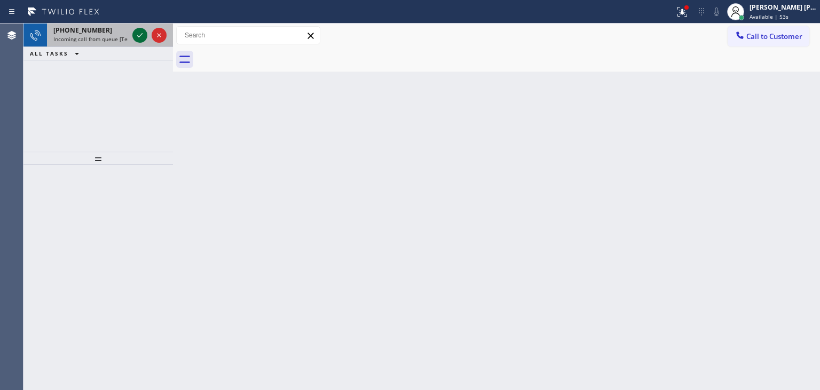
click at [138, 37] on icon at bounding box center [139, 35] width 13 height 13
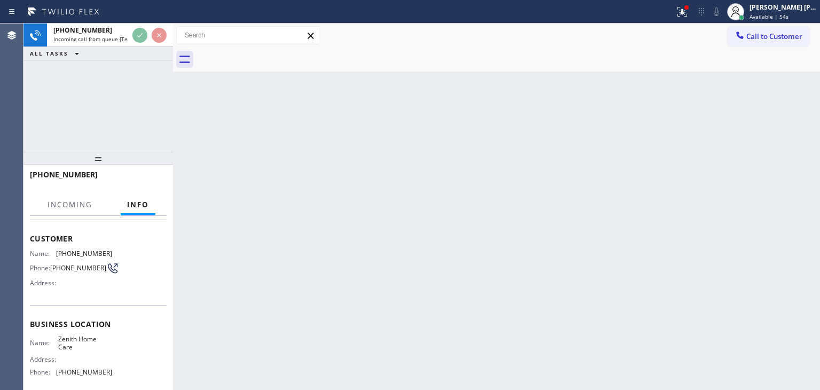
scroll to position [107, 0]
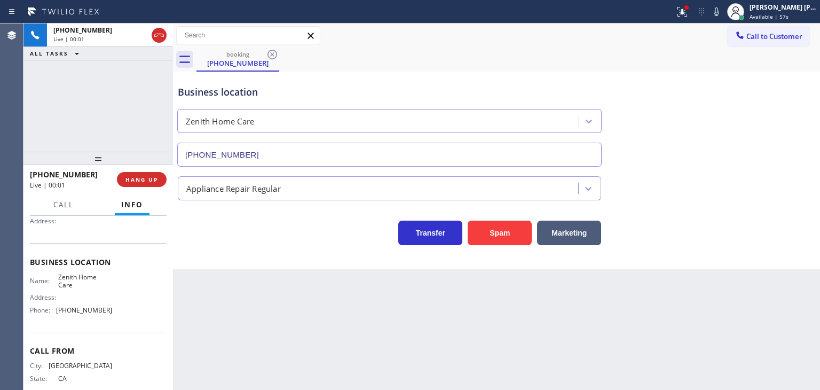
type input "[PHONE_NUMBER]"
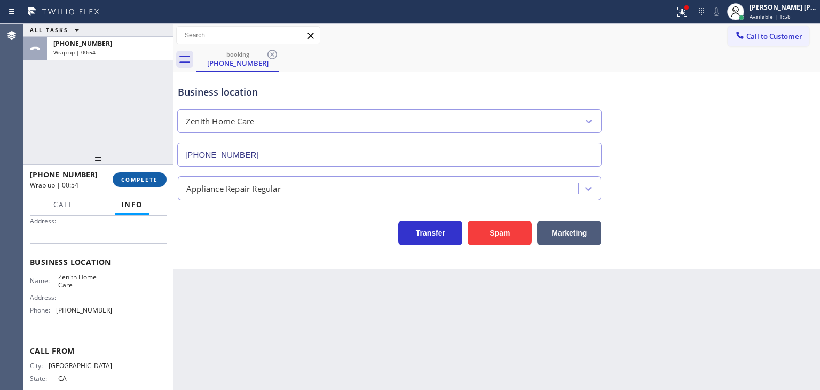
click at [140, 186] on button "COMPLETE" at bounding box center [140, 179] width 54 height 15
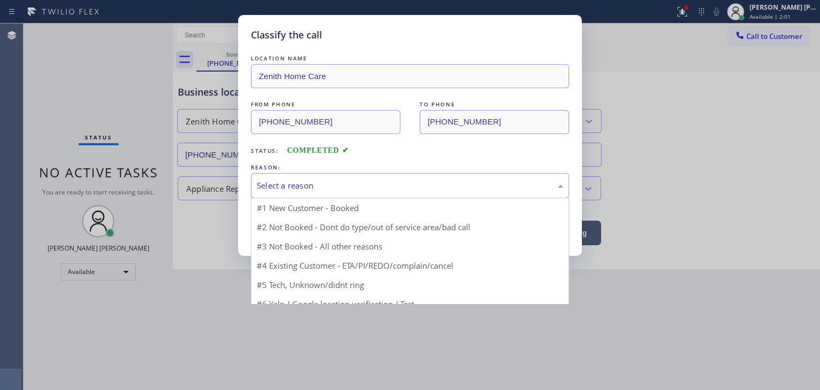
click at [321, 188] on div "Select a reason" at bounding box center [410, 185] width 306 height 12
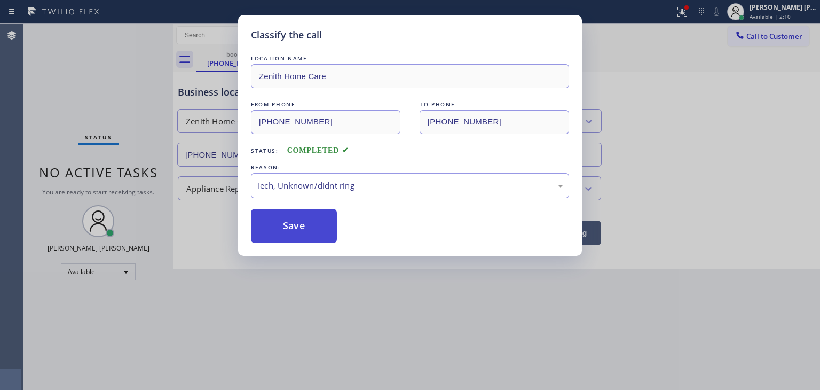
click at [294, 228] on button "Save" at bounding box center [294, 226] width 86 height 34
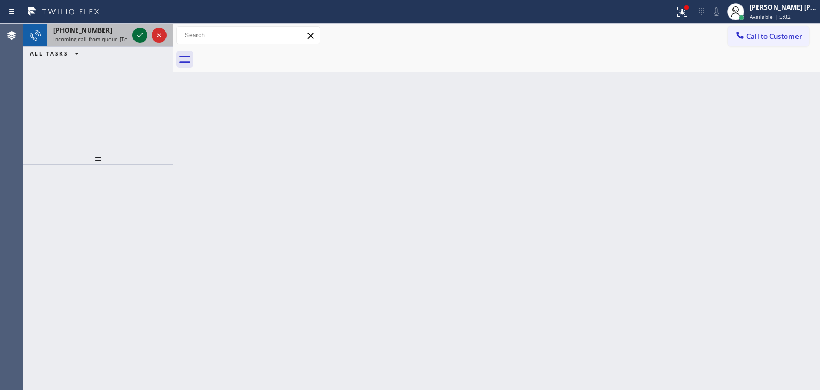
click at [139, 37] on icon at bounding box center [139, 35] width 13 height 13
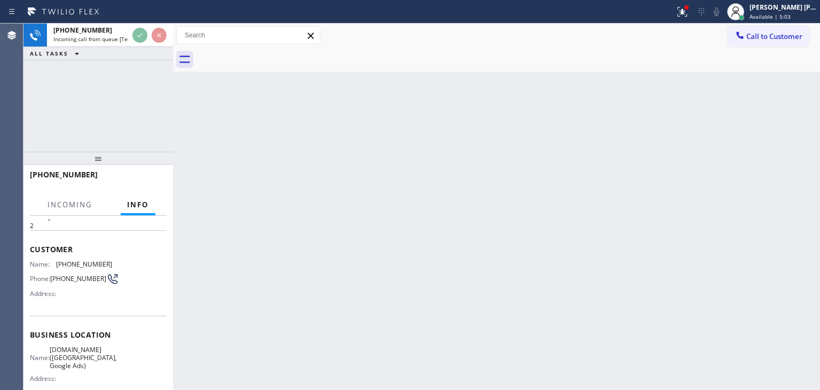
scroll to position [53, 0]
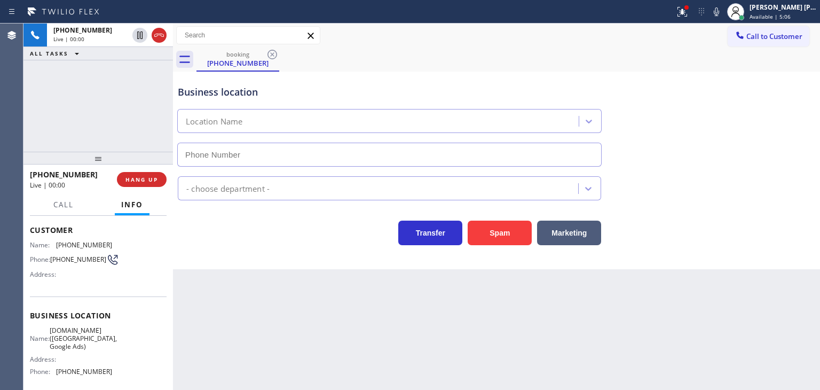
type input "[PHONE_NUMBER]"
drag, startPoint x: 786, startPoint y: 144, endPoint x: 733, endPoint y: 109, distance: 63.4
click at [786, 144] on div "Business location [DOMAIN_NAME] ([GEOGRAPHIC_DATA], Google Ads) [PHONE_NUMBER]" at bounding box center [497, 118] width 642 height 97
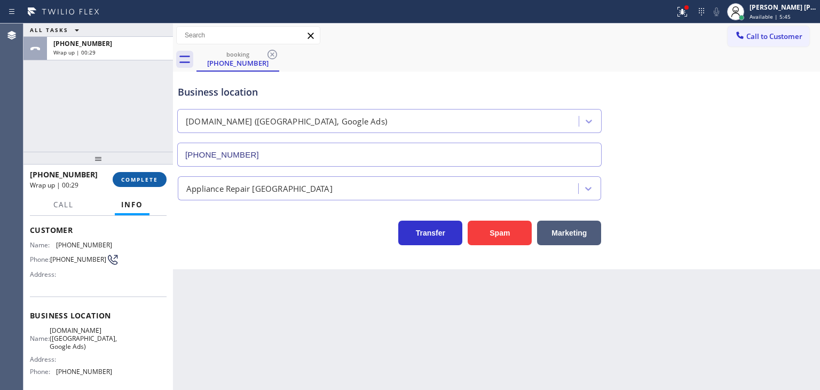
click at [150, 180] on span "COMPLETE" at bounding box center [139, 179] width 37 height 7
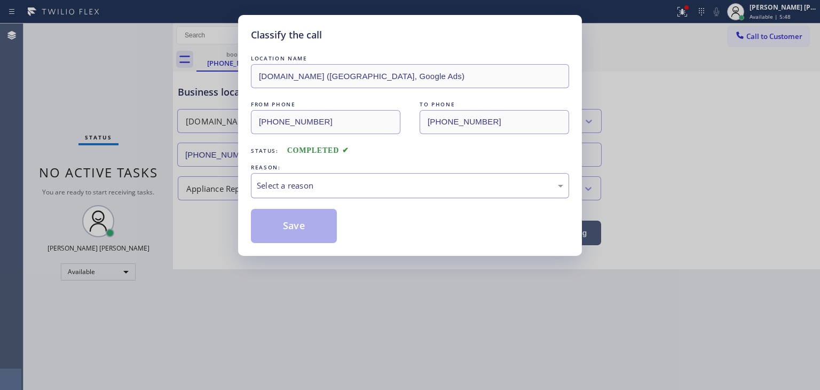
click at [282, 182] on div "Select a reason" at bounding box center [410, 185] width 306 height 12
click at [299, 228] on button "Save" at bounding box center [294, 226] width 86 height 34
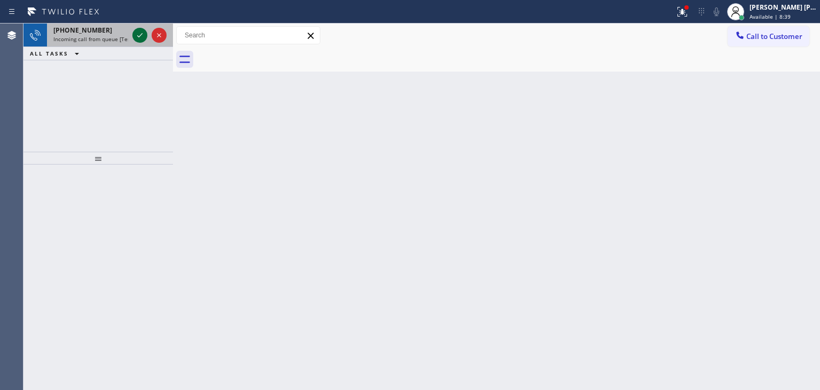
click at [138, 29] on icon at bounding box center [139, 35] width 13 height 13
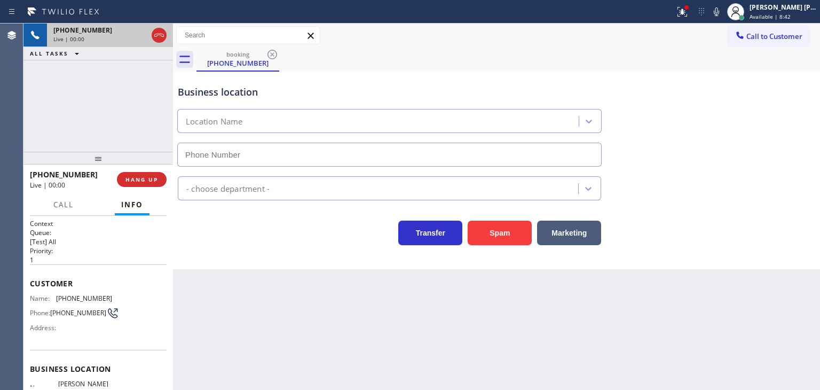
type input "[PHONE_NUMBER]"
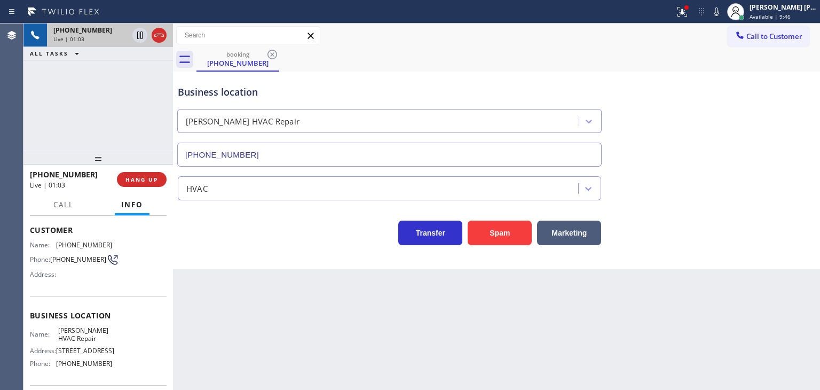
click at [746, 146] on div "Business location [PERSON_NAME] HVAC Repair [PHONE_NUMBER]" at bounding box center [497, 118] width 642 height 97
click at [723, 10] on icon at bounding box center [716, 11] width 13 height 13
click at [763, 198] on div "HVAC" at bounding box center [497, 186] width 642 height 28
click at [723, 6] on icon at bounding box center [716, 11] width 13 height 13
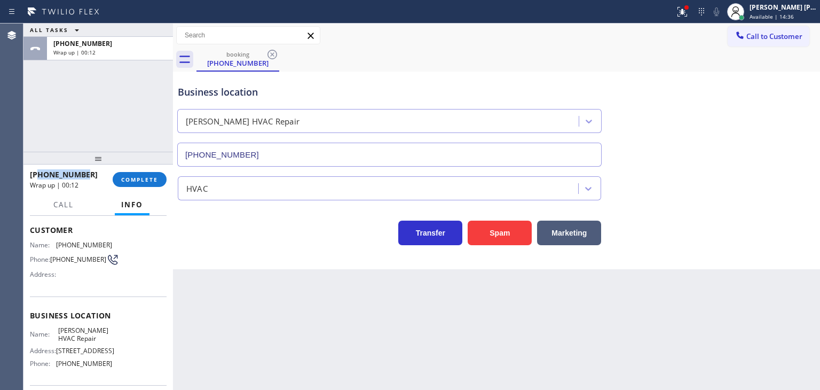
drag, startPoint x: 94, startPoint y: 175, endPoint x: 41, endPoint y: 176, distance: 53.4
click at [41, 176] on div "[PHONE_NUMBER]" at bounding box center [67, 174] width 75 height 10
drag, startPoint x: 92, startPoint y: 370, endPoint x: 57, endPoint y: 366, distance: 35.5
click at [57, 366] on div "Name: [PERSON_NAME] HVAC Repair Address: [STREET_ADDRESS] Phone: [PHONE_NUMBER]" at bounding box center [98, 349] width 137 height 46
click at [126, 178] on span "COMPLETE" at bounding box center [139, 179] width 37 height 7
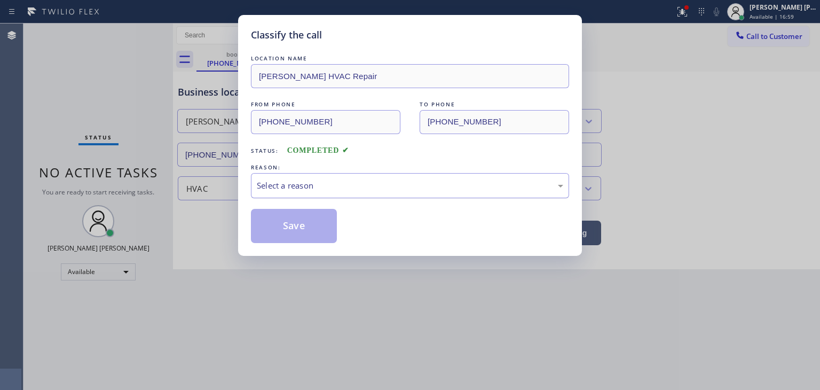
click at [313, 190] on div "Select a reason" at bounding box center [410, 185] width 306 height 12
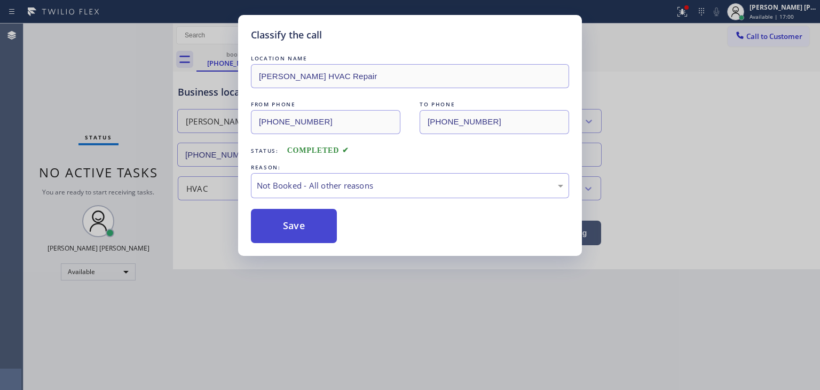
click at [296, 223] on button "Save" at bounding box center [294, 226] width 86 height 34
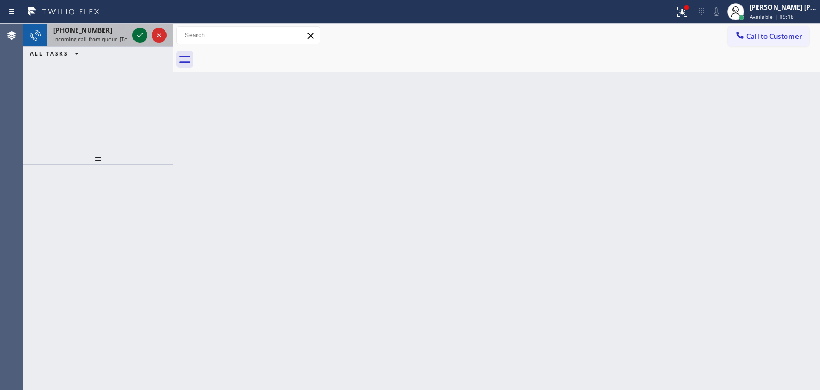
click at [140, 33] on icon at bounding box center [139, 35] width 13 height 13
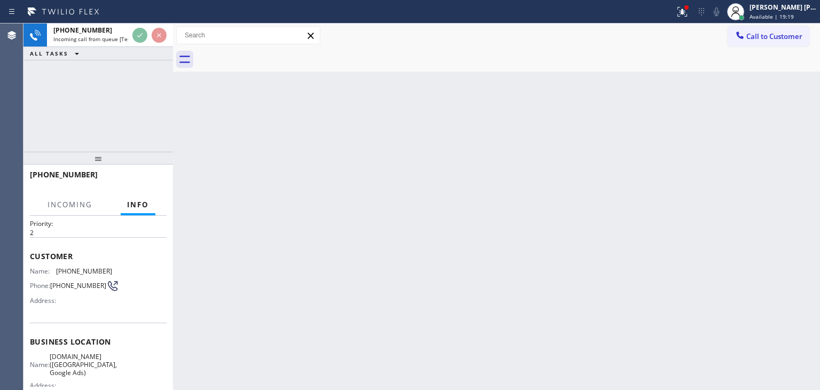
scroll to position [53, 0]
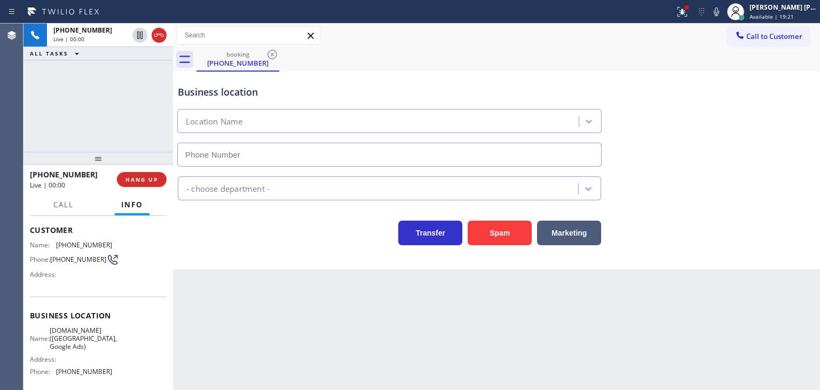
type input "[PHONE_NUMBER]"
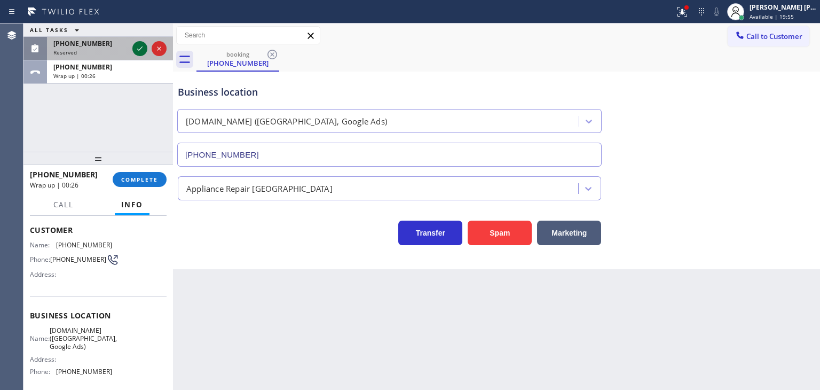
click at [142, 48] on icon at bounding box center [139, 48] width 13 height 13
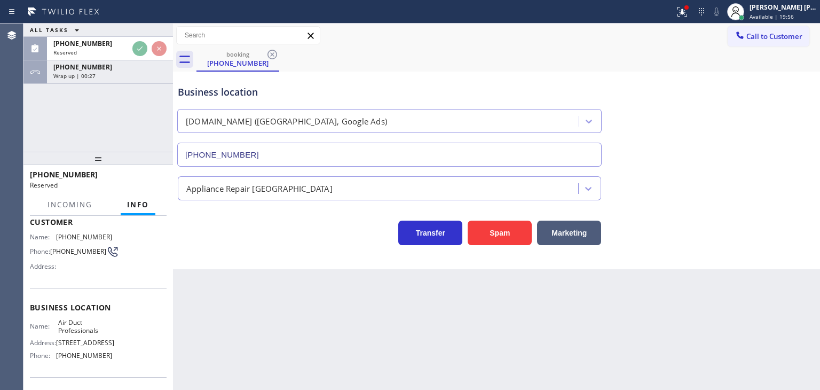
scroll to position [62, 0]
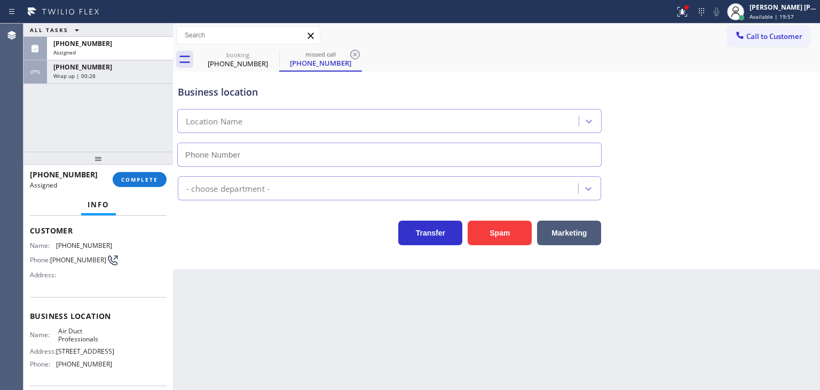
type input "[PHONE_NUMBER]"
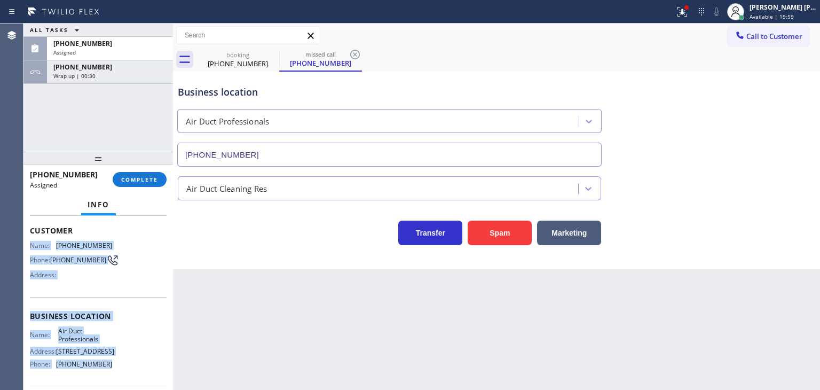
drag, startPoint x: 125, startPoint y: 374, endPoint x: 29, endPoint y: 239, distance: 166.5
click at [29, 239] on div "Context Queue: [Test] All Priority: 0 Task Age: Customer Name: [PHONE_NUMBER] P…" at bounding box center [97, 303] width 149 height 174
click at [135, 43] on div "[PHONE_NUMBER]" at bounding box center [109, 43] width 113 height 9
click at [154, 178] on span "COMPLETE" at bounding box center [139, 179] width 37 height 7
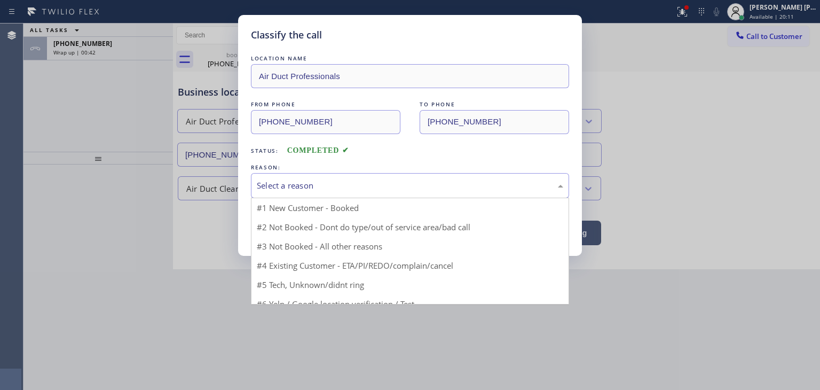
click at [305, 179] on div "Select a reason" at bounding box center [410, 185] width 306 height 12
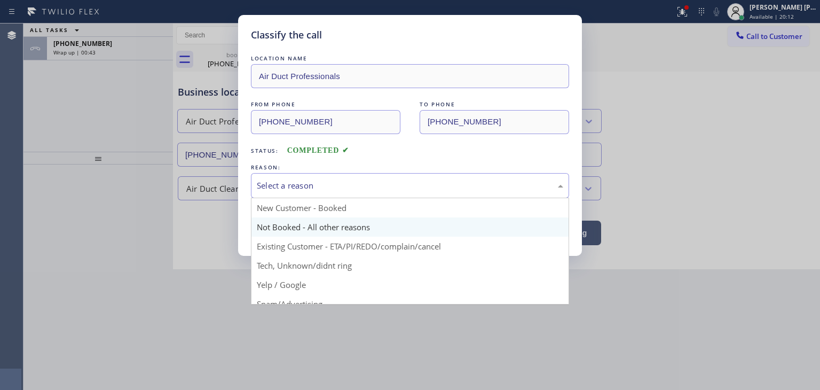
scroll to position [53, 0]
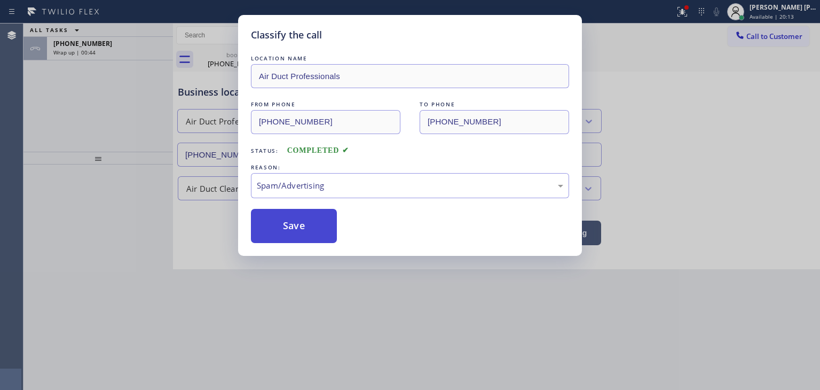
click at [299, 233] on button "Save" at bounding box center [294, 226] width 86 height 34
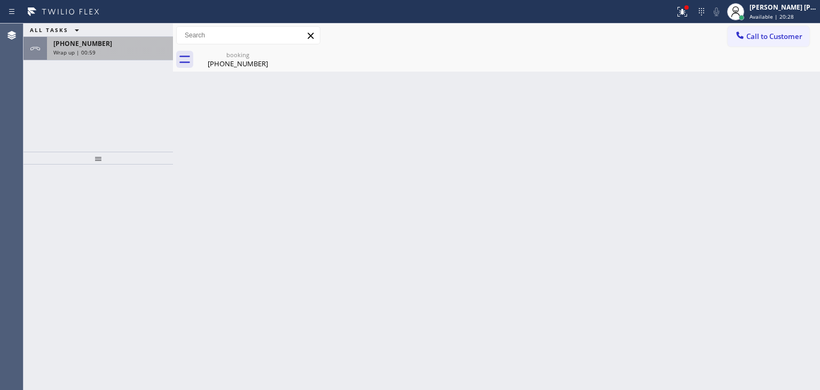
click at [120, 58] on div "[PHONE_NUMBER] Wrap up | 00:59" at bounding box center [108, 48] width 122 height 23
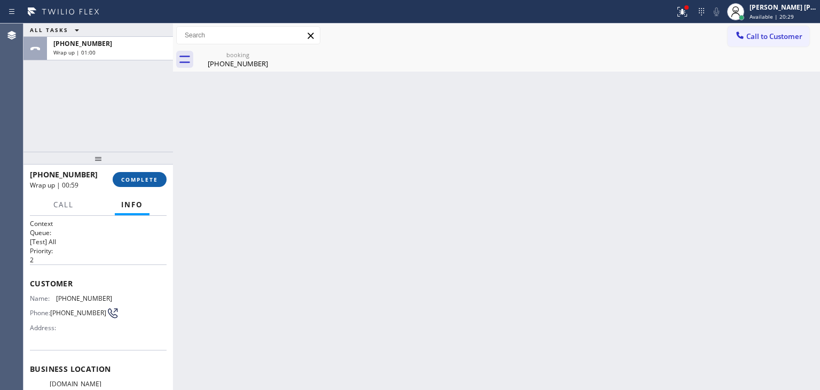
click at [135, 182] on span "COMPLETE" at bounding box center [139, 179] width 37 height 7
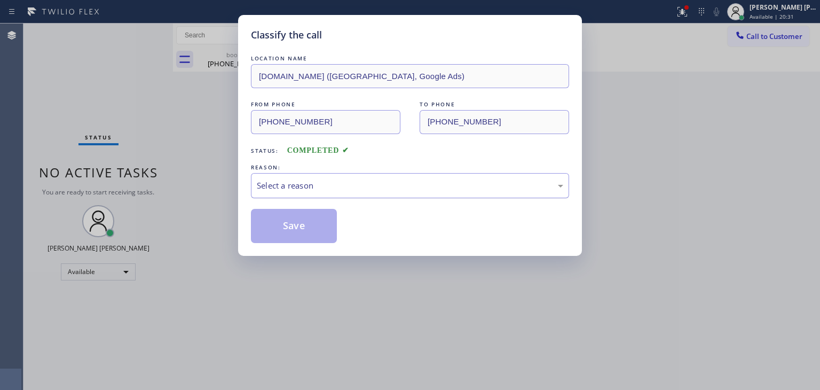
click at [316, 182] on div "Select a reason" at bounding box center [410, 185] width 306 height 12
click at [315, 227] on button "Save" at bounding box center [294, 226] width 86 height 34
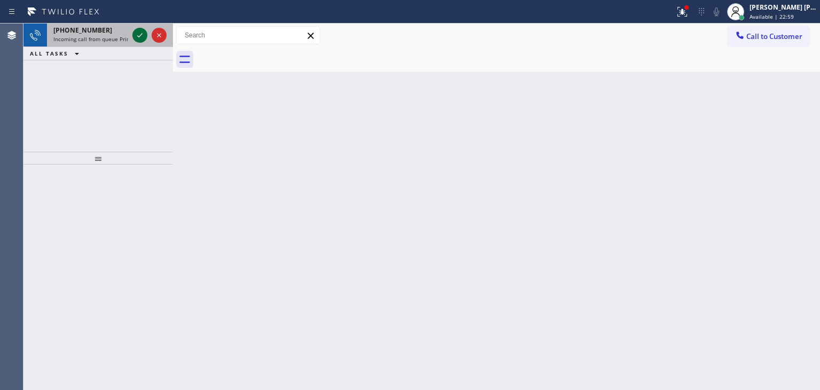
click at [143, 33] on icon at bounding box center [139, 35] width 13 height 13
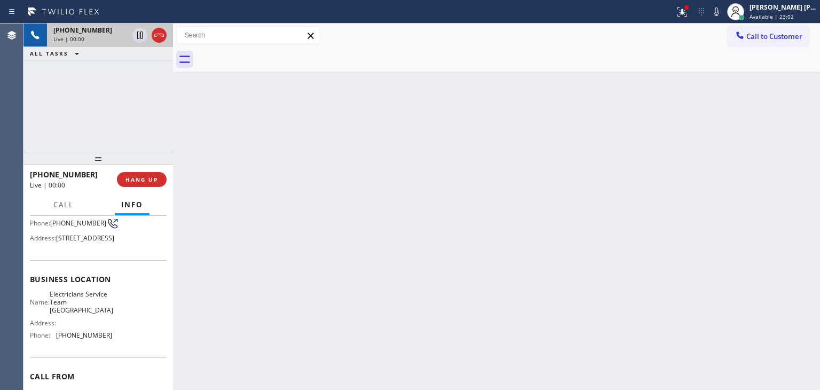
scroll to position [107, 0]
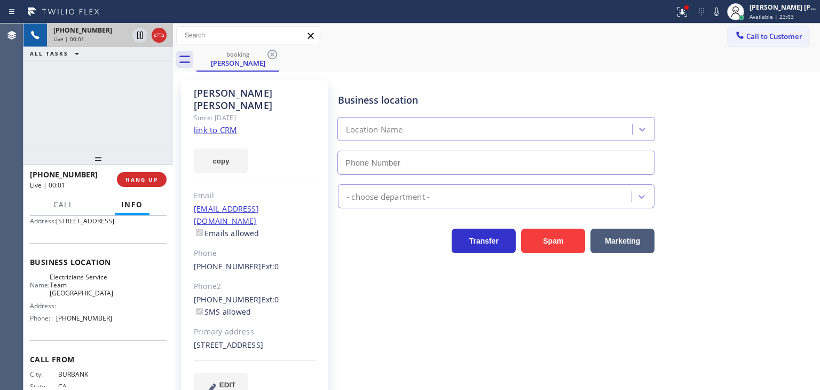
type input "[PHONE_NUMBER]"
click at [230, 124] on link "link to CRM" at bounding box center [215, 129] width 43 height 11
click at [723, 13] on icon at bounding box center [716, 11] width 13 height 13
click at [723, 14] on icon at bounding box center [716, 11] width 13 height 13
click at [723, 9] on icon at bounding box center [716, 11] width 13 height 13
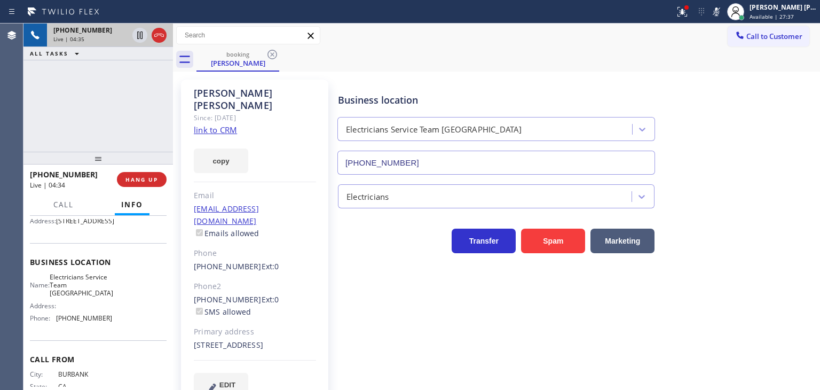
click at [720, 11] on rect at bounding box center [716, 10] width 7 height 7
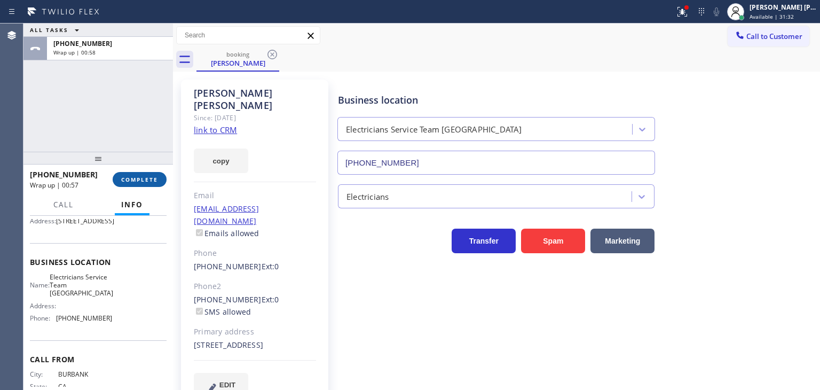
click at [154, 184] on button "COMPLETE" at bounding box center [140, 179] width 54 height 15
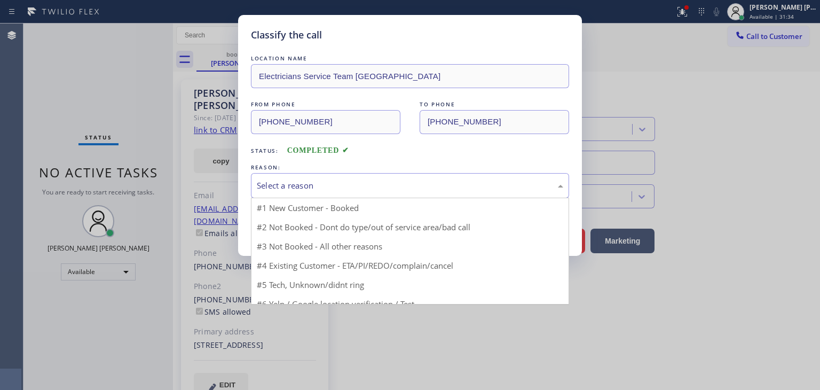
click at [299, 185] on div "Select a reason" at bounding box center [410, 185] width 306 height 12
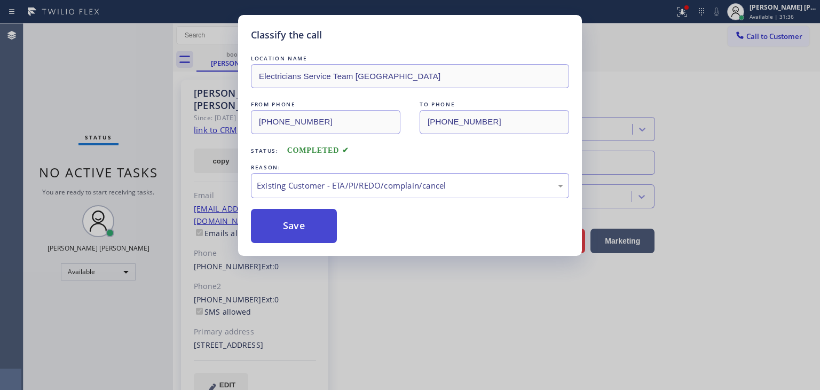
click at [310, 230] on button "Save" at bounding box center [294, 226] width 86 height 34
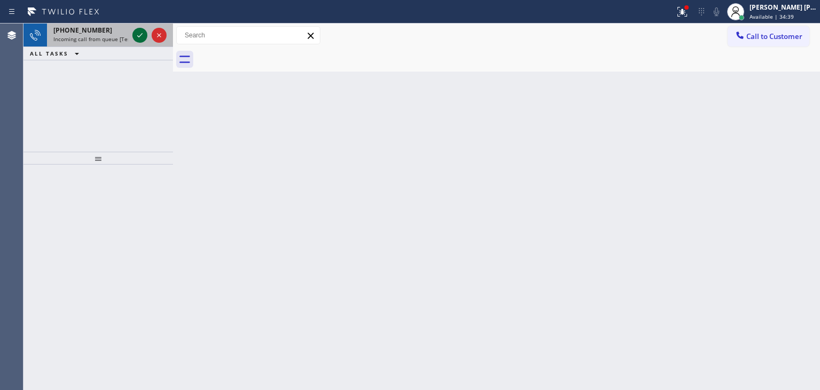
click at [141, 36] on icon at bounding box center [139, 35] width 13 height 13
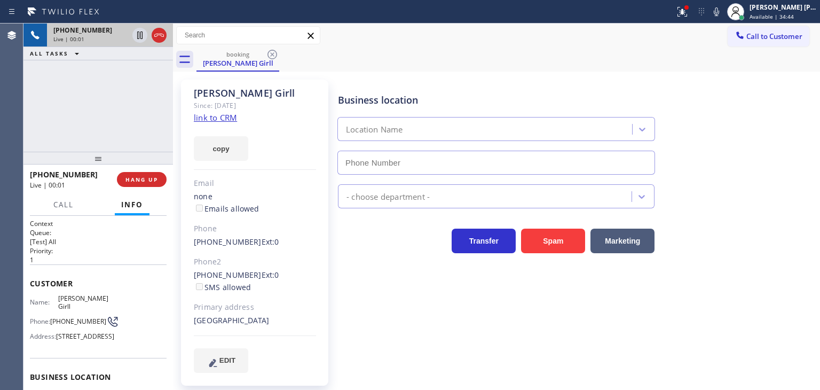
type input "[PHONE_NUMBER]"
click at [723, 7] on icon at bounding box center [716, 11] width 13 height 13
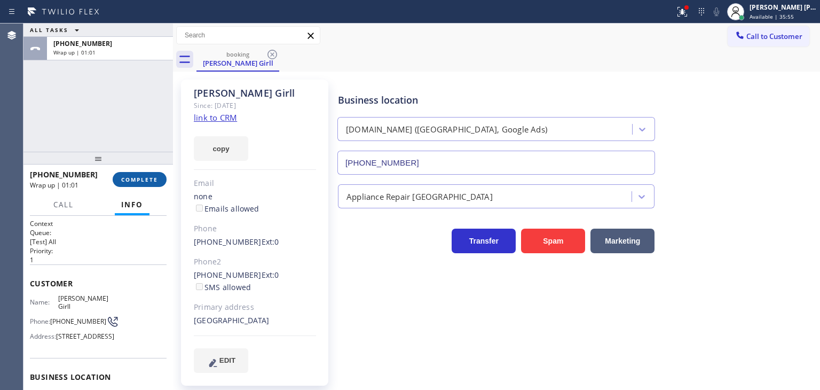
click at [141, 180] on span "COMPLETE" at bounding box center [139, 179] width 37 height 7
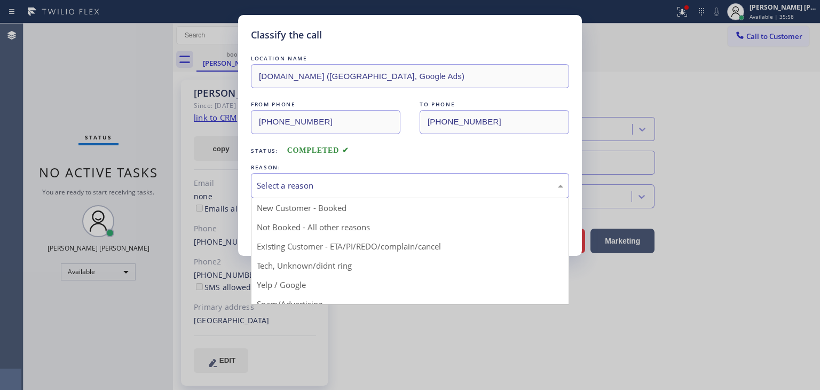
click at [336, 182] on div "Select a reason" at bounding box center [410, 185] width 306 height 12
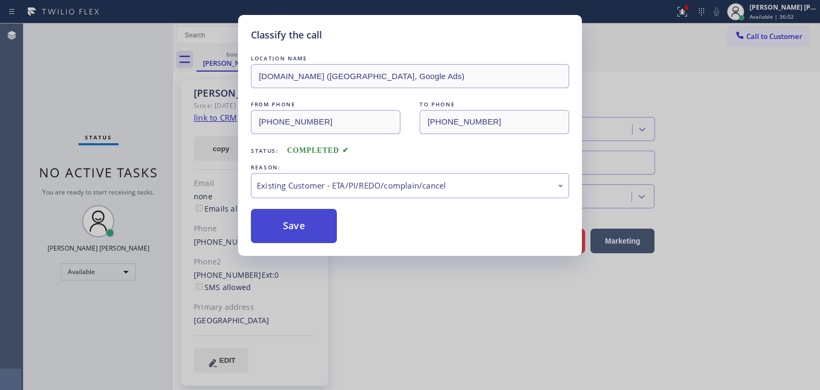
click at [298, 223] on button "Save" at bounding box center [294, 226] width 86 height 34
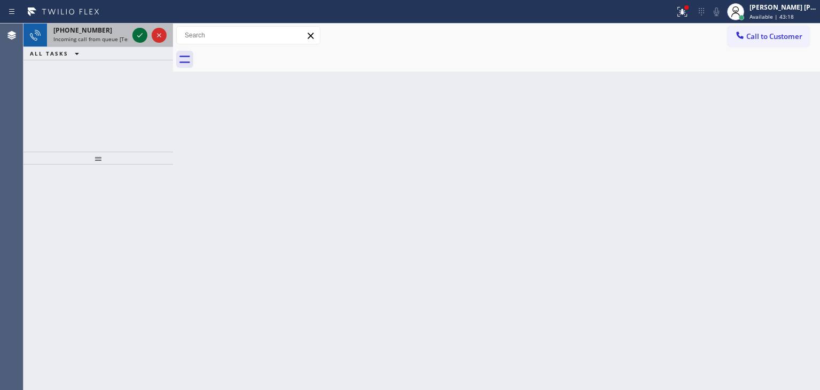
click at [141, 32] on icon at bounding box center [139, 35] width 13 height 13
click at [139, 32] on icon at bounding box center [139, 35] width 13 height 13
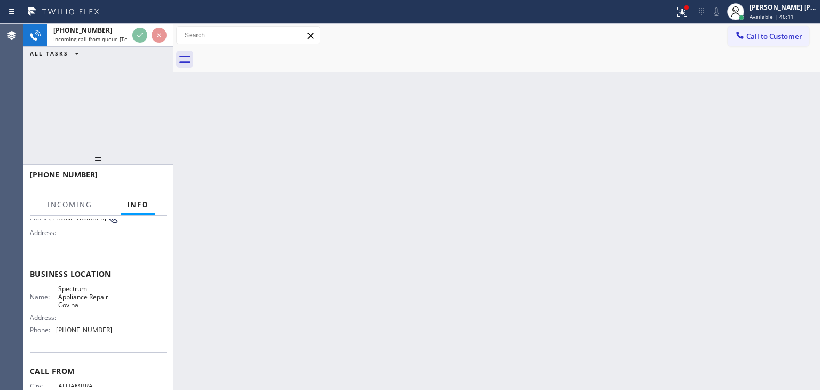
scroll to position [107, 0]
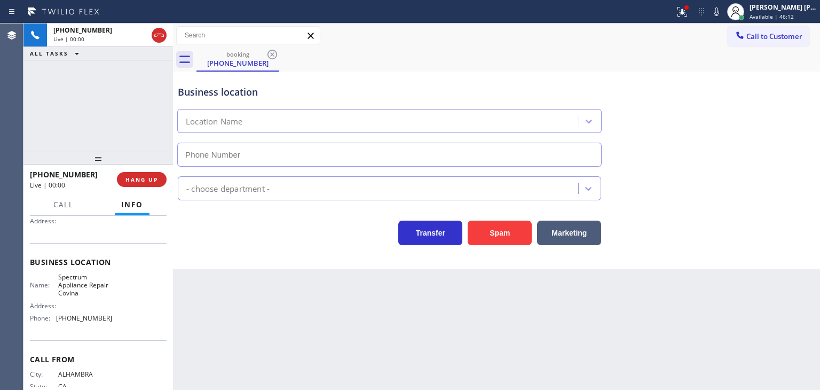
type input "[PHONE_NUMBER]"
drag, startPoint x: 767, startPoint y: 299, endPoint x: 758, endPoint y: 297, distance: 9.3
click at [767, 299] on div "Back to Dashboard Change Sender ID Customers Technicians Select a contact Outbo…" at bounding box center [496, 206] width 647 height 366
drag, startPoint x: 91, startPoint y: 173, endPoint x: 41, endPoint y: 171, distance: 50.2
click at [41, 171] on div "[PHONE_NUMBER]" at bounding box center [70, 174] width 80 height 10
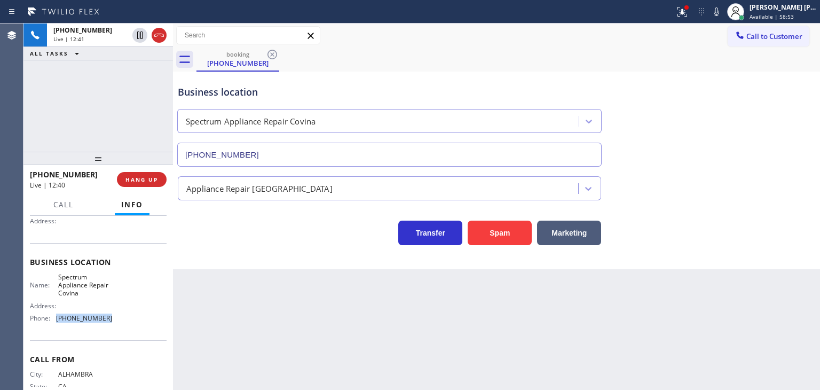
drag, startPoint x: 120, startPoint y: 321, endPoint x: 52, endPoint y: 322, distance: 67.3
click at [51, 322] on div "Name: Spectrum Appliance Repair Covina Address: Phone: [PHONE_NUMBER]" at bounding box center [98, 300] width 137 height 54
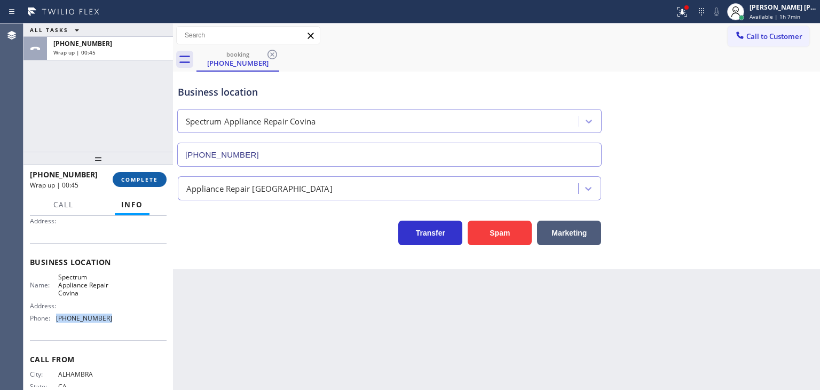
click at [135, 175] on button "COMPLETE" at bounding box center [140, 179] width 54 height 15
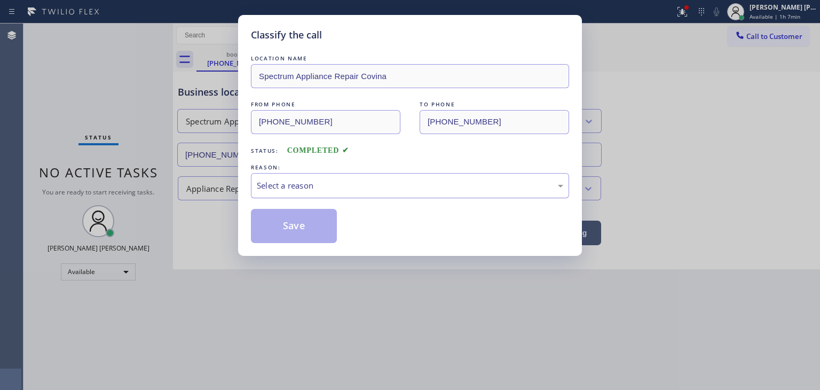
click at [280, 183] on div "Select a reason" at bounding box center [410, 185] width 306 height 12
click at [288, 225] on button "Save" at bounding box center [294, 226] width 86 height 34
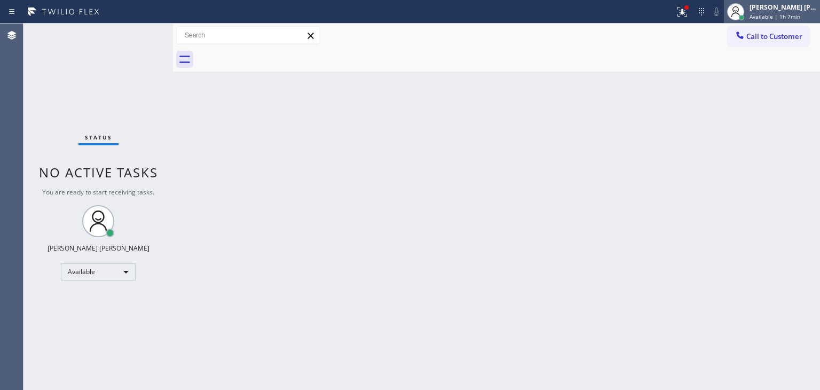
click at [782, 12] on div "[PERSON_NAME] [PERSON_NAME] Available | 1h 7min" at bounding box center [783, 11] width 73 height 19
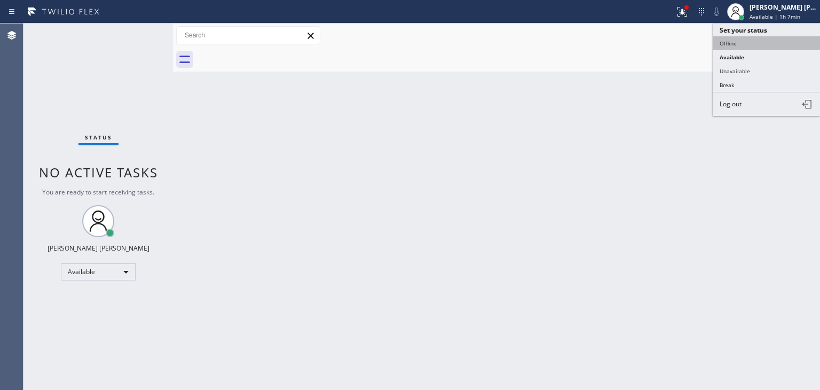
click at [747, 41] on button "Offline" at bounding box center [766, 43] width 107 height 14
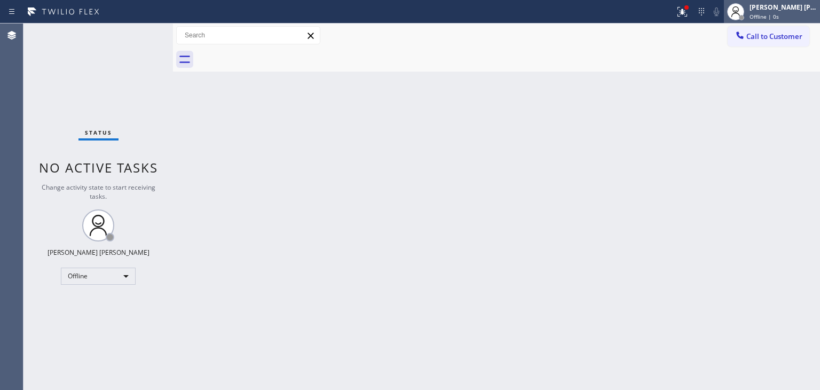
click at [779, 14] on span "Offline | 0s" at bounding box center [764, 16] width 29 height 7
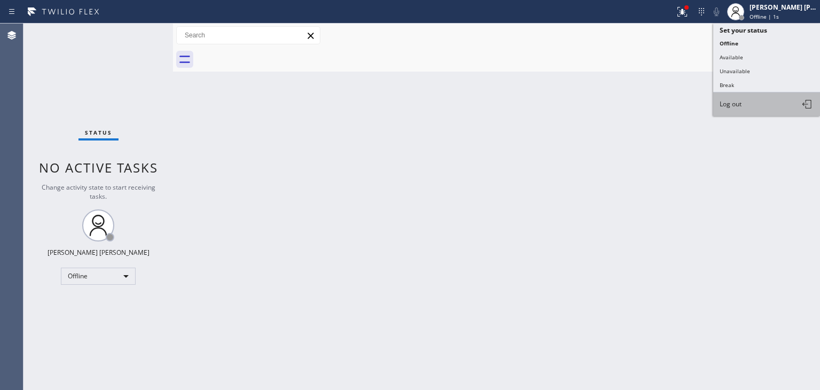
click at [755, 102] on button "Log out" at bounding box center [766, 103] width 107 height 23
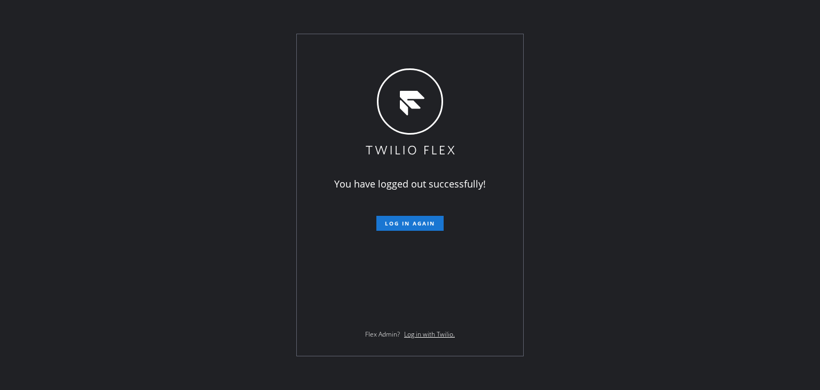
drag, startPoint x: 114, startPoint y: 52, endPoint x: 127, endPoint y: 45, distance: 14.6
click at [114, 52] on div "You have logged out successfully! Log in again Flex Admin? Log in with Twilio." at bounding box center [410, 195] width 820 height 390
click at [114, 57] on div "You have logged out successfully! Log in again Flex Admin? Log in with Twilio." at bounding box center [410, 195] width 820 height 390
